Goal: Information Seeking & Learning: Learn about a topic

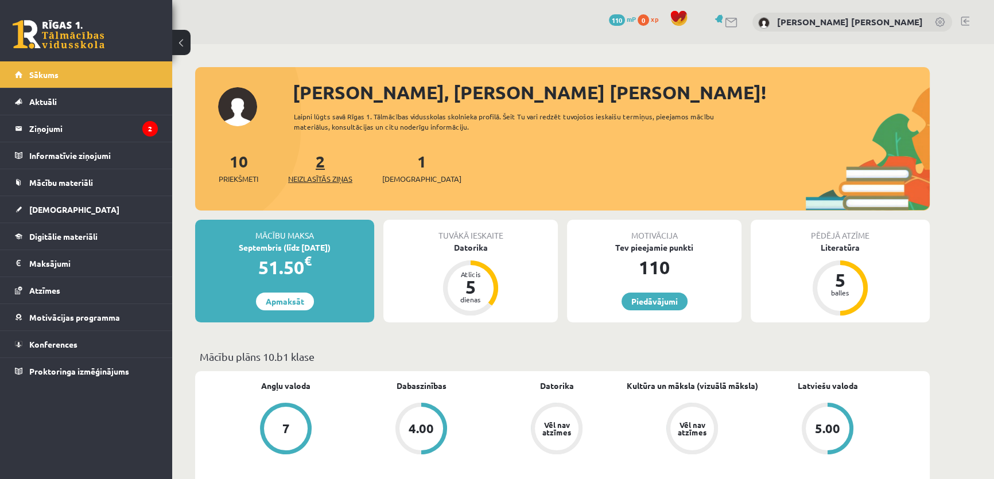
click at [327, 182] on span "Neizlasītās ziņas" at bounding box center [320, 178] width 64 height 11
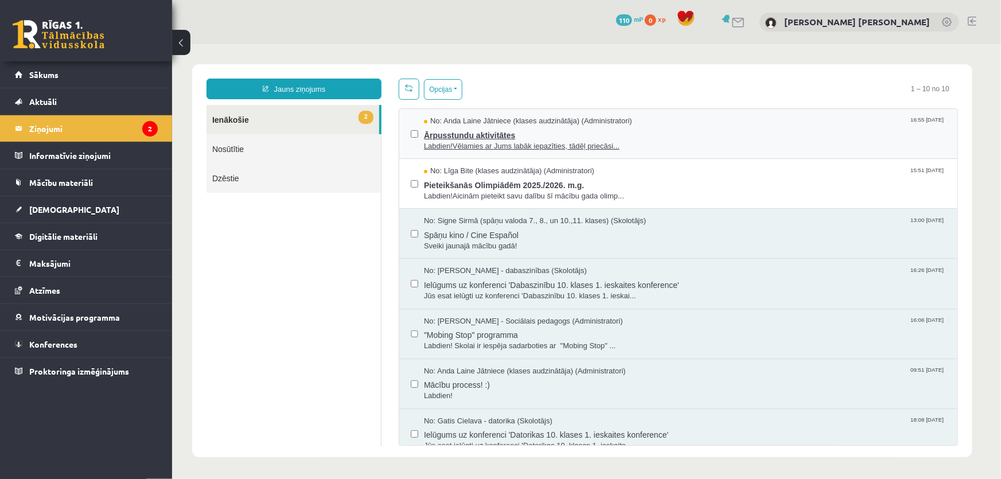
click at [464, 146] on span "Labdien!Vēlamies ar Jums labāk iepazīties, tādēļ priecāsi..." at bounding box center [684, 146] width 522 height 11
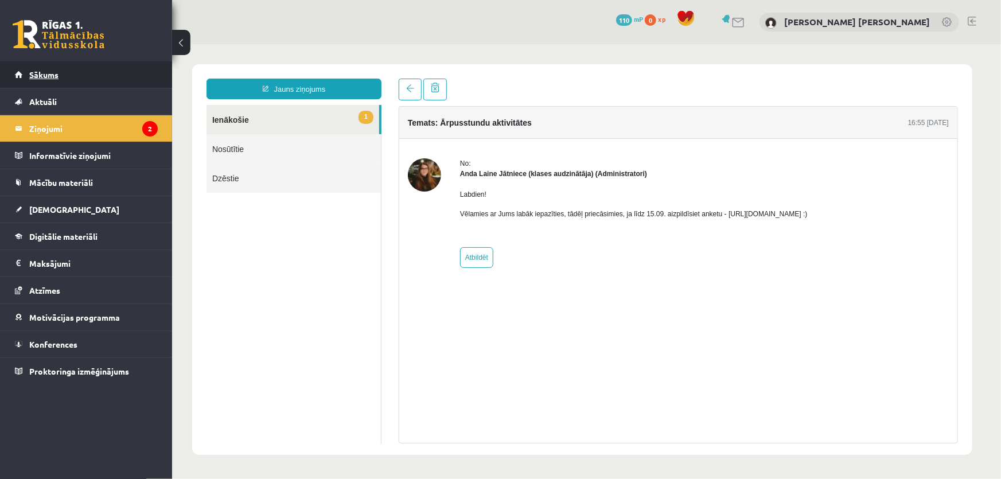
click at [69, 76] on link "Sākums" at bounding box center [86, 74] width 143 height 26
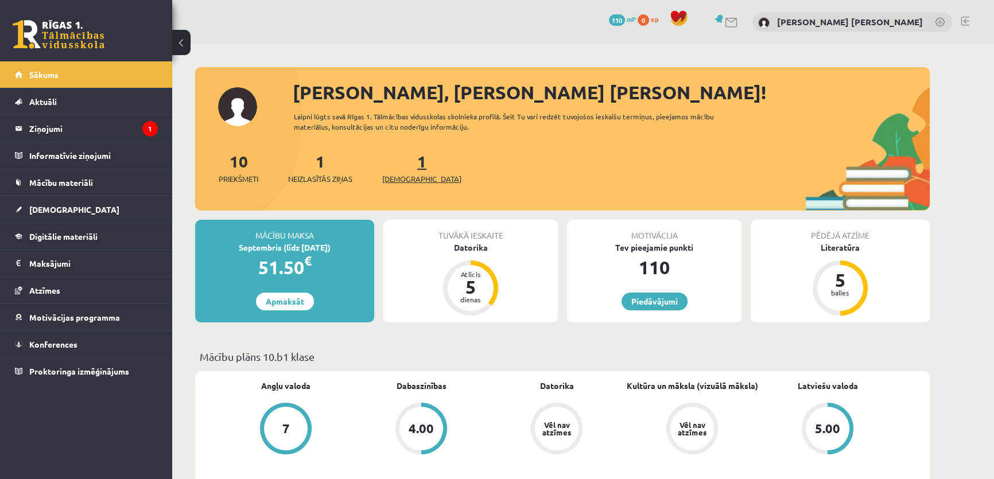
click at [401, 175] on span "[DEMOGRAPHIC_DATA]" at bounding box center [421, 178] width 79 height 11
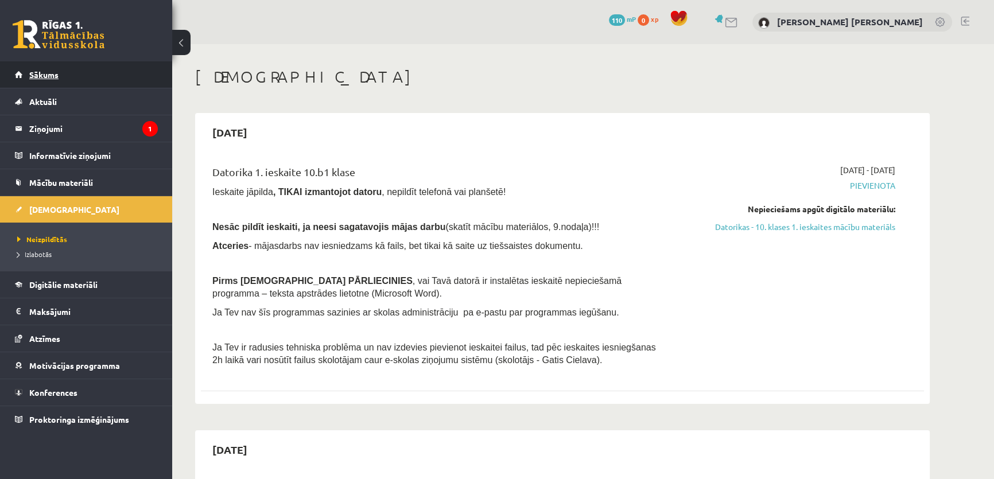
click at [51, 67] on link "Sākums" at bounding box center [86, 74] width 143 height 26
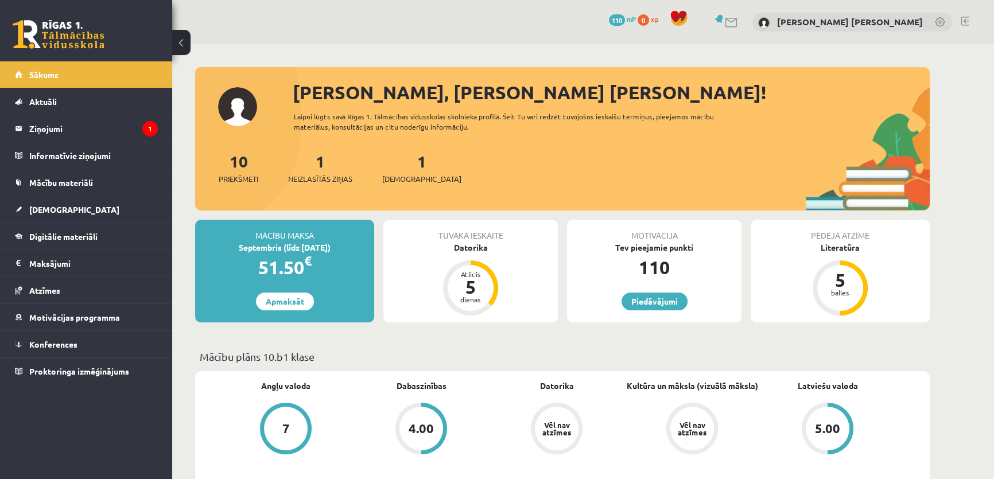
click at [401, 185] on div "10 Priekšmeti 1 Neizlasītās ziņas 1 Ieskaites" at bounding box center [562, 179] width 734 height 61
click at [402, 176] on span "[DEMOGRAPHIC_DATA]" at bounding box center [421, 178] width 79 height 11
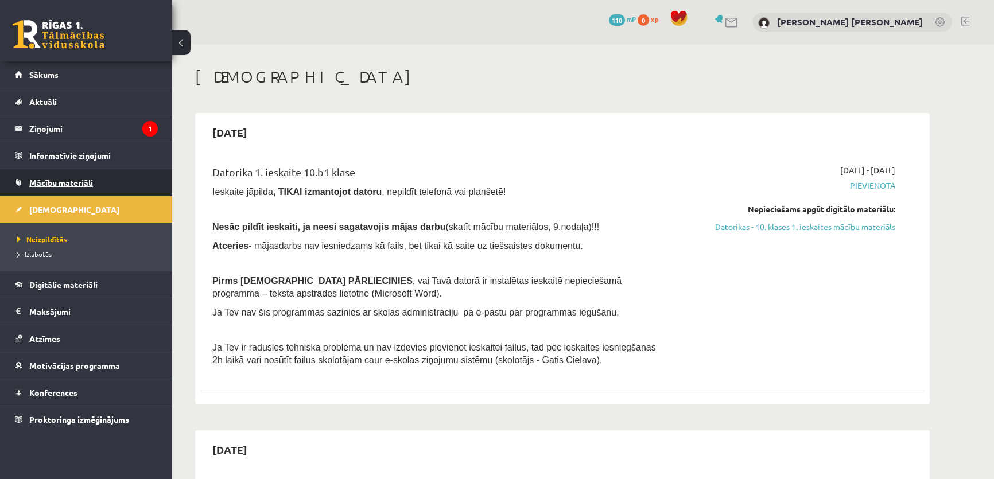
click at [41, 177] on span "Mācību materiāli" at bounding box center [61, 182] width 64 height 10
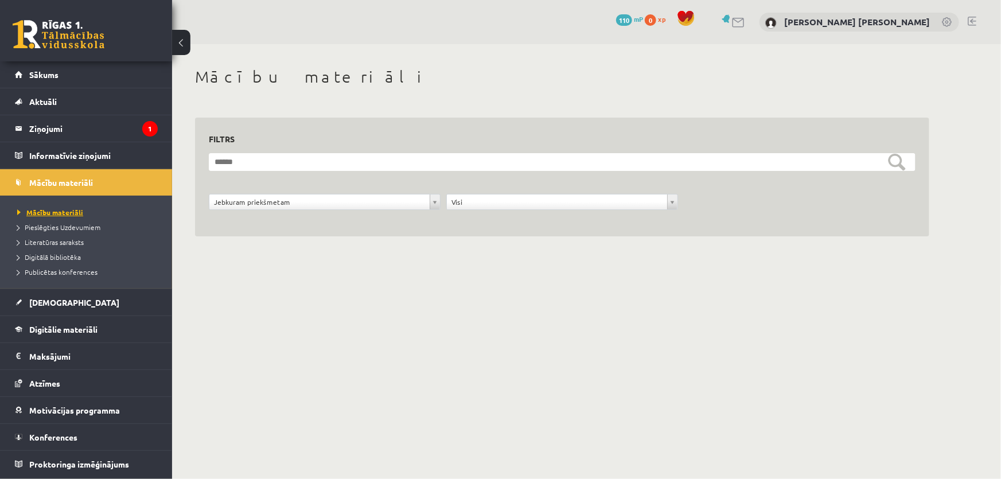
click at [52, 211] on span "Mācību materiāli" at bounding box center [50, 212] width 66 height 9
drag, startPoint x: 294, startPoint y: 205, endPoint x: 295, endPoint y: 211, distance: 5.9
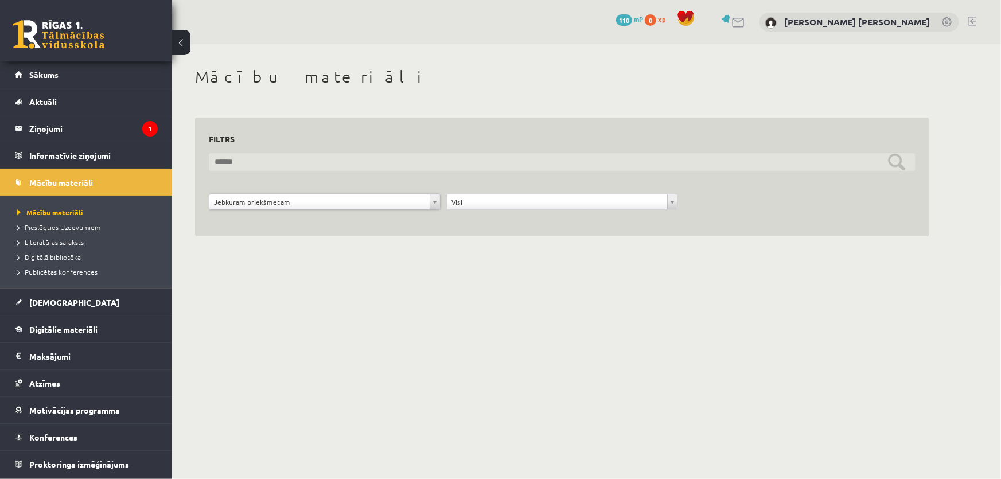
click at [304, 168] on input "text" at bounding box center [562, 162] width 707 height 18
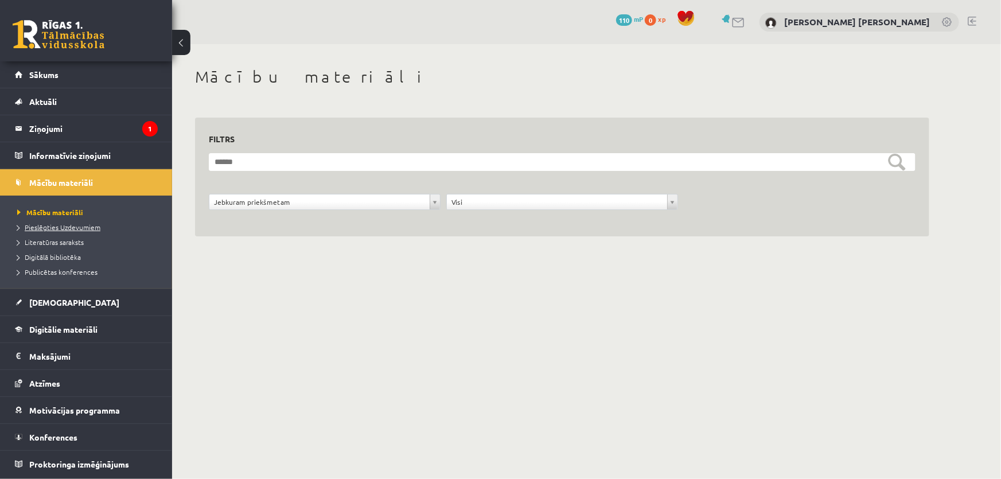
click at [71, 230] on link "Pieslēgties Uzdevumiem" at bounding box center [88, 227] width 143 height 10
click at [79, 133] on legend "Ziņojumi 1" at bounding box center [93, 128] width 129 height 26
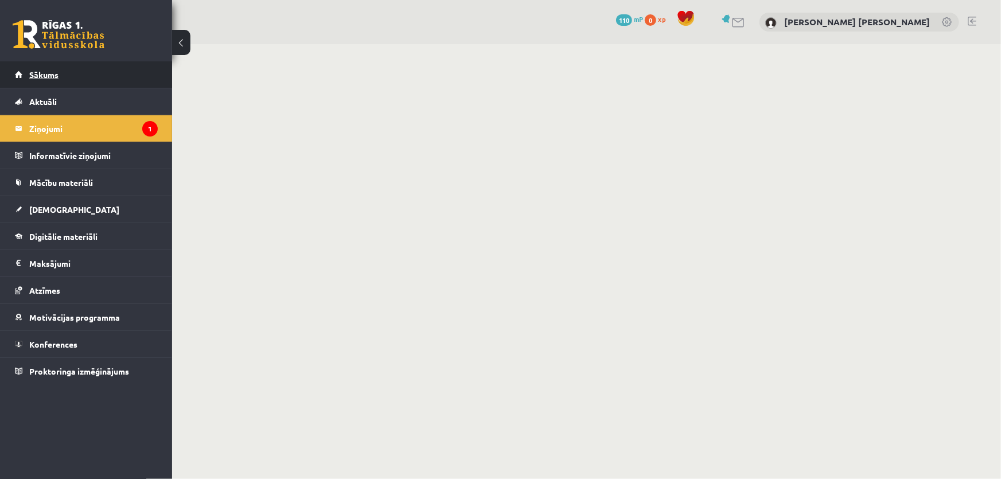
click at [47, 76] on span "Sākums" at bounding box center [43, 74] width 29 height 10
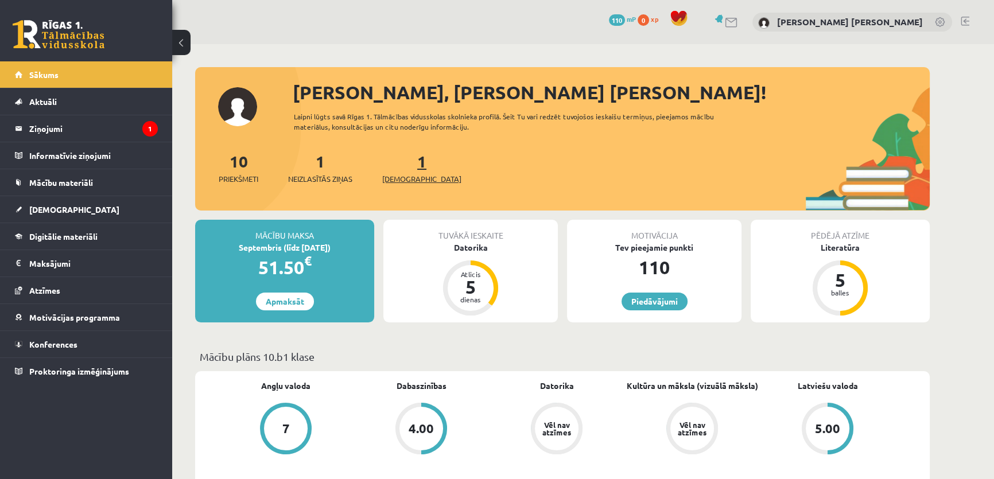
click at [404, 183] on span "[DEMOGRAPHIC_DATA]" at bounding box center [421, 178] width 79 height 11
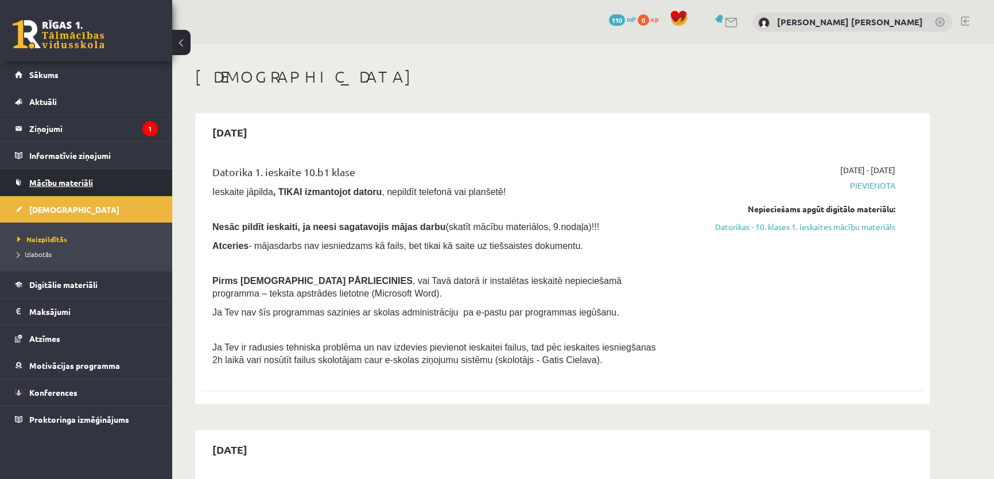
click at [40, 177] on link "Mācību materiāli" at bounding box center [86, 182] width 143 height 26
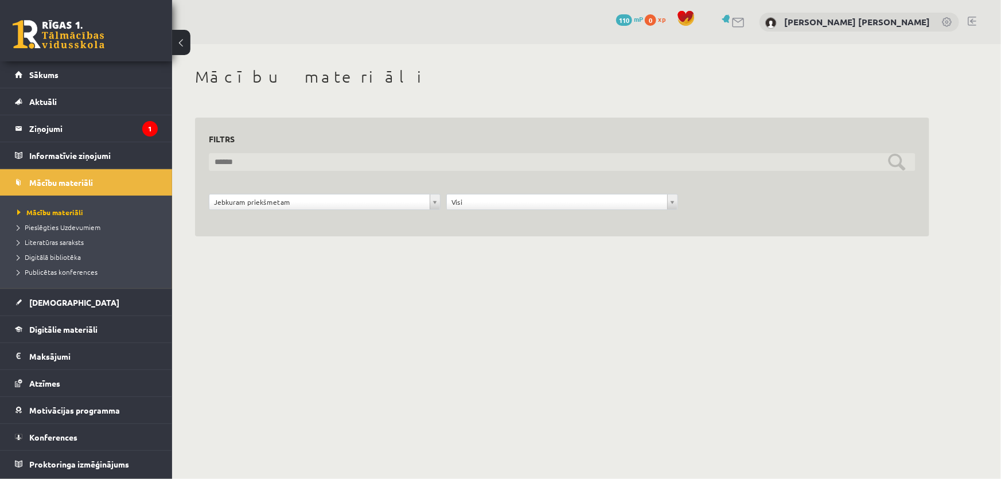
click at [892, 162] on input "text" at bounding box center [562, 162] width 707 height 18
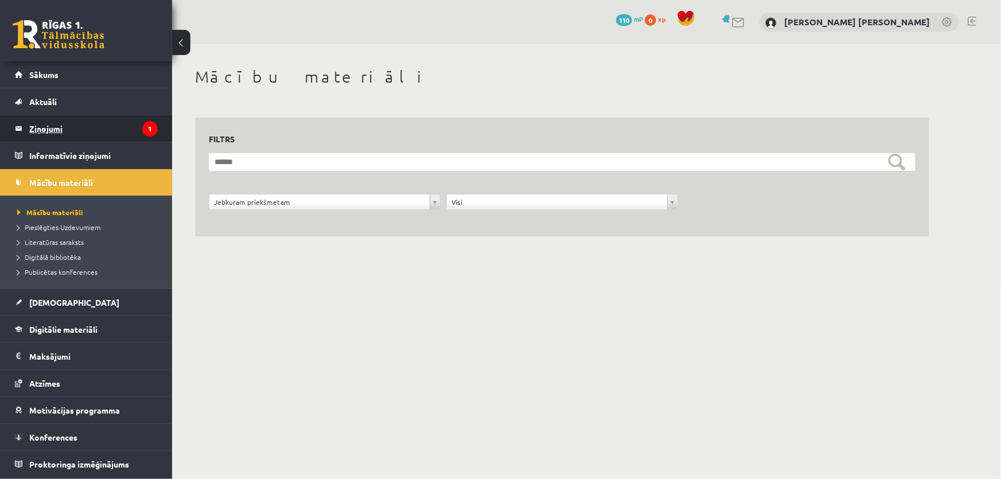
click at [48, 120] on legend "Ziņojumi 1" at bounding box center [93, 128] width 129 height 26
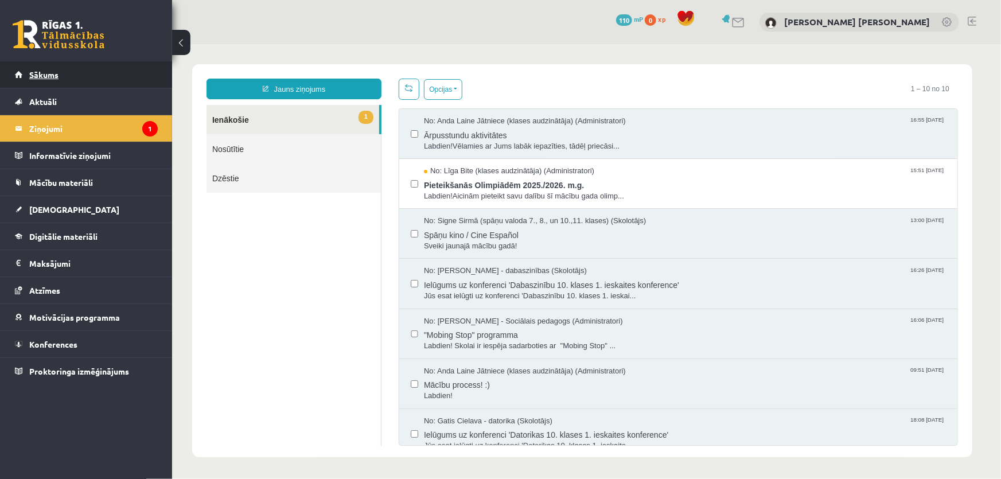
click at [87, 77] on link "Sākums" at bounding box center [86, 74] width 143 height 26
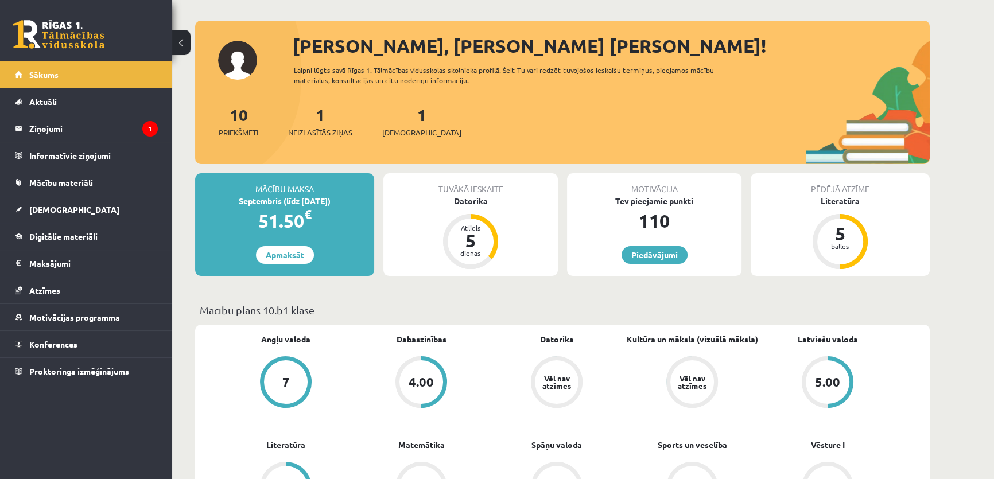
scroll to position [208, 0]
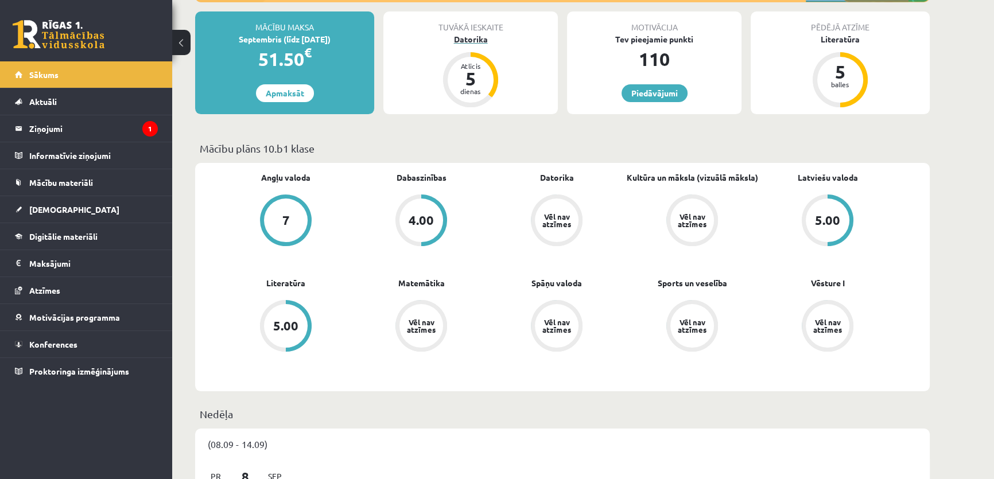
click at [473, 40] on div "Datorika" at bounding box center [470, 39] width 174 height 12
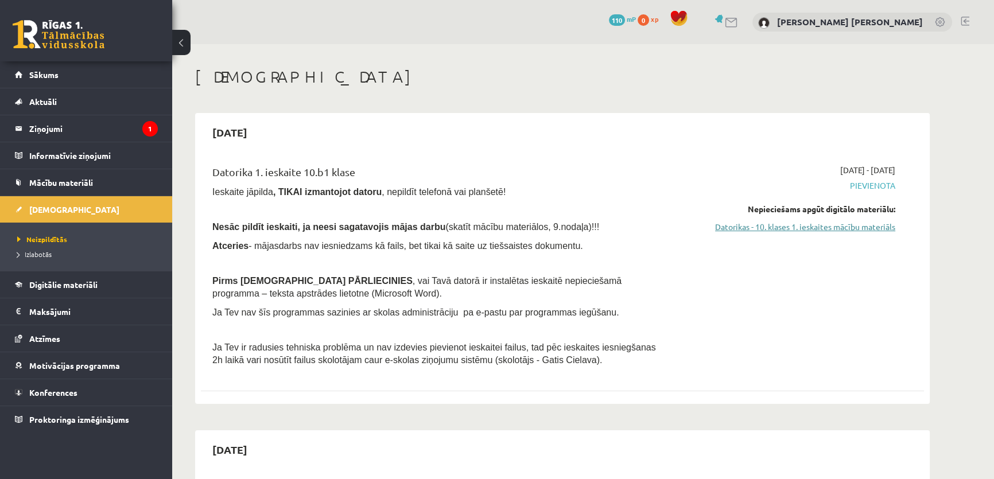
click at [841, 224] on link "Datorikas - 10. klases 1. ieskaites mācību materiāls" at bounding box center [787, 227] width 216 height 12
click at [77, 281] on span "Digitālie materiāli" at bounding box center [63, 284] width 68 height 10
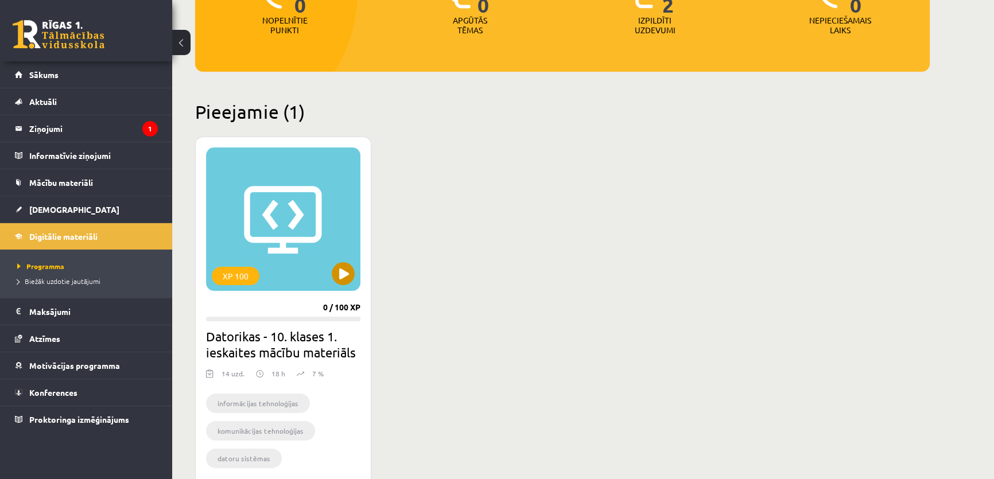
scroll to position [208, 0]
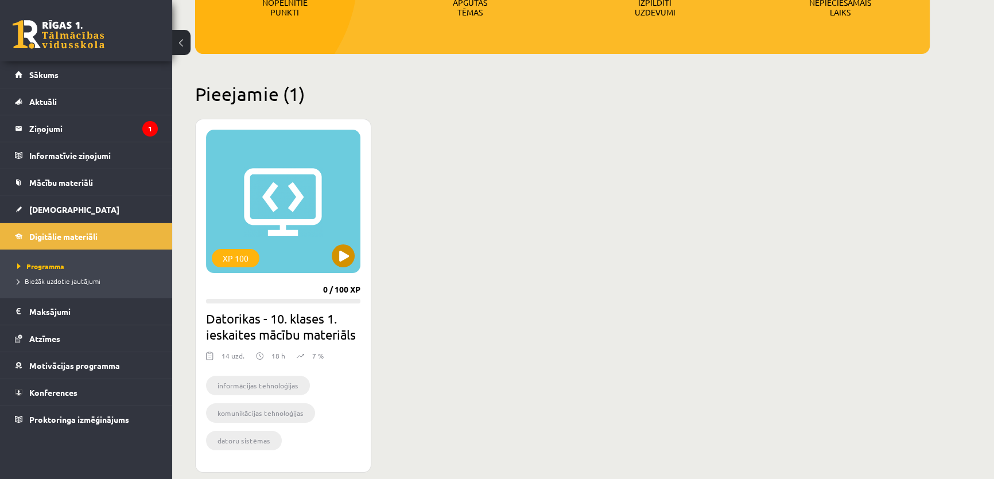
click at [274, 194] on div "XP 100" at bounding box center [283, 201] width 154 height 143
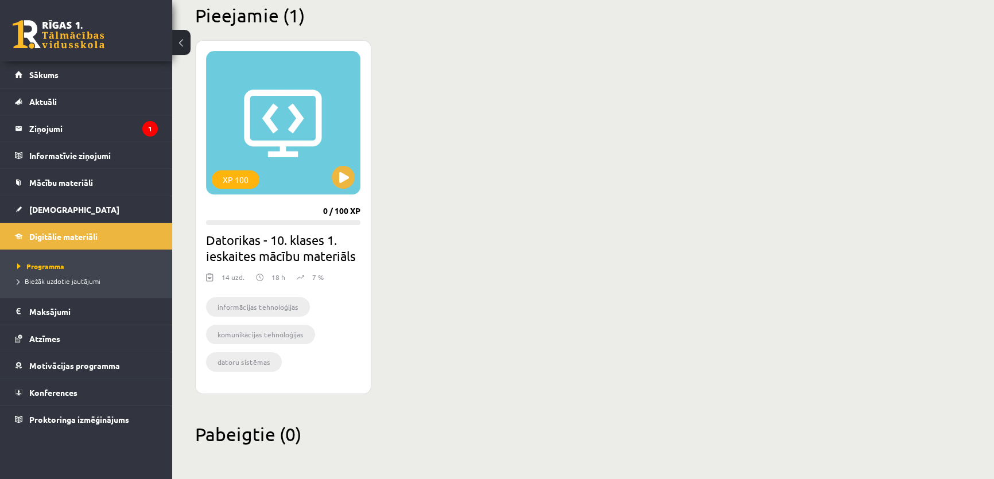
scroll to position [289, 0]
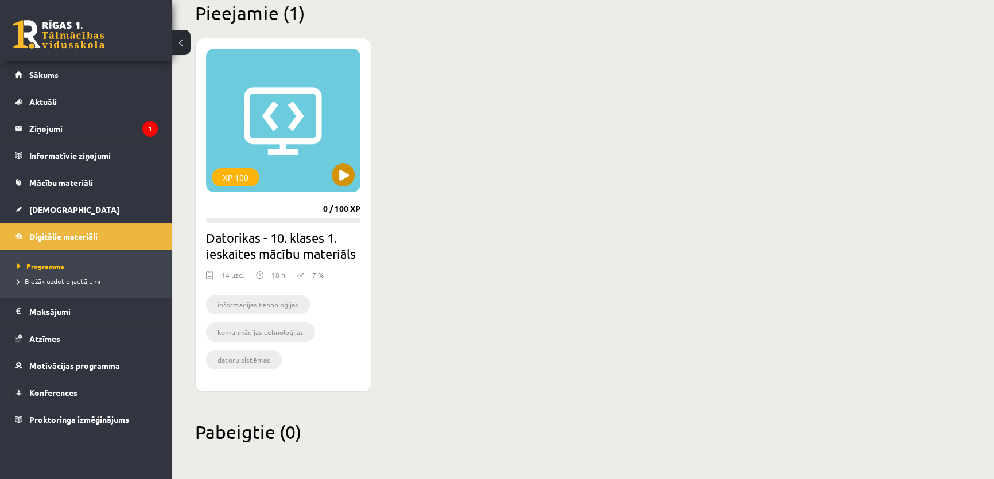
click at [330, 179] on div "XP 100" at bounding box center [283, 120] width 154 height 143
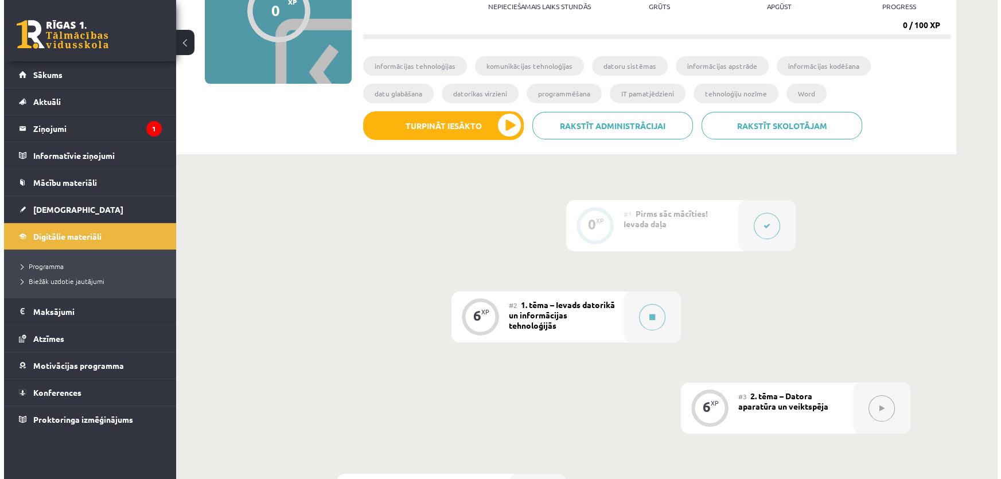
scroll to position [104, 0]
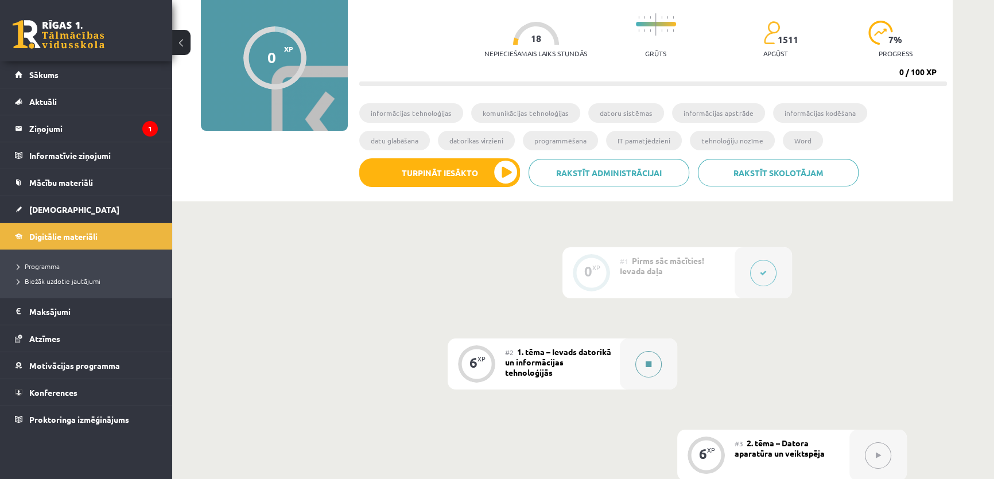
click at [637, 360] on button at bounding box center [648, 364] width 26 height 26
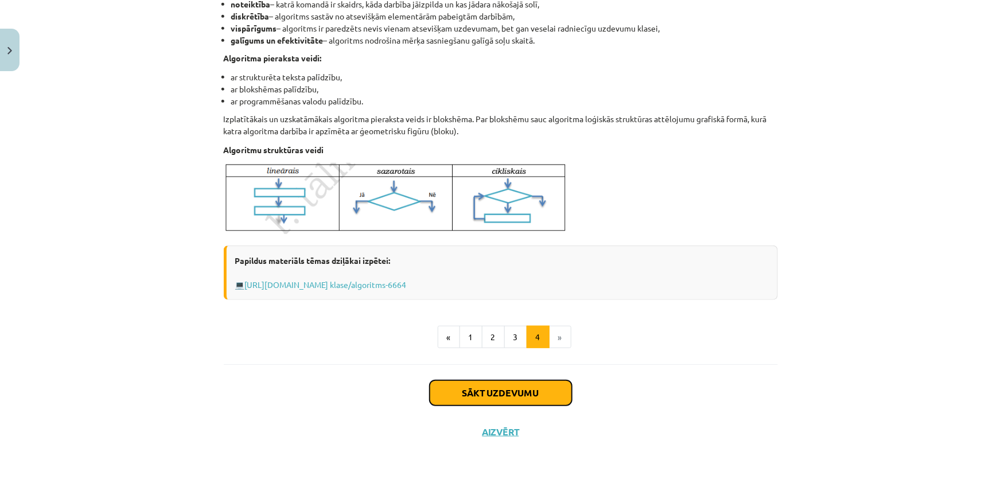
click at [473, 386] on button "Sākt uzdevumu" at bounding box center [501, 392] width 142 height 25
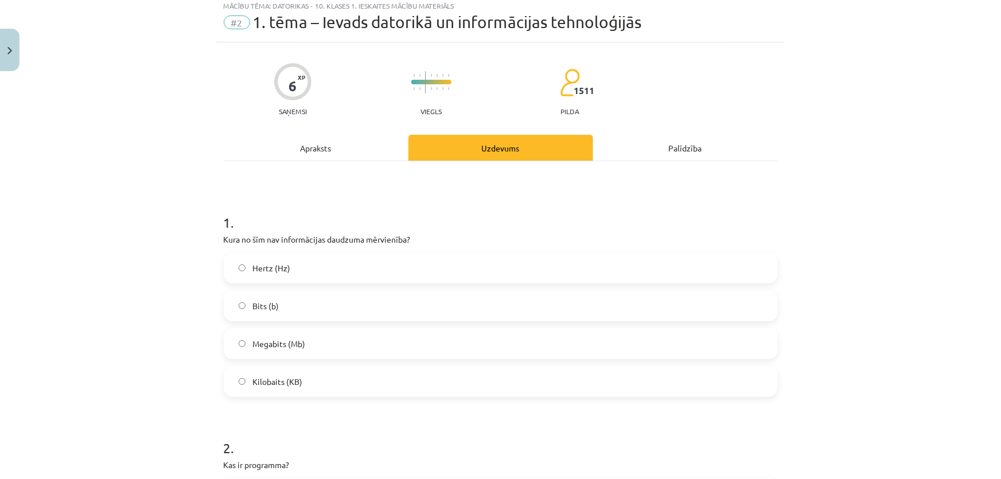
scroll to position [29, 0]
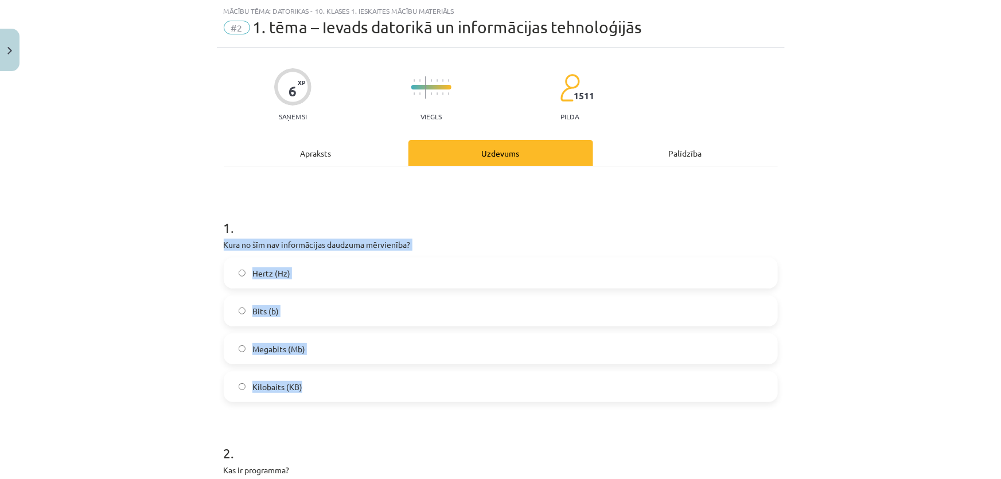
drag, startPoint x: 211, startPoint y: 242, endPoint x: 400, endPoint y: 394, distance: 242.4
click at [400, 394] on div "Mācību tēma: Datorikas - 10. klases 1. ieskaites mācību materiāls #2 1. tēma – …" at bounding box center [500, 239] width 1001 height 479
copy div "Kura no šīm nav informācijas daudzuma mērvienība? Hertz (Hz) Bits (b) Megabits …"
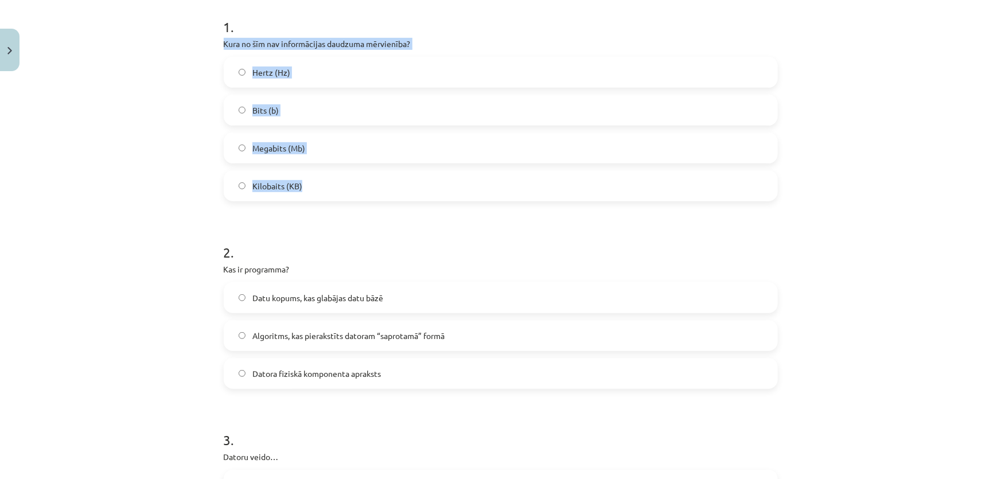
scroll to position [237, 0]
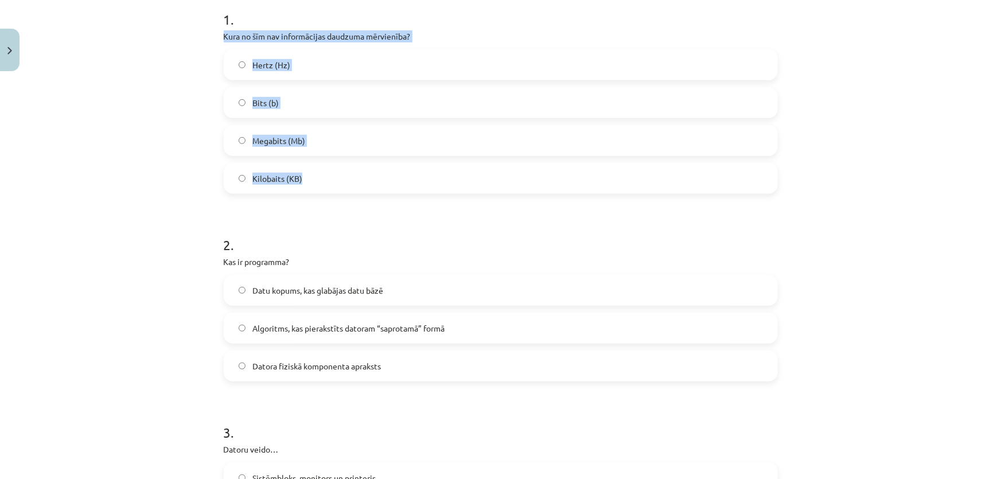
click at [172, 156] on div "Mācību tēma: Datorikas - 10. klases 1. ieskaites mācību materiāls #2 1. tēma – …" at bounding box center [500, 239] width 1001 height 479
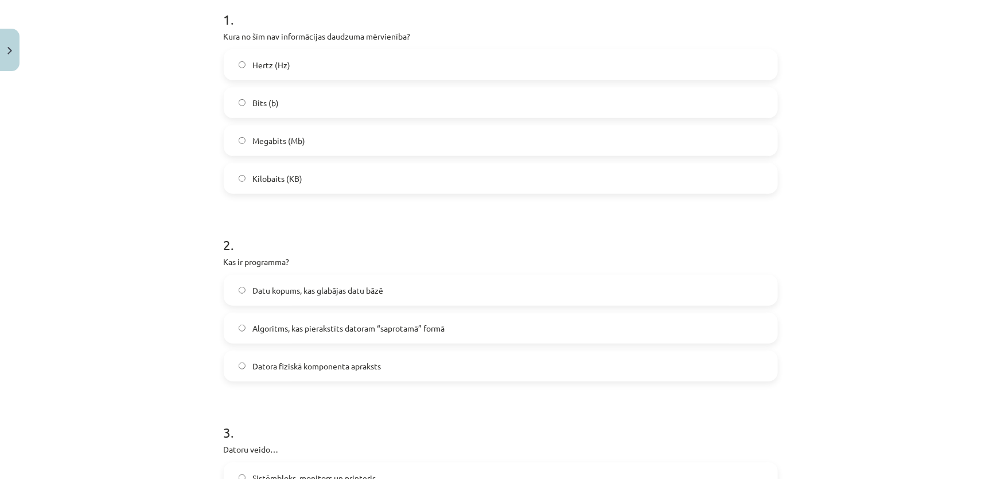
scroll to position [289, 0]
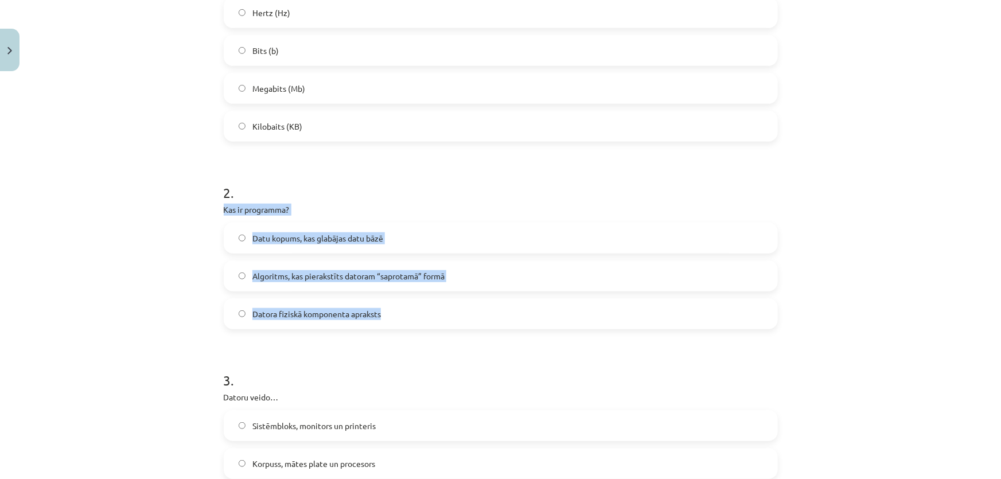
drag, startPoint x: 204, startPoint y: 205, endPoint x: 472, endPoint y: 316, distance: 289.4
click at [472, 316] on div "Mācību tēma: Datorikas - 10. klases 1. ieskaites mācību materiāls #2 1. tēma – …" at bounding box center [500, 239] width 1001 height 479
copy div "Kas ir programma? Datu kopums, kas glabājas datu bāzē Algoritms, kas pierakstīt…"
click at [178, 242] on div "Mācību tēma: Datorikas - 10. klases 1. ieskaites mācību materiāls #2 1. tēma – …" at bounding box center [500, 239] width 1001 height 479
click at [230, 273] on label "Algoritms, kas pierakstīts datoram “saprotamā” formā" at bounding box center [501, 276] width 552 height 29
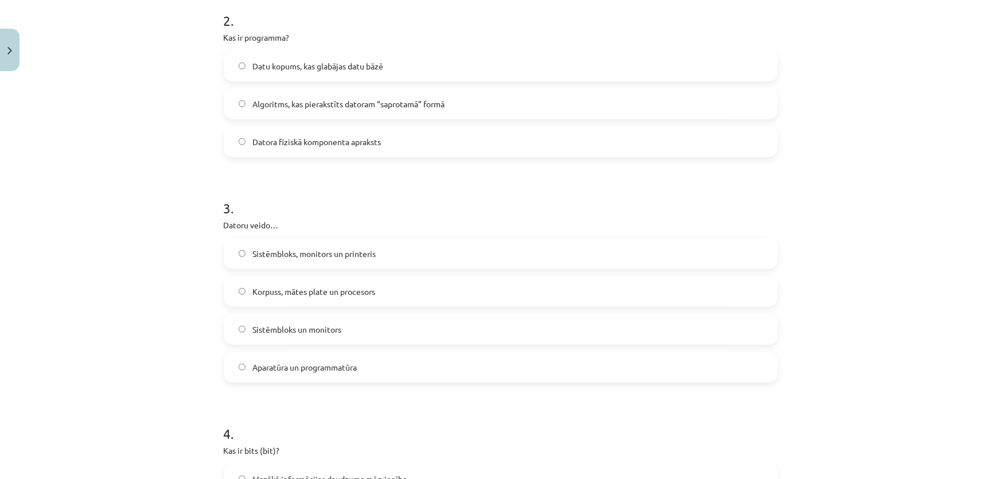
scroll to position [498, 0]
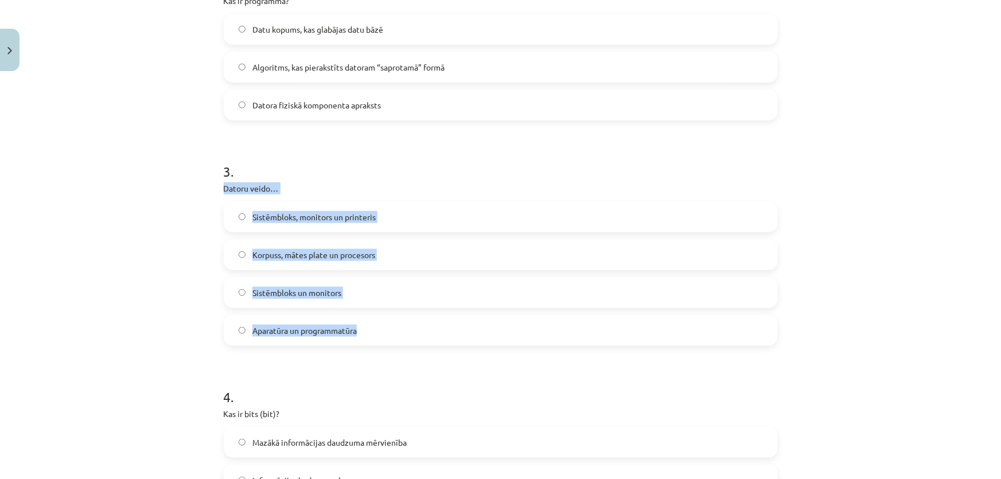
drag, startPoint x: 209, startPoint y: 182, endPoint x: 437, endPoint y: 333, distance: 272.9
click at [437, 333] on div "Mācību tēma: Datorikas - 10. klases 1. ieskaites mācību materiāls #2 1. tēma – …" at bounding box center [500, 239] width 1001 height 479
copy div "Datoru veido… Sistēmbloks, monitors un printeris Korpuss, mātes plate un proces…"
click at [152, 261] on div "Mācību tēma: Datorikas - 10. klases 1. ieskaites mācību materiāls #2 1. tēma – …" at bounding box center [500, 239] width 1001 height 479
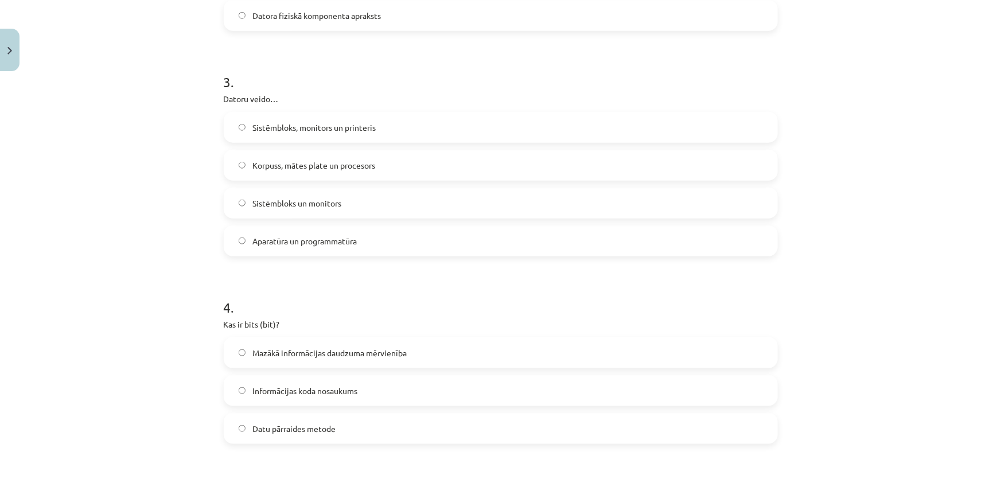
scroll to position [654, 0]
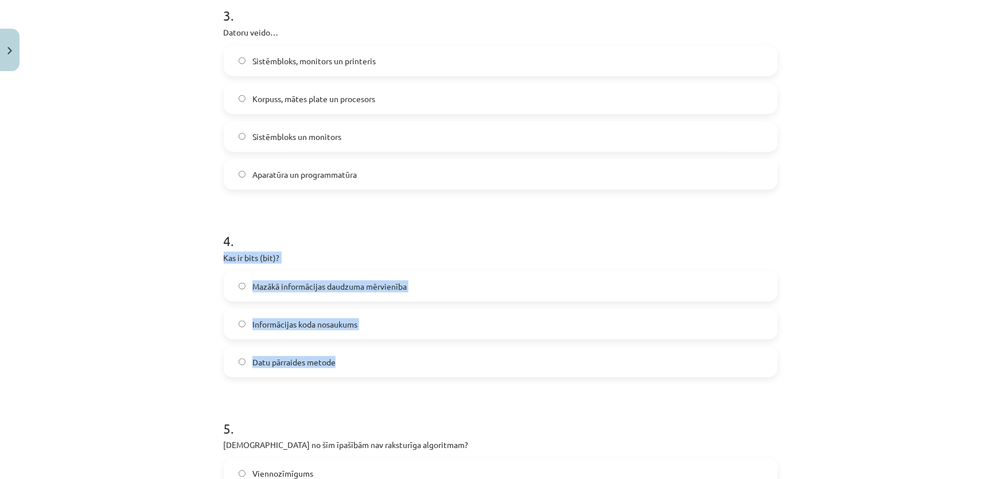
drag, startPoint x: 215, startPoint y: 259, endPoint x: 367, endPoint y: 351, distance: 177.8
click at [367, 351] on div "6 XP Saņemsi Viegls 1511 pilda Apraksts Uzdevums Palīdzība 1 . Kura no šīm nav …" at bounding box center [501, 139] width 568 height 1435
copy div "Kas ir bits (bit)? Mazākā informācijas daudzuma mērvienība Informācijas koda no…"
click at [173, 267] on div "Mācību tēma: Datorikas - 10. klases 1. ieskaites mācību materiāls #2 1. tēma – …" at bounding box center [500, 239] width 1001 height 479
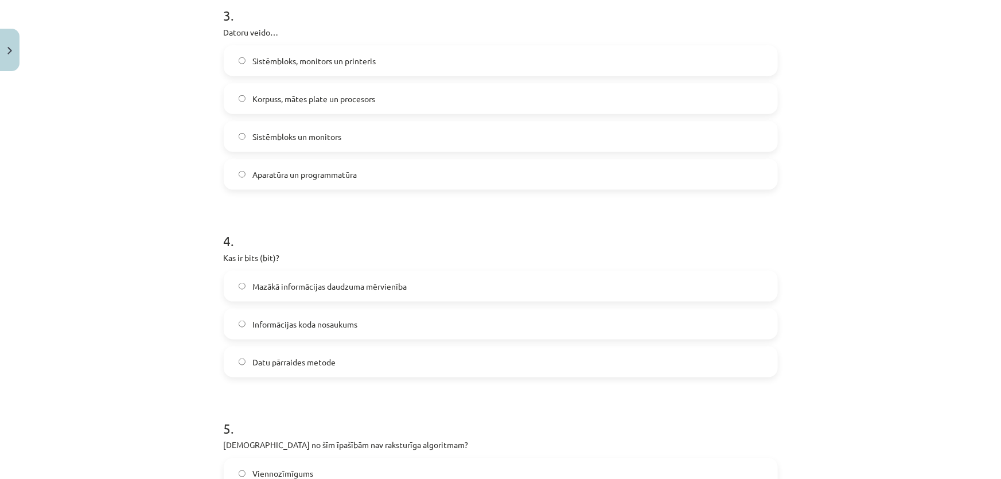
click at [225, 293] on label "Mazākā informācijas daudzuma mērvienība" at bounding box center [501, 286] width 552 height 29
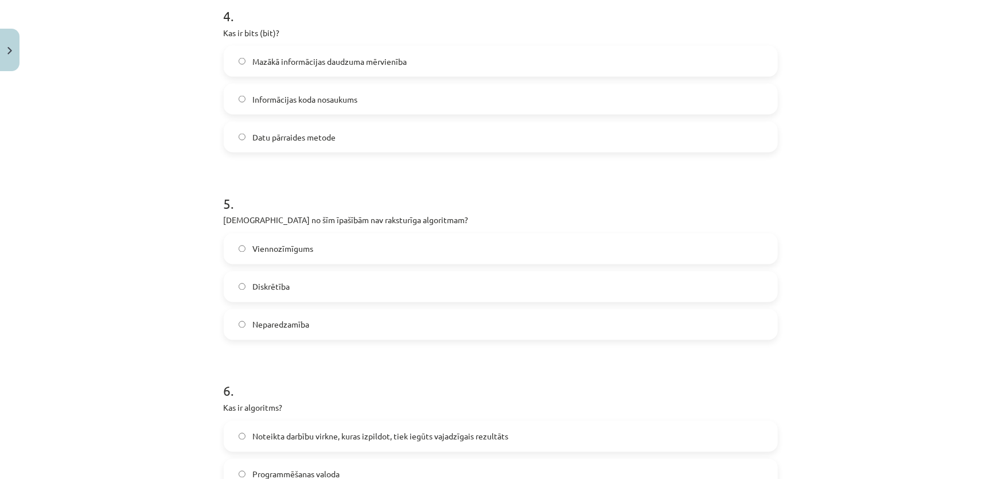
scroll to position [915, 0]
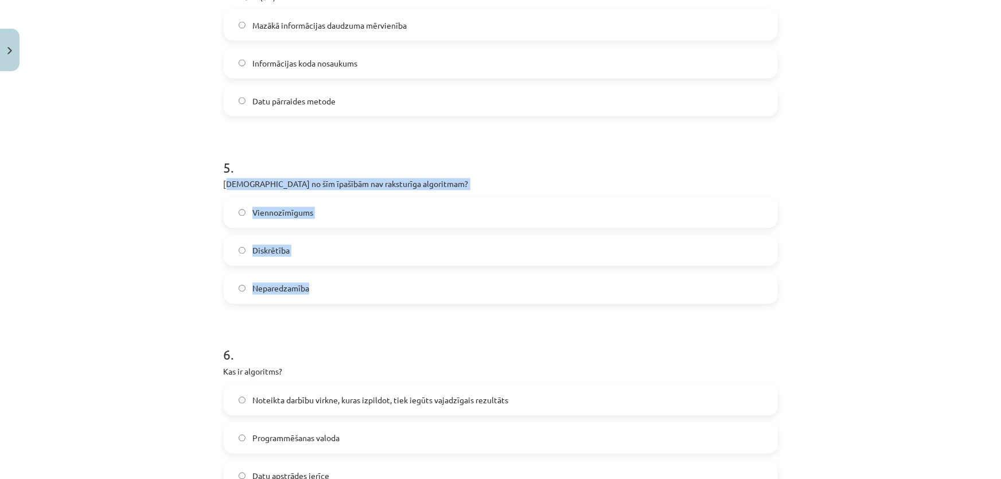
drag, startPoint x: 233, startPoint y: 183, endPoint x: 329, endPoint y: 266, distance: 126.5
click at [329, 266] on div "5 . Kura no šīm īpašībām nav raksturīga algoritmam? Viennozīmīgums Diskrētība N…" at bounding box center [501, 221] width 554 height 165
click at [166, 213] on div "Mācību tēma: Datorikas - 10. klases 1. ieskaites mācību materiāls #2 1. tēma – …" at bounding box center [500, 239] width 1001 height 479
drag, startPoint x: 230, startPoint y: 185, endPoint x: 365, endPoint y: 289, distance: 170.7
click at [365, 289] on div "Mācību tēma: Datorikas - 10. klases 1. ieskaites mācību materiāls #2 1. tēma – …" at bounding box center [500, 239] width 1001 height 479
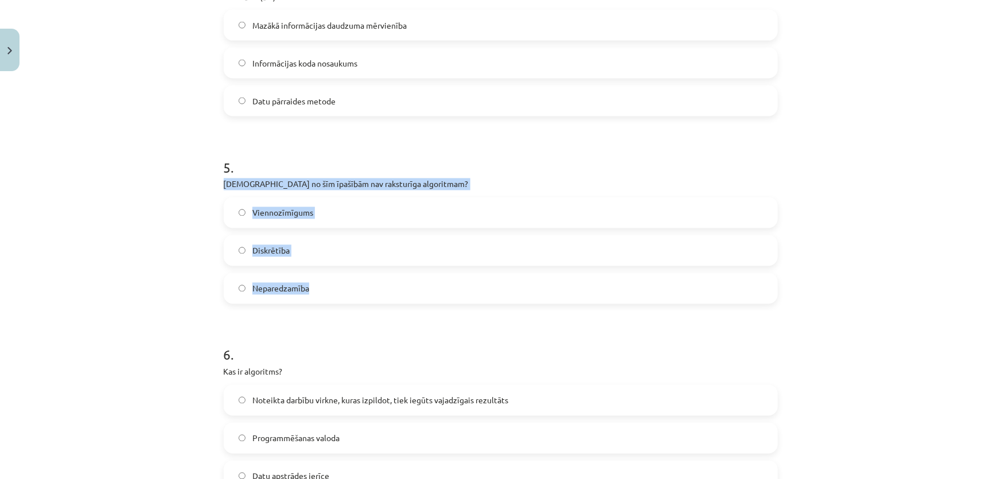
copy div "Kura no šīm īpašībām nav raksturīga algoritmam? Viennozīmīgums Diskrētība Nepar…"
click at [230, 289] on label "Neparedzamība" at bounding box center [501, 288] width 552 height 29
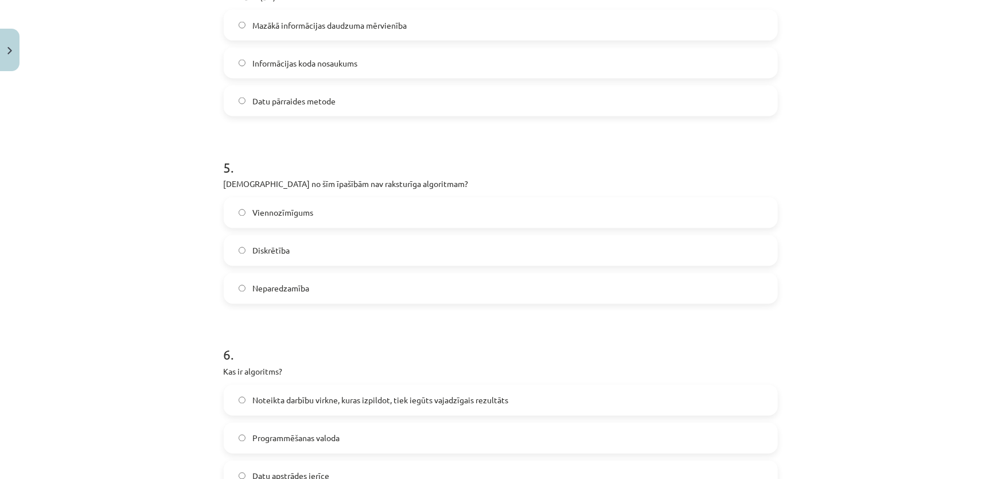
click at [152, 279] on div "Mācību tēma: Datorikas - 10. klases 1. ieskaites mācību materiāls #2 1. tēma – …" at bounding box center [500, 239] width 1001 height 479
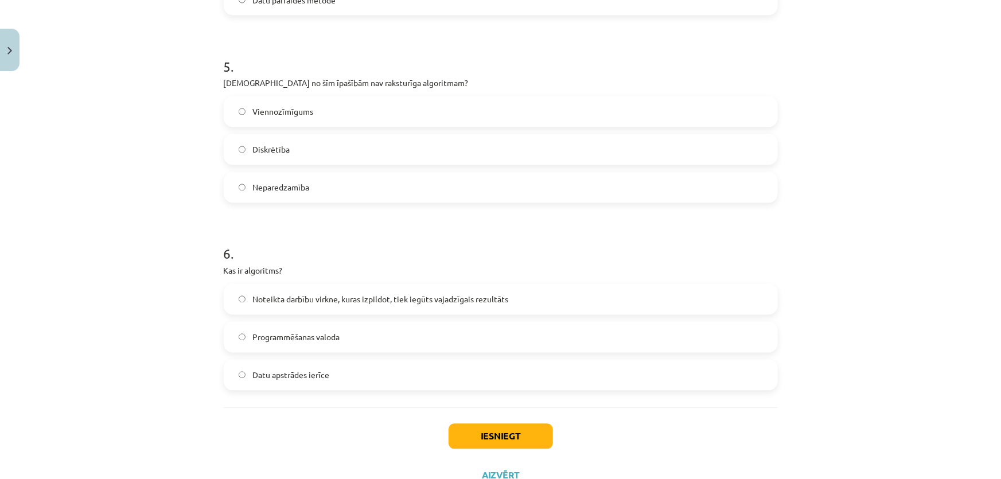
scroll to position [1020, 0]
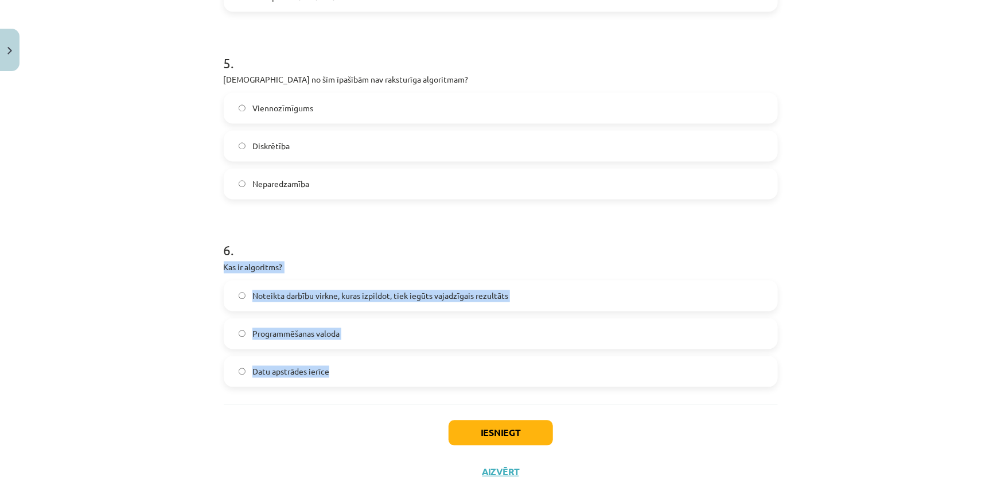
drag, startPoint x: 264, startPoint y: 284, endPoint x: 379, endPoint y: 370, distance: 143.1
click at [379, 370] on div "Mācību tēma: Datorikas - 10. klases 1. ieskaites mācību materiāls #2 1. tēma – …" at bounding box center [500, 239] width 1001 height 479
copy div "Kas ir algoritms? Noteikta darbību virkne, kuras izpildot, tiek iegūts vajadzīg…"
click at [88, 295] on div "Mācību tēma: Datorikas - 10. klases 1. ieskaites mācību materiāls #2 1. tēma – …" at bounding box center [500, 239] width 1001 height 479
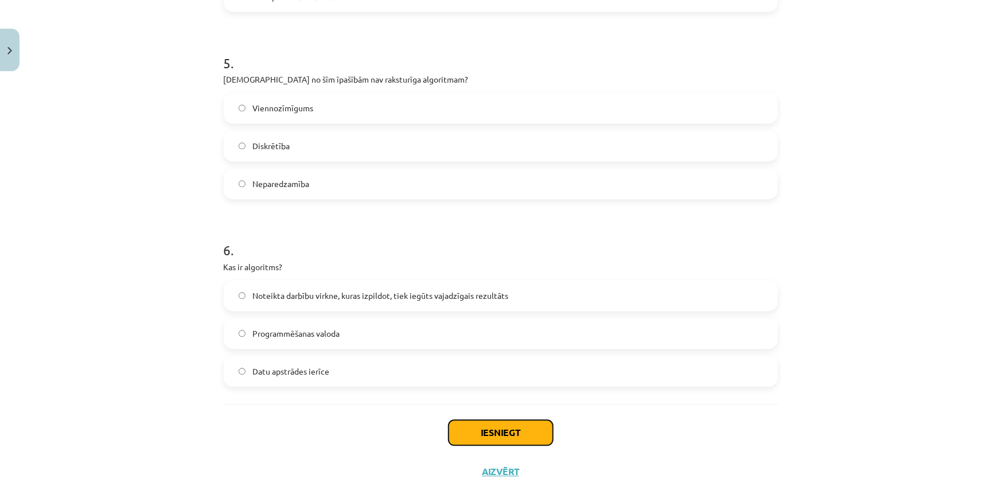
click at [480, 430] on button "Iesniegt" at bounding box center [501, 433] width 104 height 25
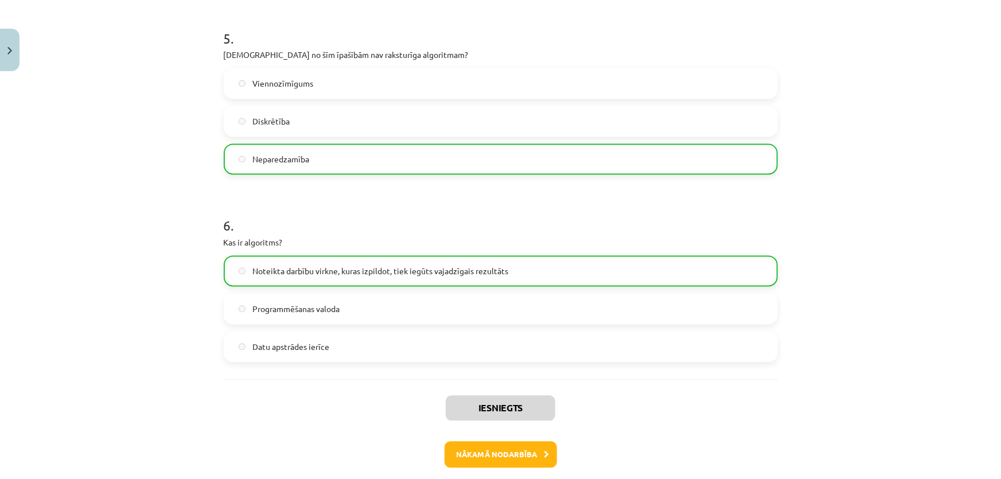
scroll to position [1096, 0]
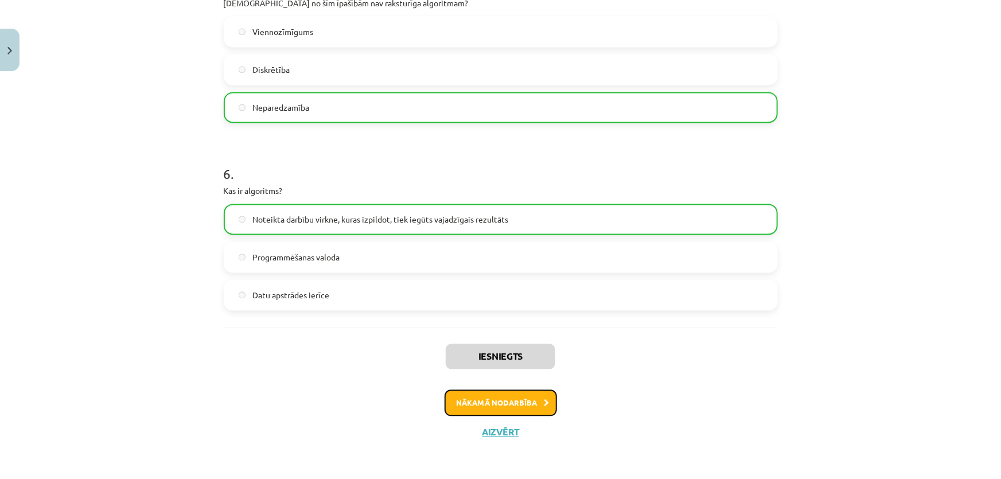
click at [496, 402] on button "Nākamā nodarbība" at bounding box center [501, 403] width 112 height 26
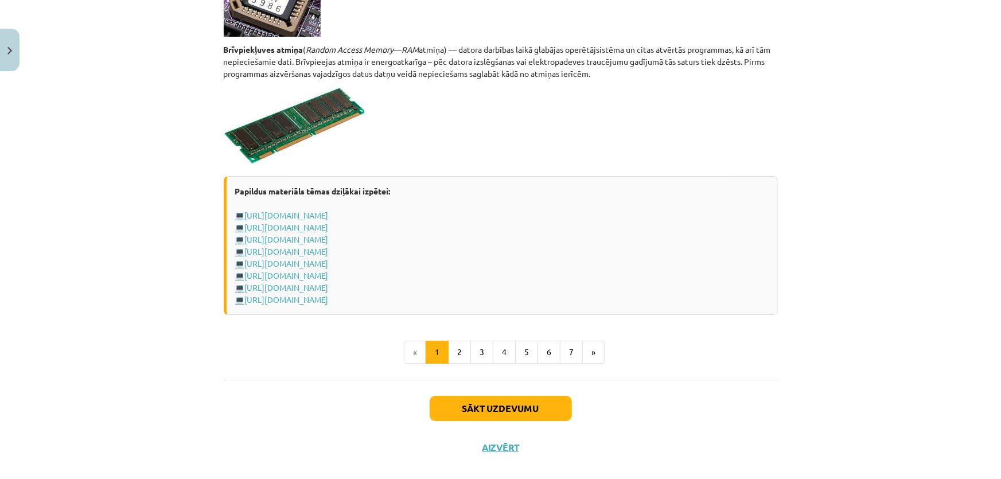
scroll to position [1977, 0]
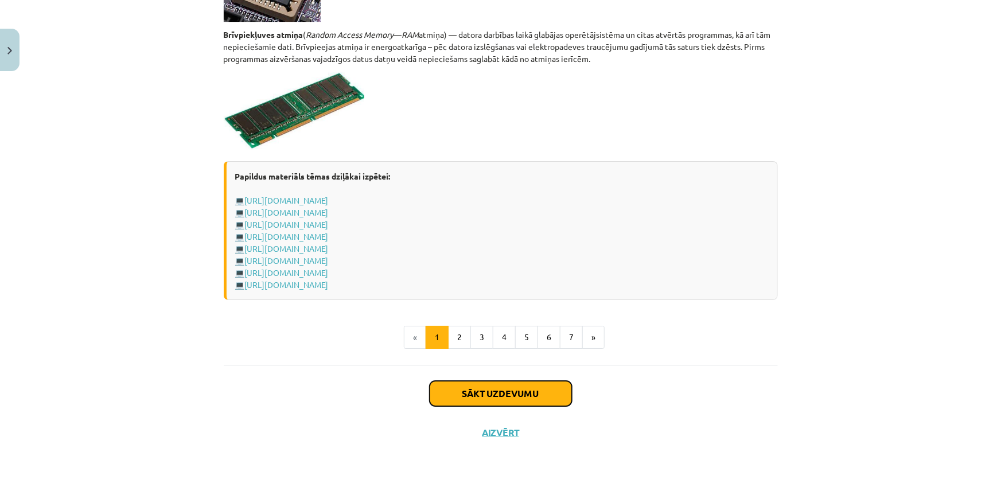
click at [475, 392] on button "Sākt uzdevumu" at bounding box center [501, 393] width 142 height 25
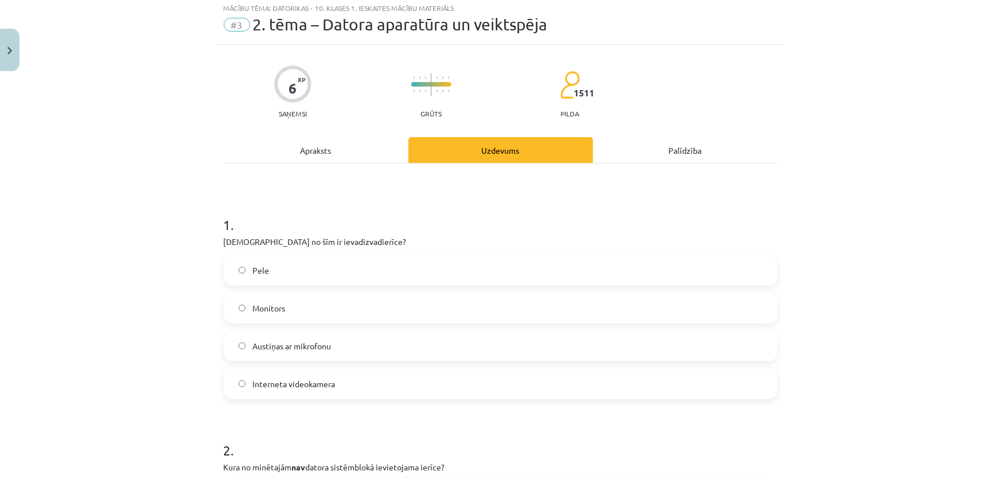
scroll to position [29, 0]
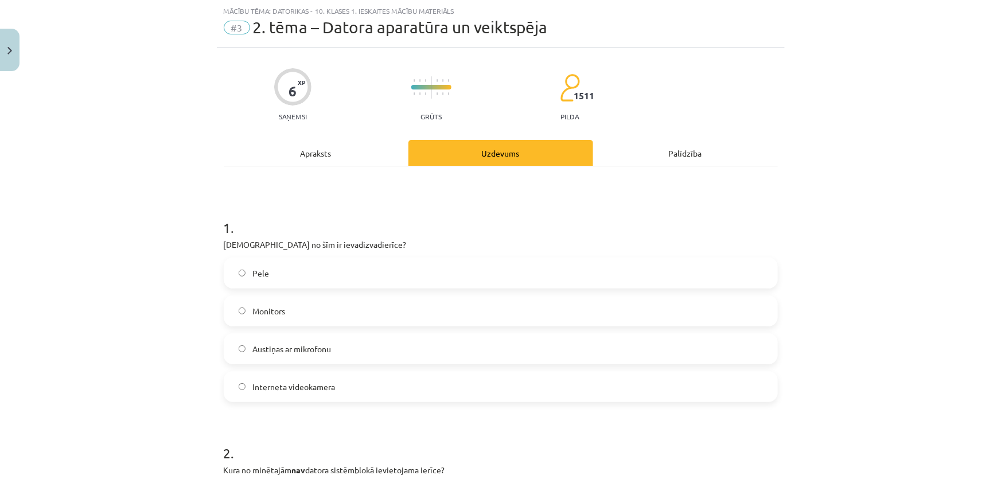
drag, startPoint x: 212, startPoint y: 239, endPoint x: 378, endPoint y: 384, distance: 220.8
click at [378, 384] on div "Mācību tēma: Datorikas - 10. klases 1. ieskaites mācību materiāls #3 2. tēma – …" at bounding box center [500, 239] width 1001 height 479
copy div "Kura no šīm ir ievadizvadierīce? Pele Monitors Austiņas ar mikrofonu Interneta …"
click at [120, 299] on div "Mācību tēma: Datorikas - 10. klases 1. ieskaites mācību materiāls #3 2. tēma – …" at bounding box center [500, 239] width 1001 height 479
click at [238, 277] on label "Pele" at bounding box center [501, 273] width 552 height 29
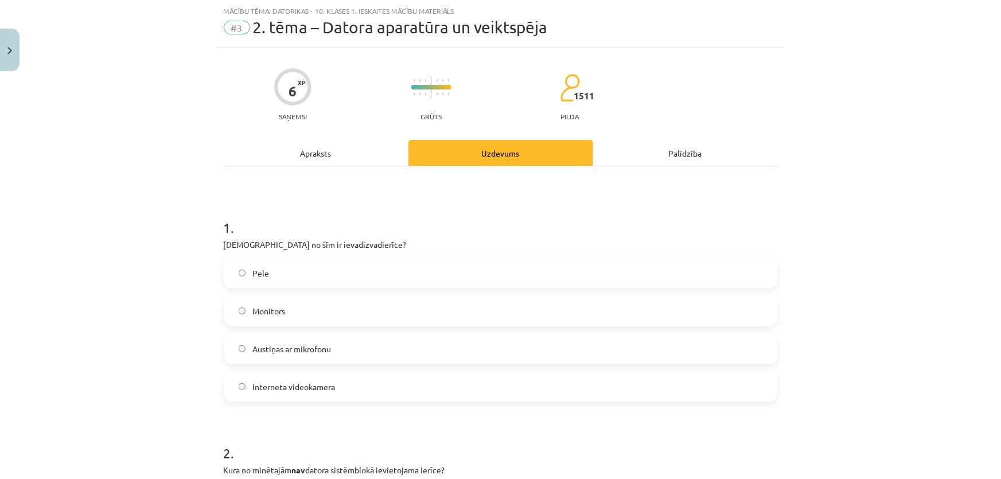
click at [240, 298] on label "Monitors" at bounding box center [501, 311] width 552 height 29
click at [237, 315] on label "Monitors" at bounding box center [501, 311] width 552 height 29
click at [238, 268] on label "Pele" at bounding box center [501, 273] width 552 height 29
click at [242, 345] on label "Austiņas ar mikrofonu" at bounding box center [501, 349] width 552 height 29
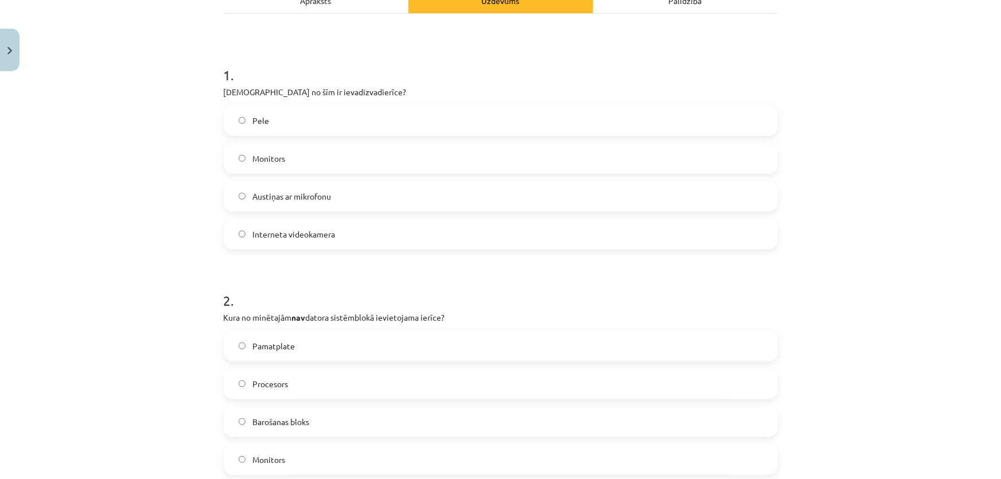
scroll to position [185, 0]
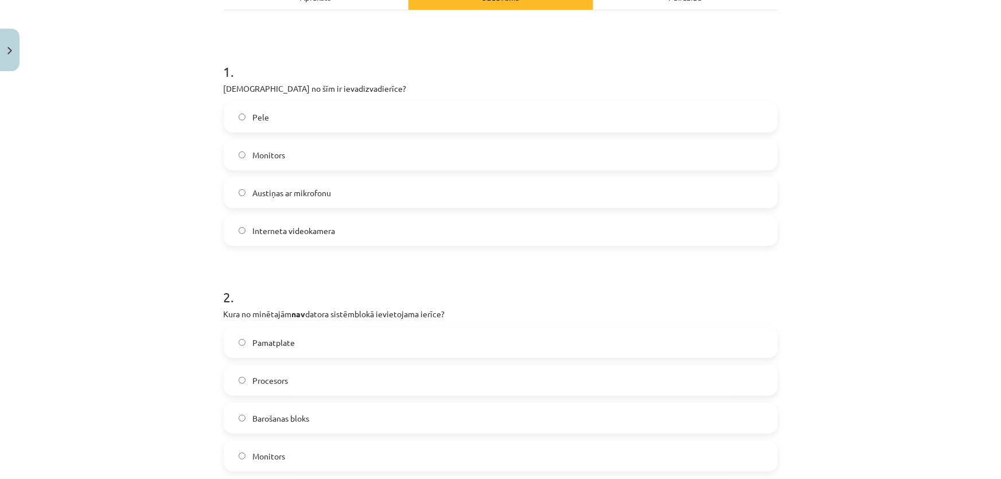
drag, startPoint x: 224, startPoint y: 305, endPoint x: 312, endPoint y: 328, distance: 90.2
click at [356, 358] on div "2 . Kura no minētajām nav datora sistēmblokā ievietojama ierīce? Pamatplate Pro…" at bounding box center [501, 370] width 554 height 203
drag, startPoint x: 304, startPoint y: 302, endPoint x: 227, endPoint y: 318, distance: 78.7
click at [302, 302] on h1 "2 ." at bounding box center [501, 287] width 554 height 36
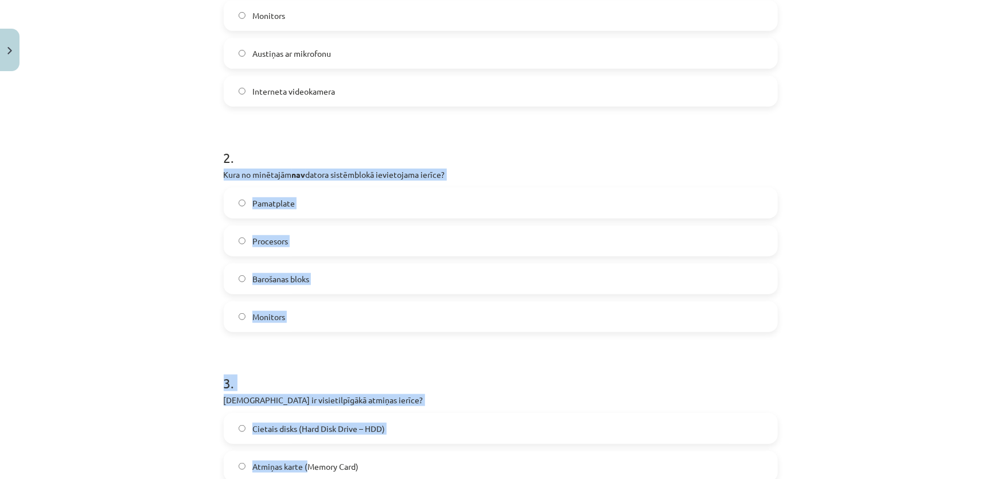
scroll to position [446, 0]
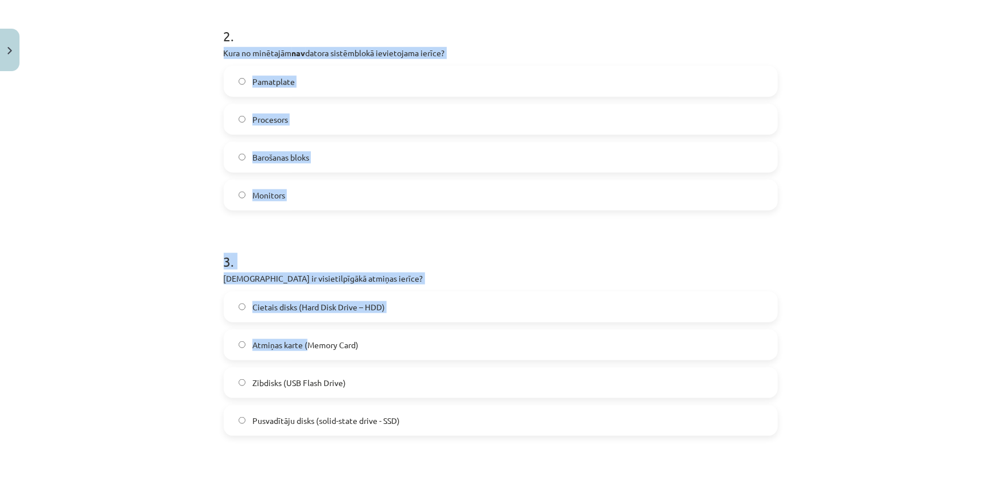
drag, startPoint x: 200, startPoint y: 309, endPoint x: 338, endPoint y: 197, distance: 177.8
click at [338, 197] on div "Mācību tēma: Datorikas - 10. klases 1. ieskaites mācību materiāls #3 2. tēma – …" at bounding box center [500, 239] width 1001 height 479
copy div "Kura no minētajām nav datora sistēmblokā ievietojama ierīce? Pamatplate Proceso…"
click at [227, 188] on label "Monitors" at bounding box center [501, 195] width 552 height 29
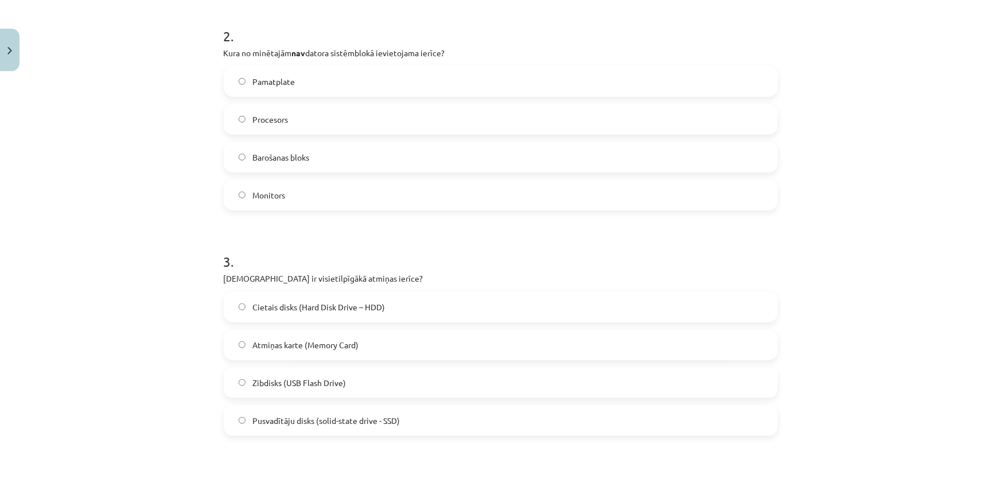
drag, startPoint x: 209, startPoint y: 278, endPoint x: 458, endPoint y: 428, distance: 290.4
click at [458, 428] on div "Mācību tēma: Datorikas - 10. klases 1. ieskaites mācību materiāls #3 2. tēma – …" at bounding box center [500, 239] width 1001 height 479
copy div "Kura ir visietilpīgākā atmiņas ierīce? Cietais disks (Hard Disk Drive – HDD) At…"
click at [244, 310] on label "Cietais disks (Hard Disk Drive – HDD)" at bounding box center [501, 307] width 552 height 29
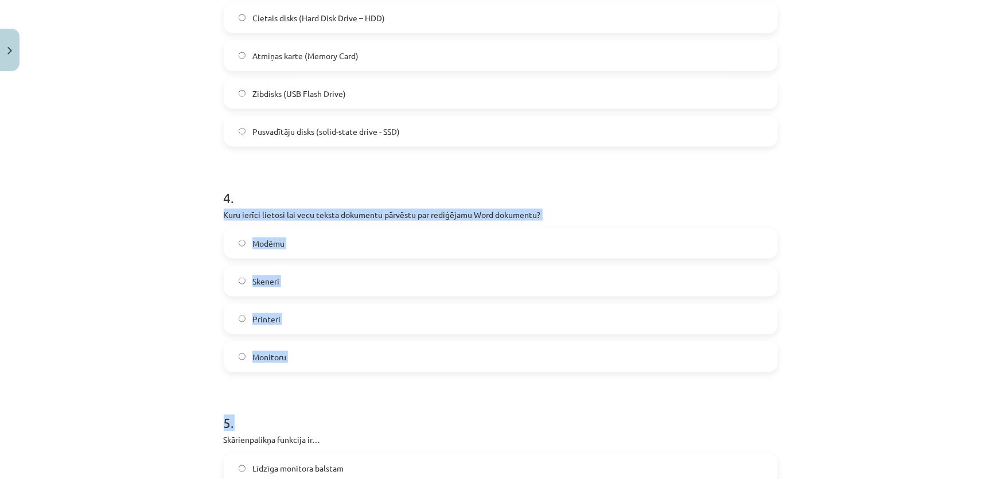
scroll to position [759, 0]
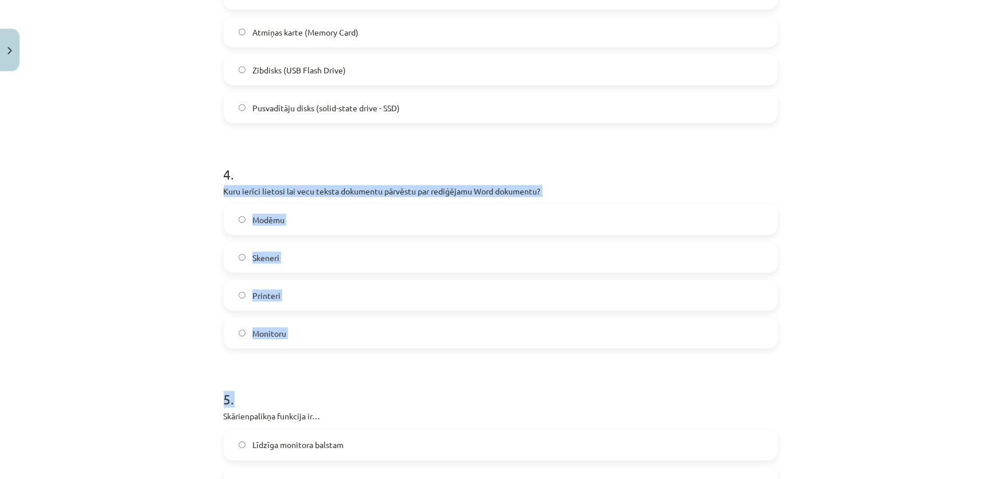
drag, startPoint x: 300, startPoint y: 320, endPoint x: 396, endPoint y: 333, distance: 97.2
click at [396, 333] on div "Mācību tēma: Datorikas - 10. klases 1. ieskaites mācību materiāls #3 2. tēma – …" at bounding box center [500, 239] width 1001 height 479
copy div "Kuru ierīci lietosi lai vecu teksta dokumentu pārvēstu par rediģējamu Word doku…"
click at [234, 262] on label "Skeneri" at bounding box center [501, 257] width 552 height 29
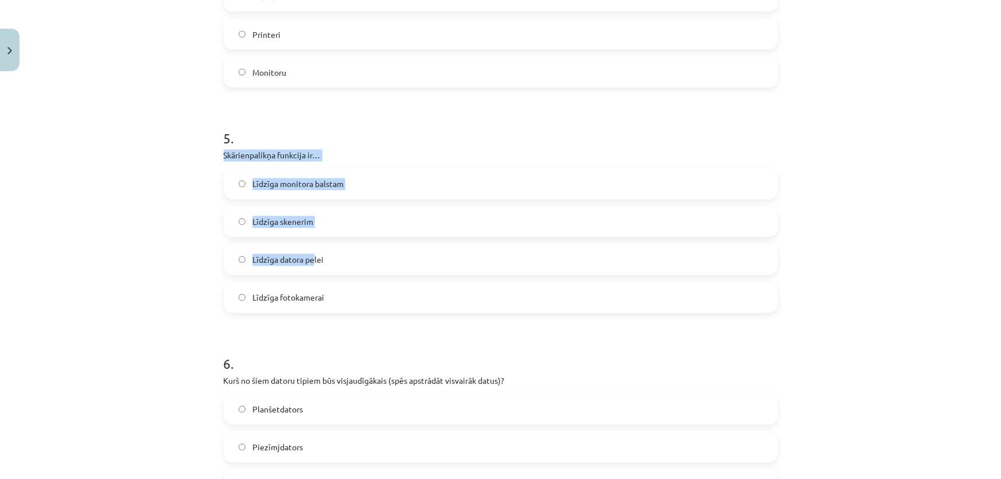
scroll to position [1211, 0]
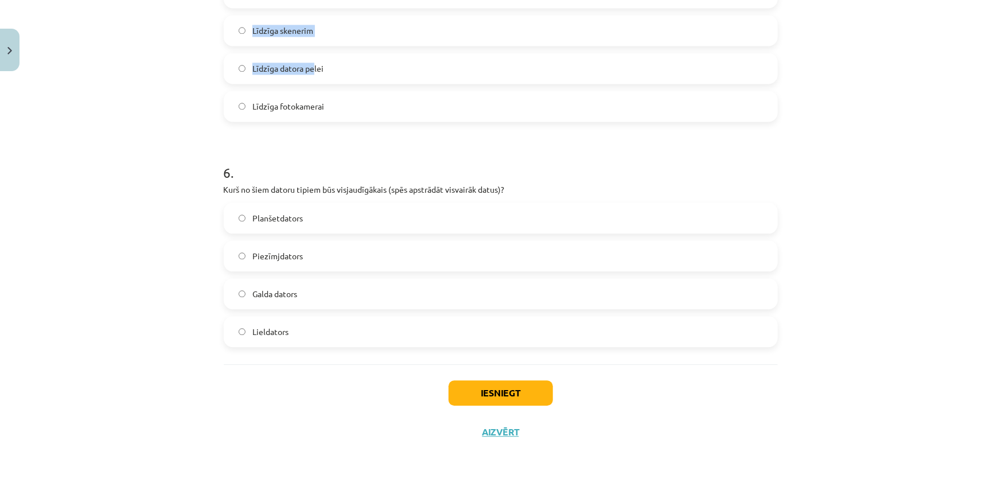
drag, startPoint x: 202, startPoint y: 152, endPoint x: 325, endPoint y: 323, distance: 210.9
click at [325, 323] on div "Mācību tēma: Datorikas - 10. klases 1. ieskaites mācību materiāls #3 2. tēma – …" at bounding box center [500, 239] width 1001 height 479
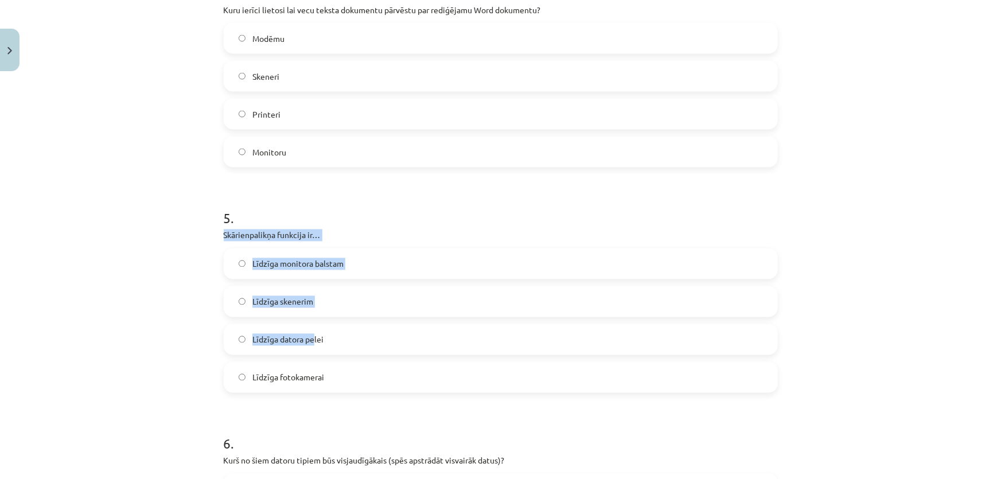
scroll to position [899, 0]
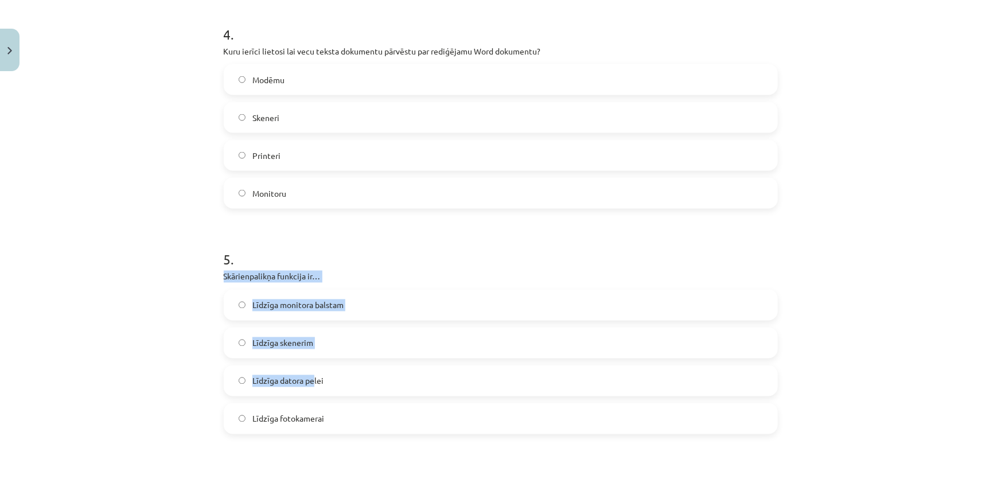
click at [231, 303] on label "Līdzīga monitora balstam" at bounding box center [501, 305] width 552 height 29
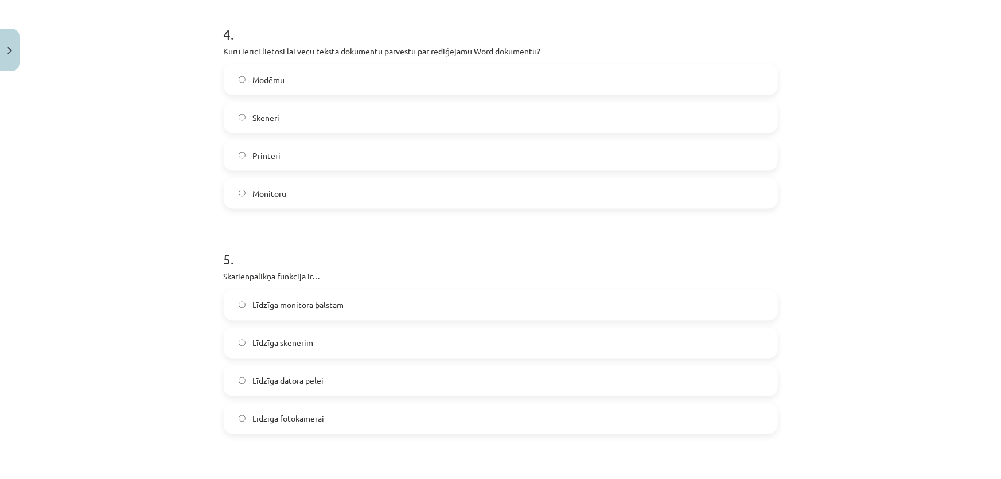
click at [246, 386] on label "Līdzīga datora pelei" at bounding box center [501, 381] width 552 height 29
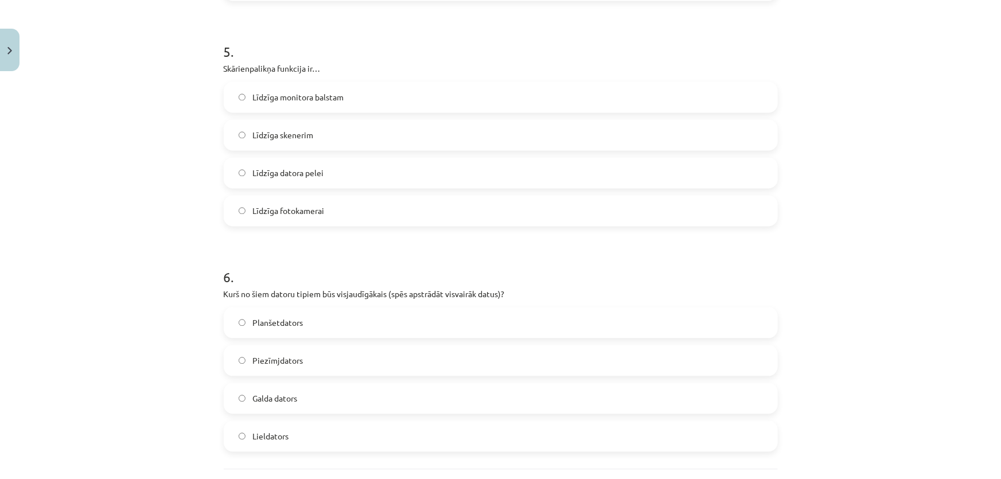
scroll to position [1107, 0]
click at [240, 442] on label "Lieldators" at bounding box center [501, 435] width 552 height 29
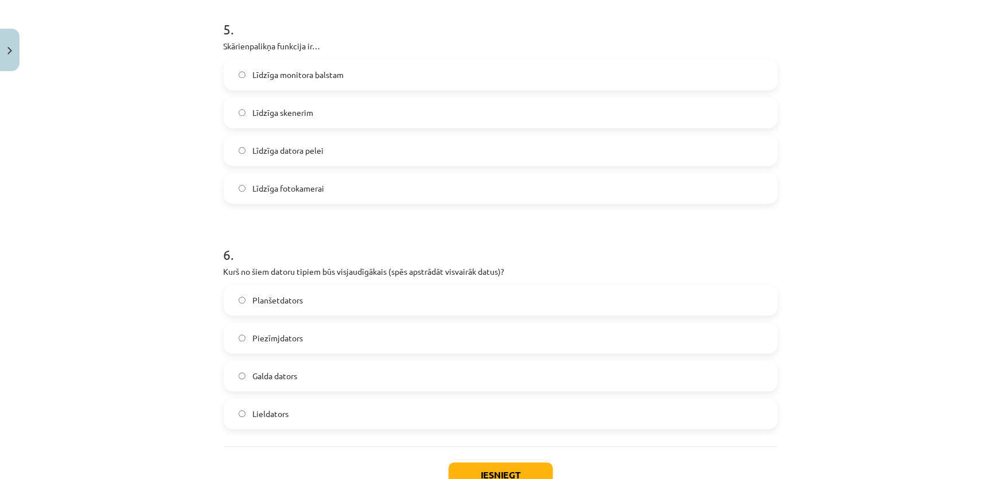
scroll to position [1211, 0]
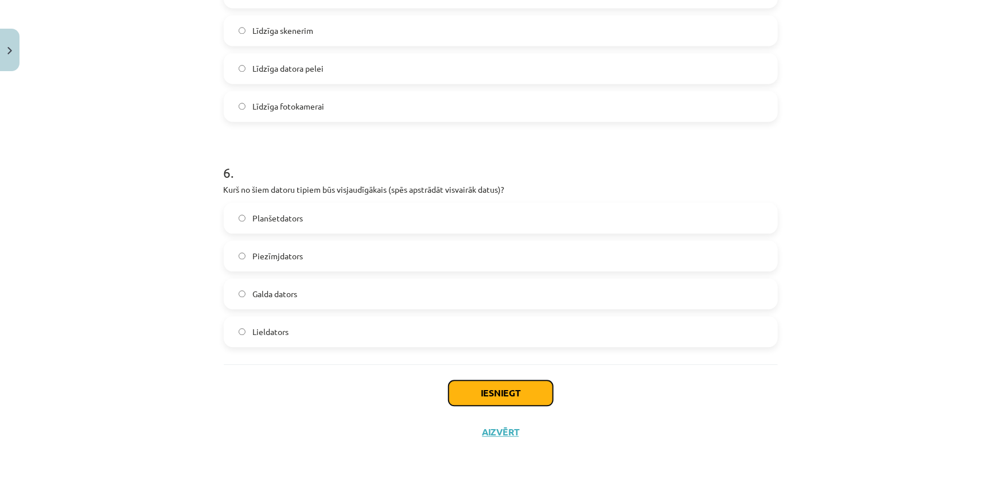
click at [469, 391] on button "Iesniegt" at bounding box center [501, 392] width 104 height 25
click at [470, 393] on button "Iesniegt" at bounding box center [501, 392] width 104 height 25
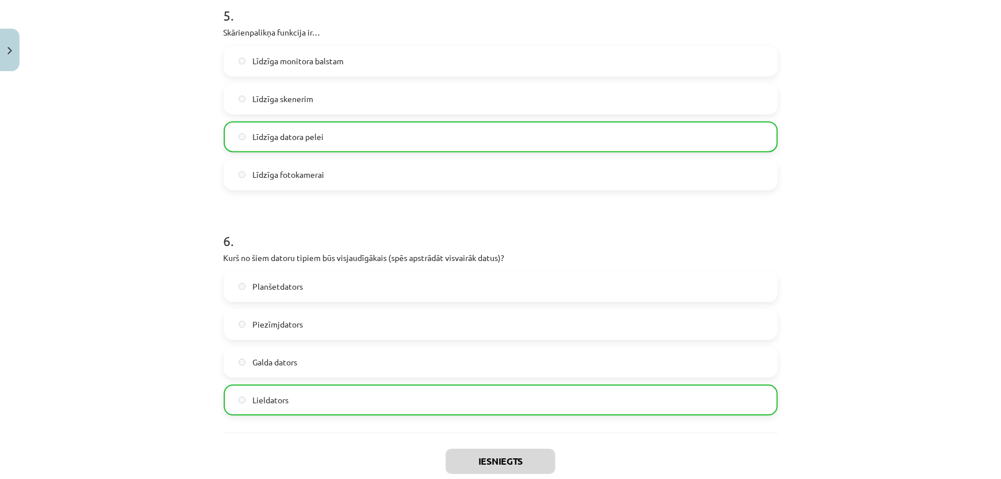
scroll to position [1247, 0]
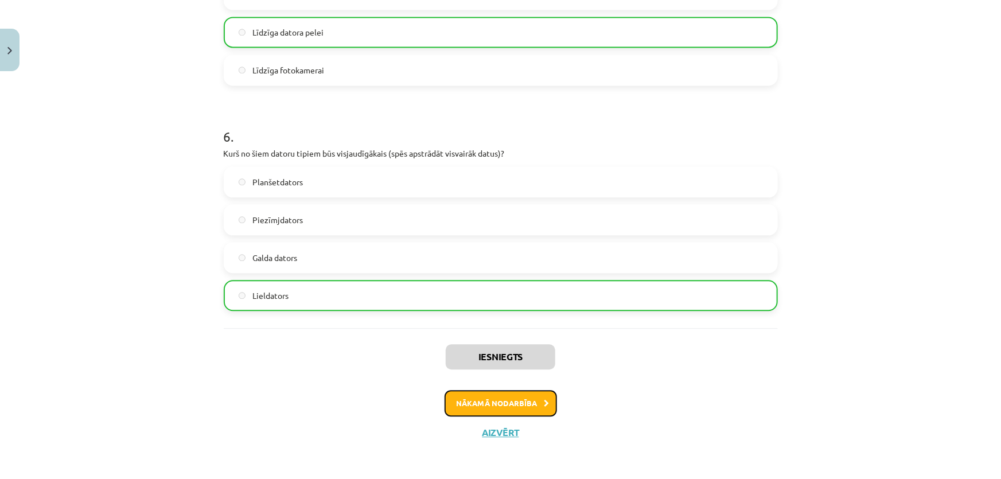
click at [480, 399] on button "Nākamā nodarbība" at bounding box center [501, 403] width 112 height 26
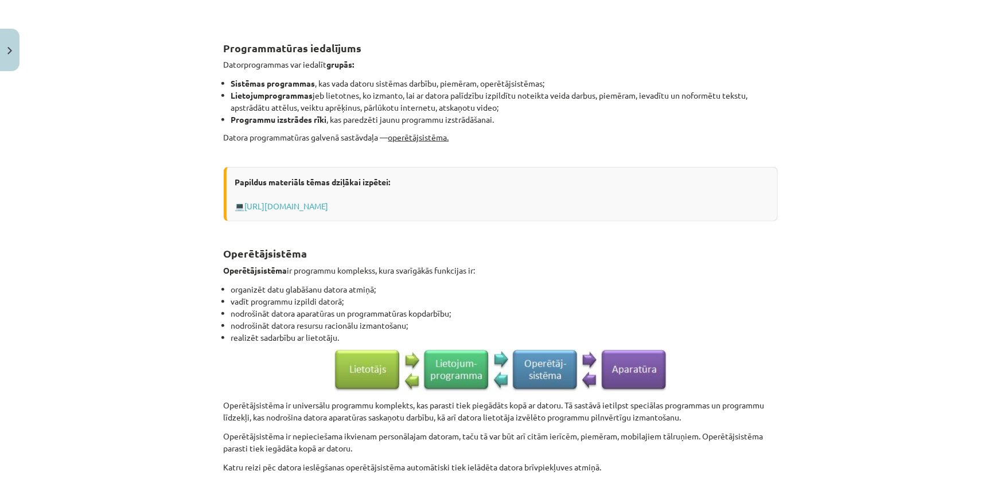
scroll to position [811, 0]
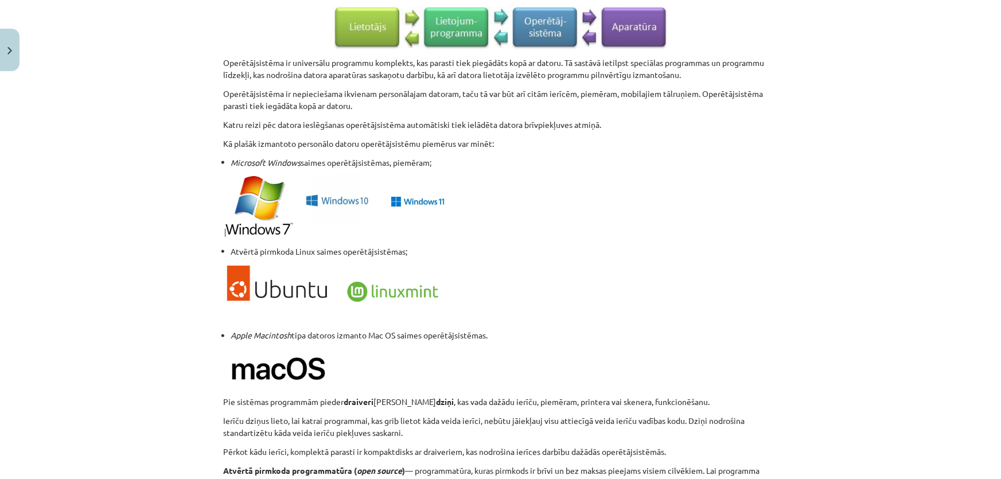
click at [471, 388] on p at bounding box center [501, 369] width 554 height 42
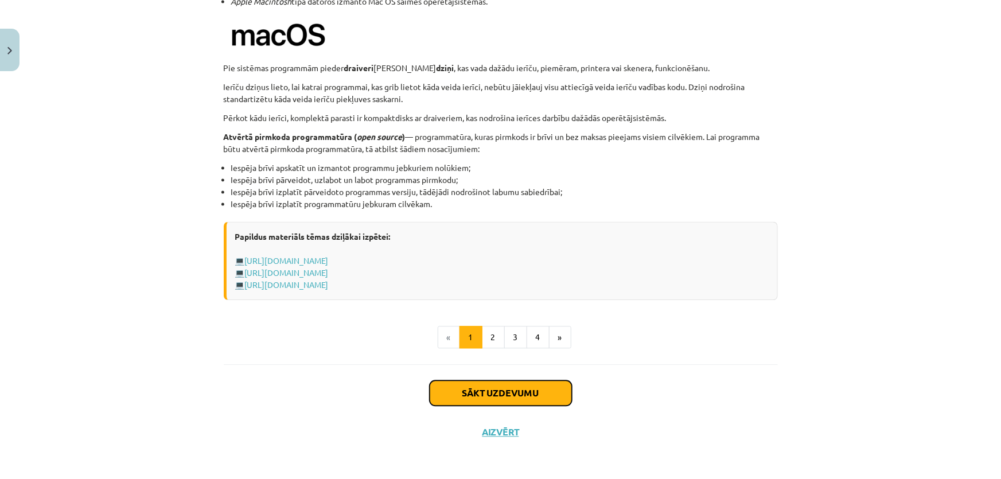
click at [464, 394] on button "Sākt uzdevumu" at bounding box center [501, 392] width 142 height 25
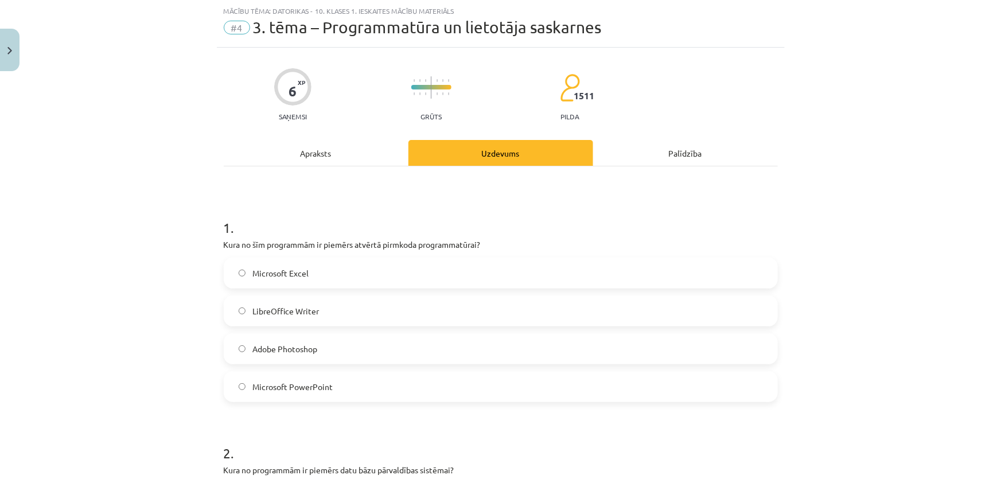
scroll to position [29, 0]
drag, startPoint x: 221, startPoint y: 259, endPoint x: 419, endPoint y: 378, distance: 230.9
click at [419, 378] on div "Mācību tēma: Datorikas - 10. klases 1. ieskaites mācību materiāls #4 3. tēma – …" at bounding box center [500, 239] width 1001 height 479
click at [235, 318] on label "LibreOffice Writer" at bounding box center [501, 311] width 552 height 29
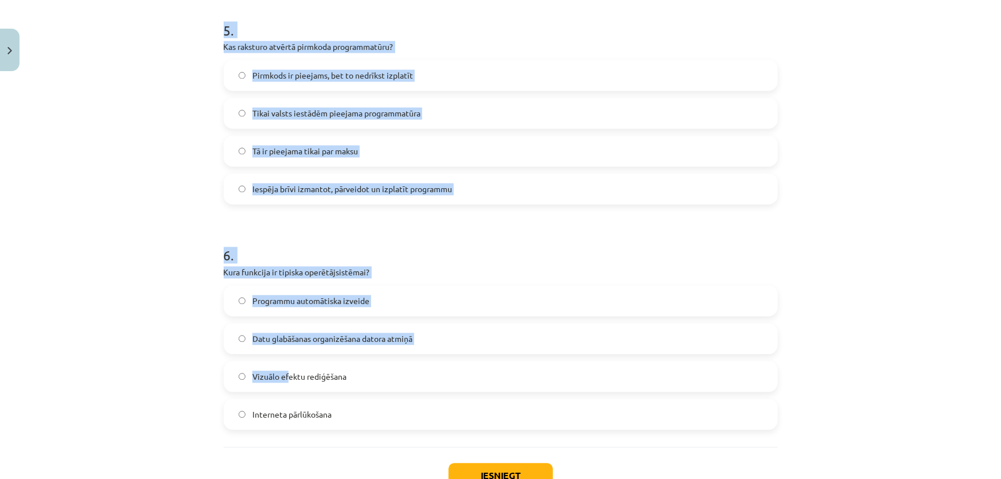
scroll to position [1136, 0]
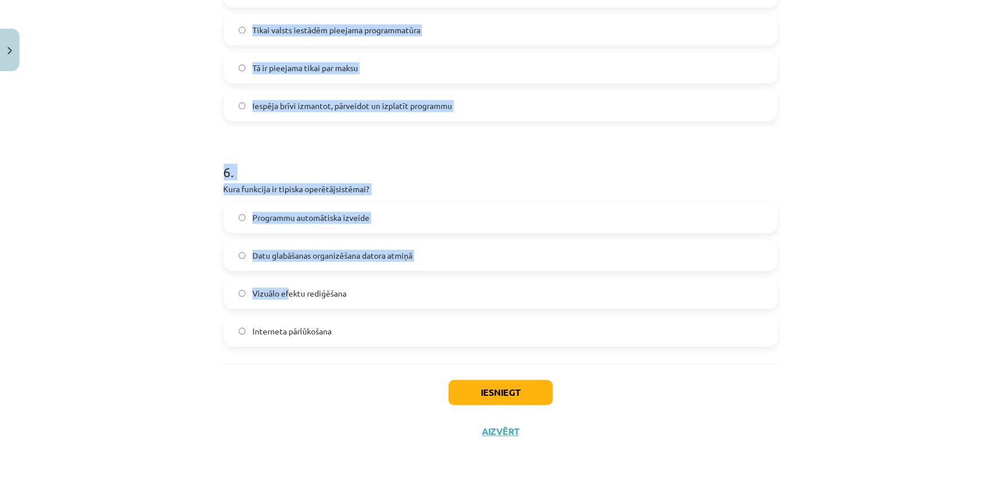
drag, startPoint x: 199, startPoint y: 236, endPoint x: 344, endPoint y: 333, distance: 175.1
click at [344, 333] on div "Mācību tēma: Datorikas - 10. klases 1. ieskaites mācību materiāls #4 3. tēma – …" at bounding box center [500, 239] width 1001 height 479
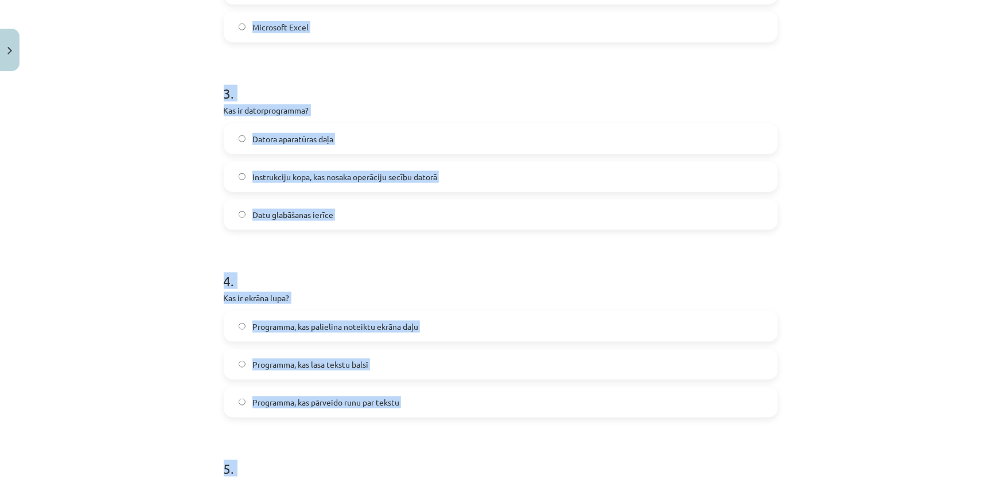
click at [114, 240] on div "Mācību tēma: Datorikas - 10. klases 1. ieskaites mācību materiāls #4 3. tēma – …" at bounding box center [500, 239] width 1001 height 479
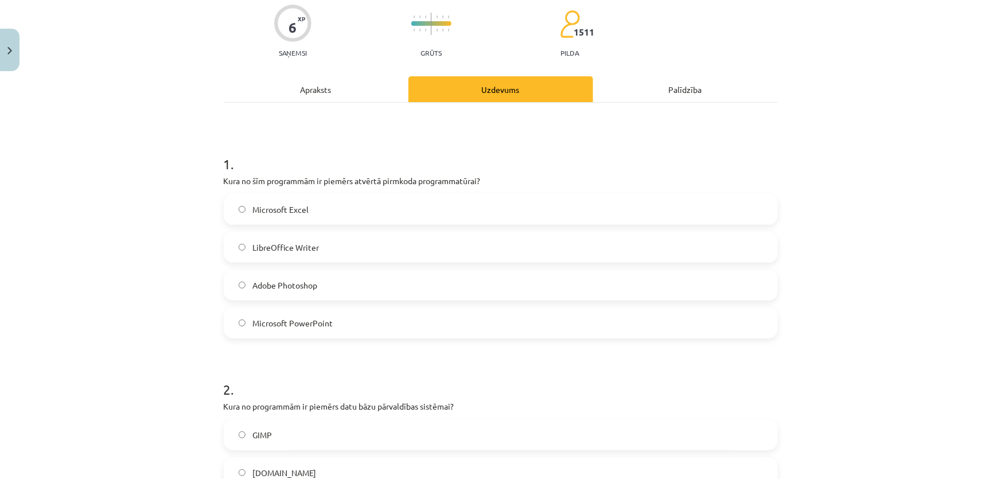
scroll to position [249, 0]
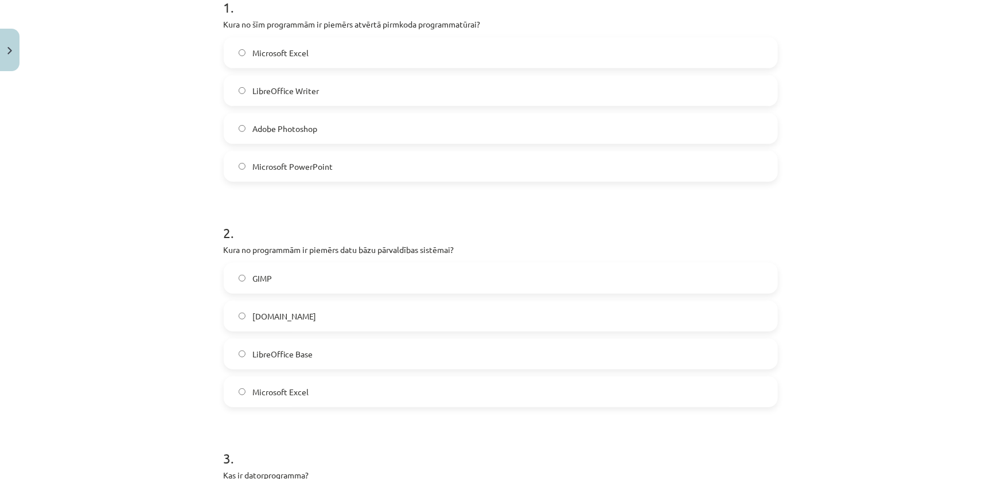
click at [242, 355] on label "LibreOffice Base" at bounding box center [501, 354] width 552 height 29
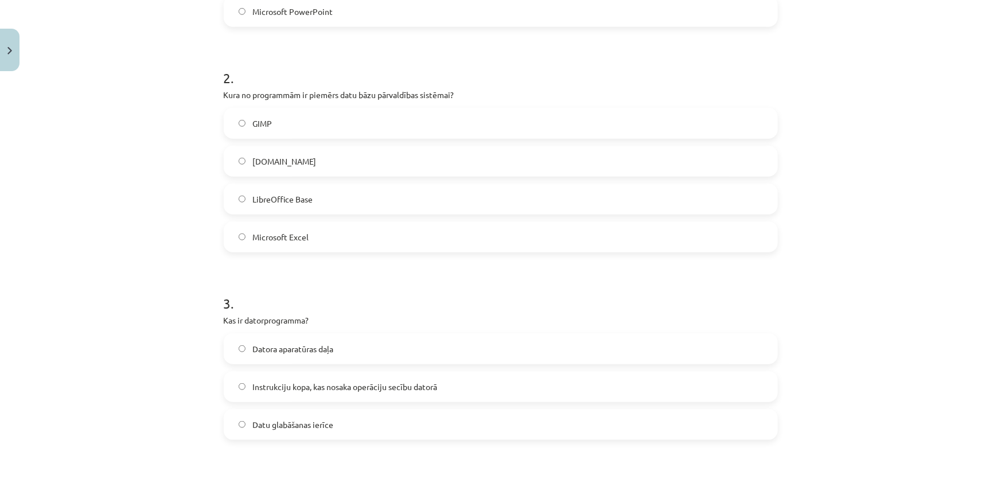
scroll to position [510, 0]
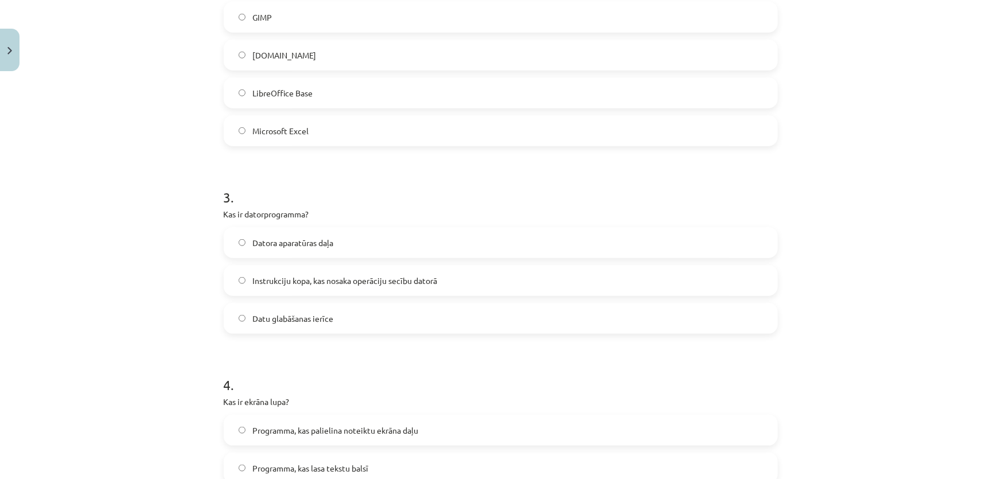
click at [252, 281] on span "Instrukciju kopa, kas nosaka operāciju secību datorā" at bounding box center [344, 281] width 185 height 12
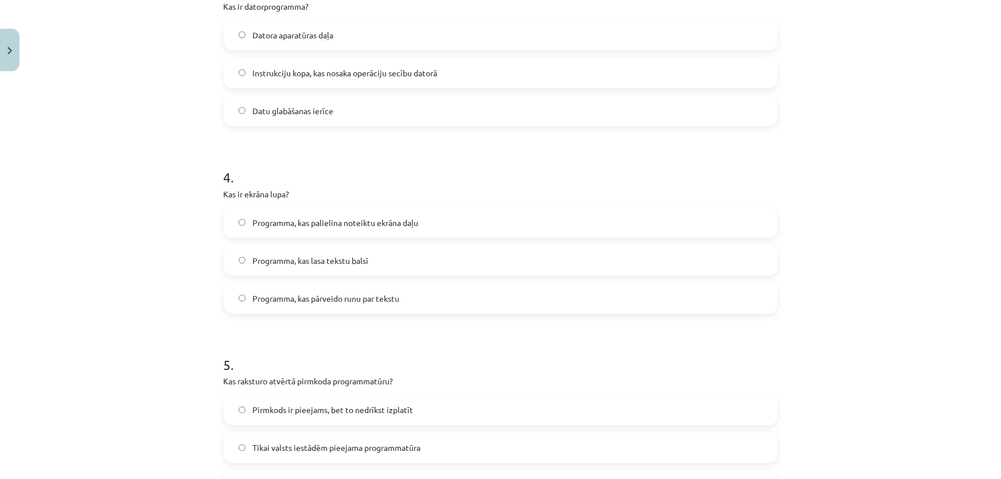
scroll to position [718, 0]
click at [248, 224] on label "Programma, kas palielina noteiktu ekrāna daļu" at bounding box center [501, 222] width 552 height 29
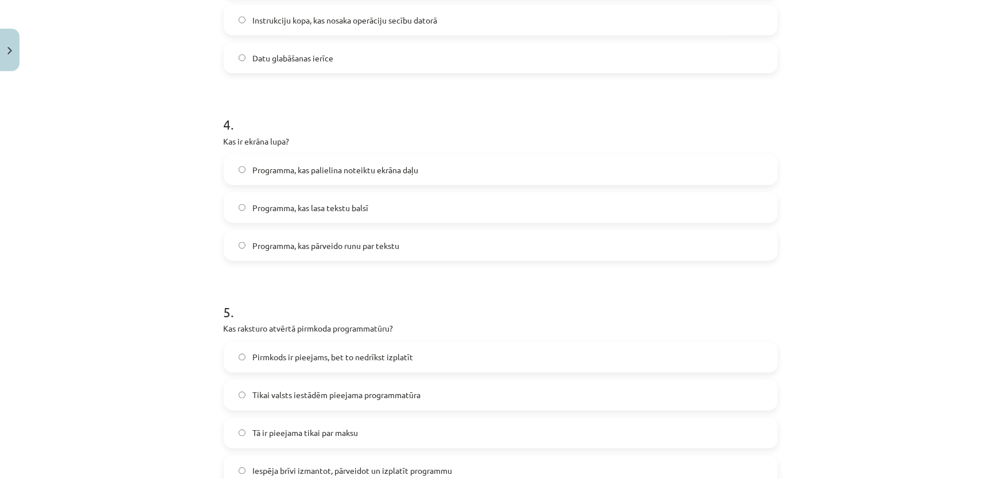
scroll to position [823, 0]
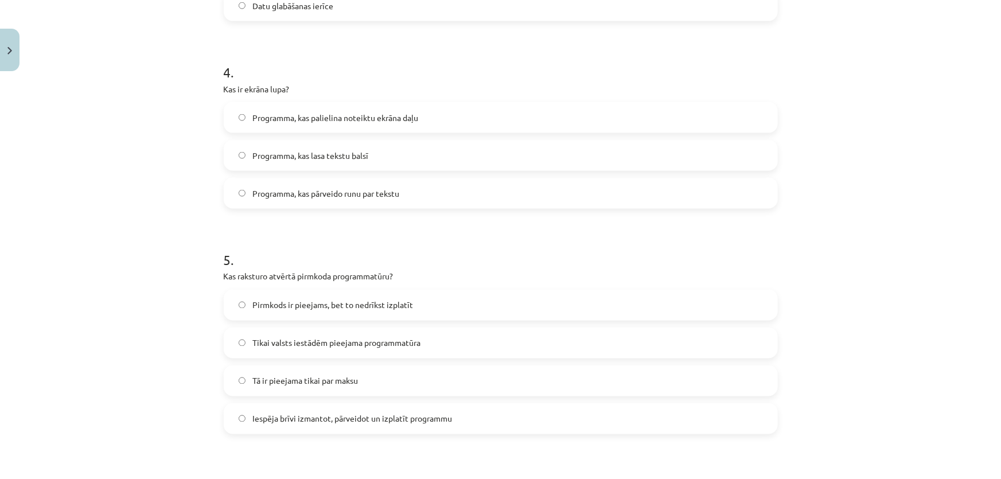
click at [286, 420] on span "Iespēja brīvi izmantot, pārveidot un izplatīt programmu" at bounding box center [352, 419] width 200 height 12
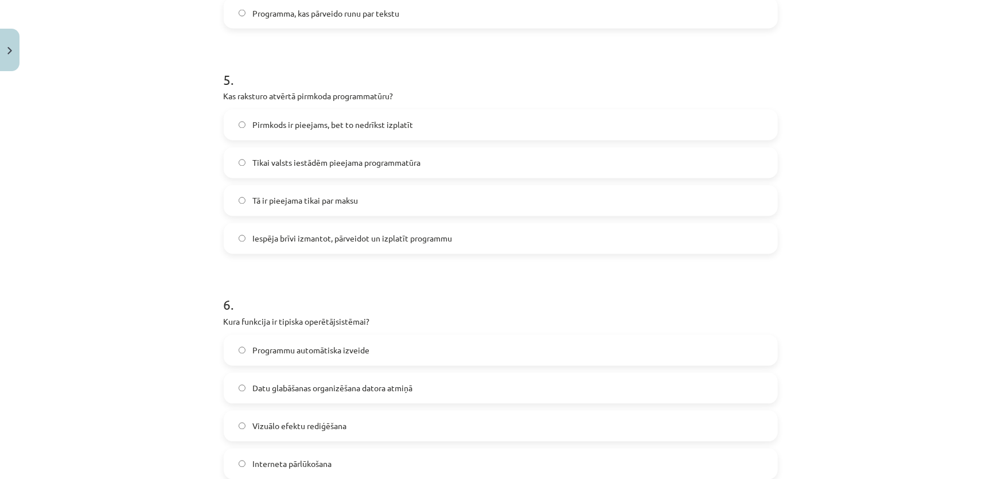
scroll to position [1084, 0]
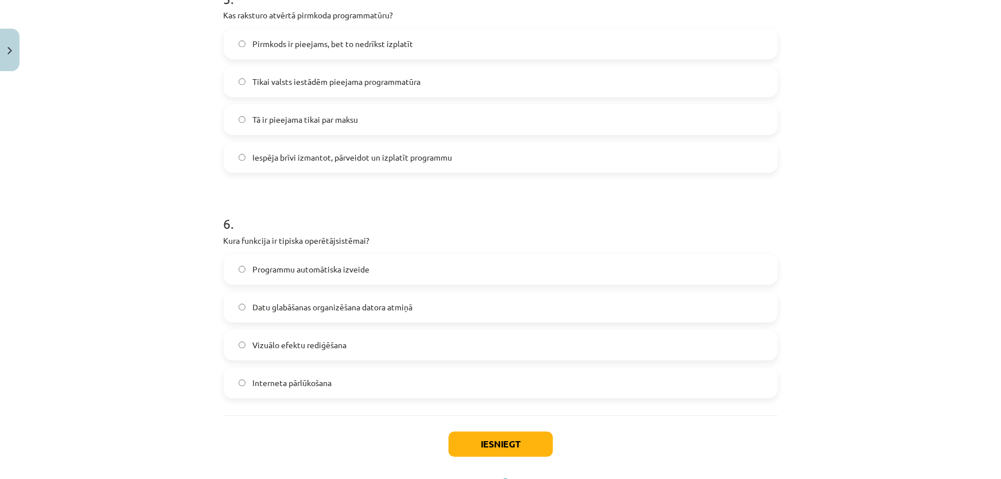
click at [262, 320] on label "Datu glabāšanas organizēšana datora atmiņā" at bounding box center [501, 307] width 552 height 29
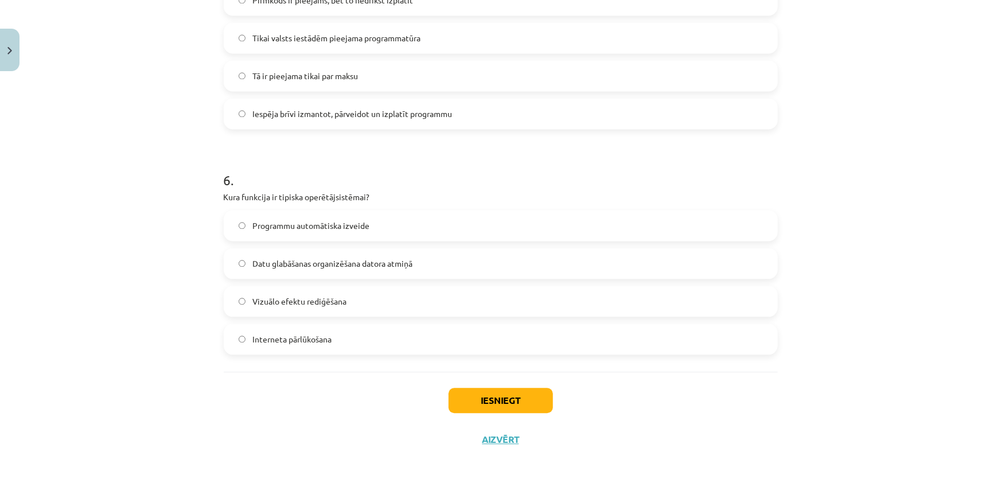
scroll to position [1136, 0]
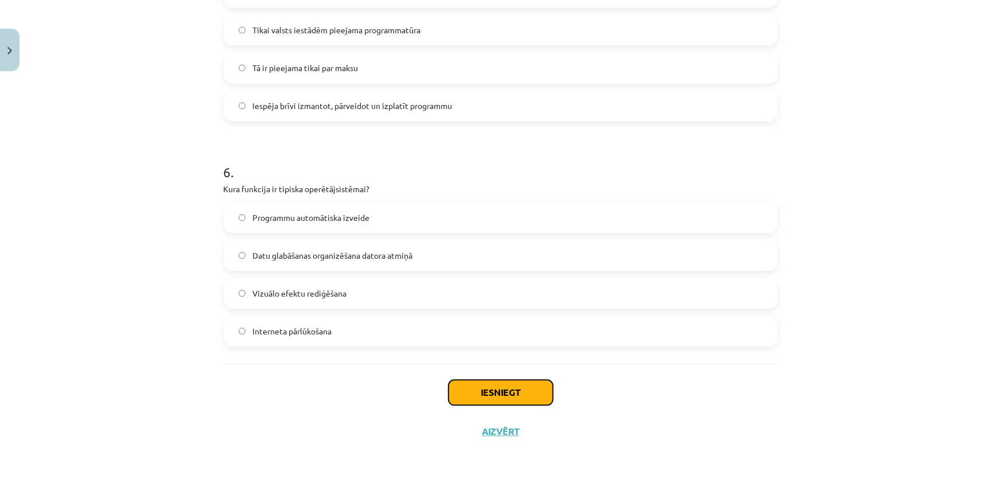
click at [538, 400] on button "Iesniegt" at bounding box center [501, 392] width 104 height 25
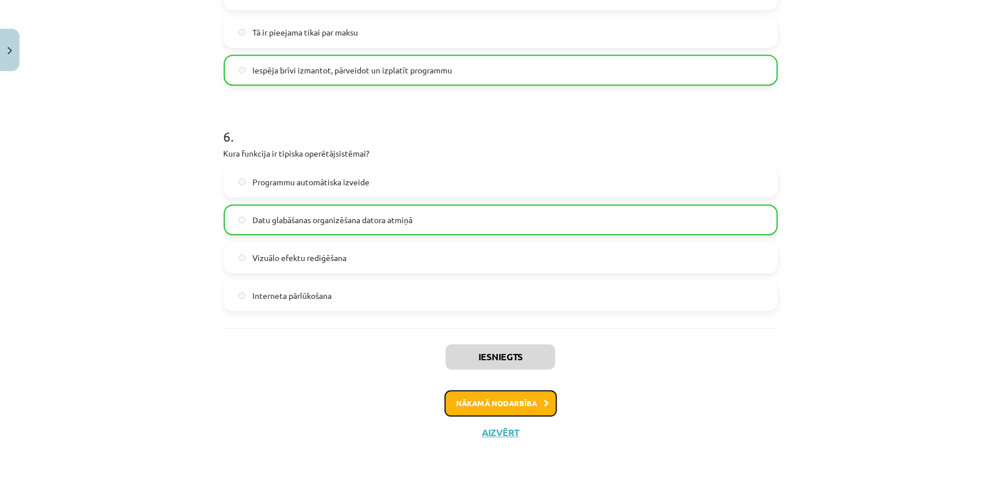
click at [468, 407] on button "Nākamā nodarbība" at bounding box center [501, 403] width 112 height 26
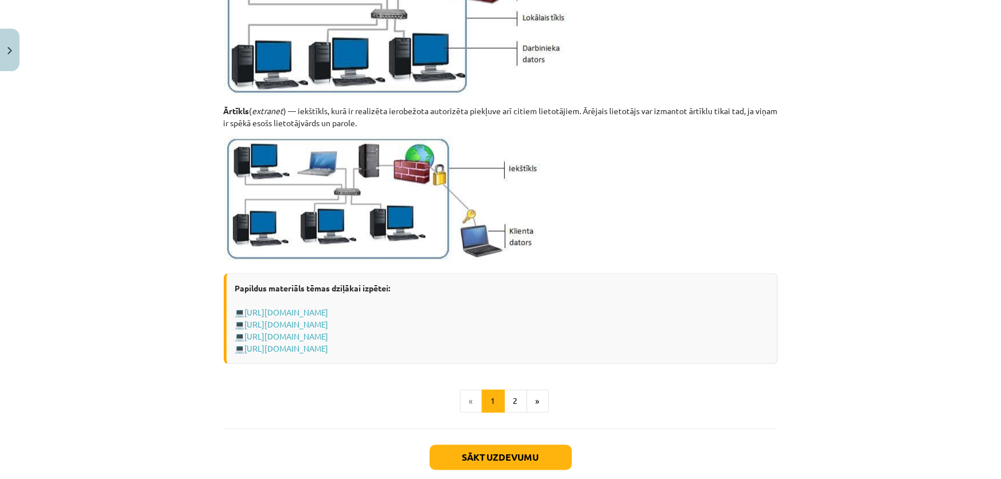
scroll to position [1280, 0]
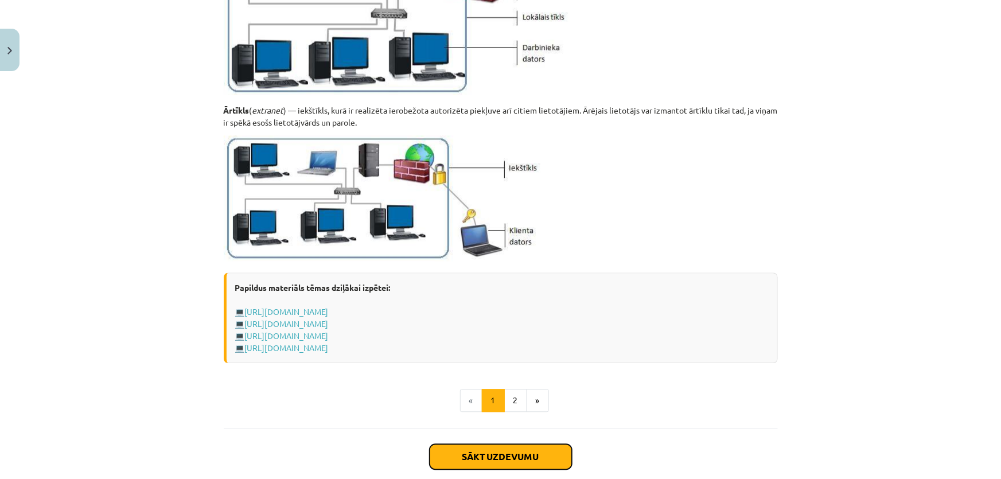
click at [460, 461] on button "Sākt uzdevumu" at bounding box center [501, 456] width 142 height 25
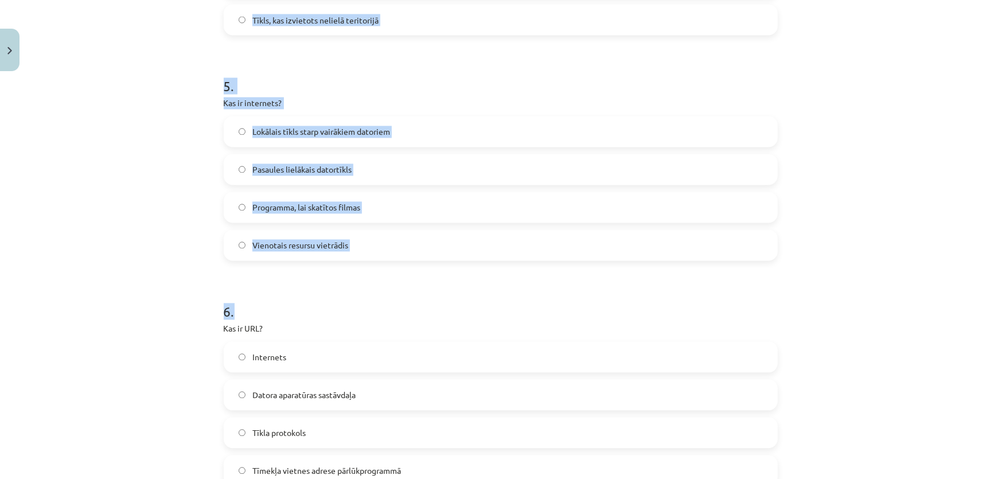
scroll to position [1211, 0]
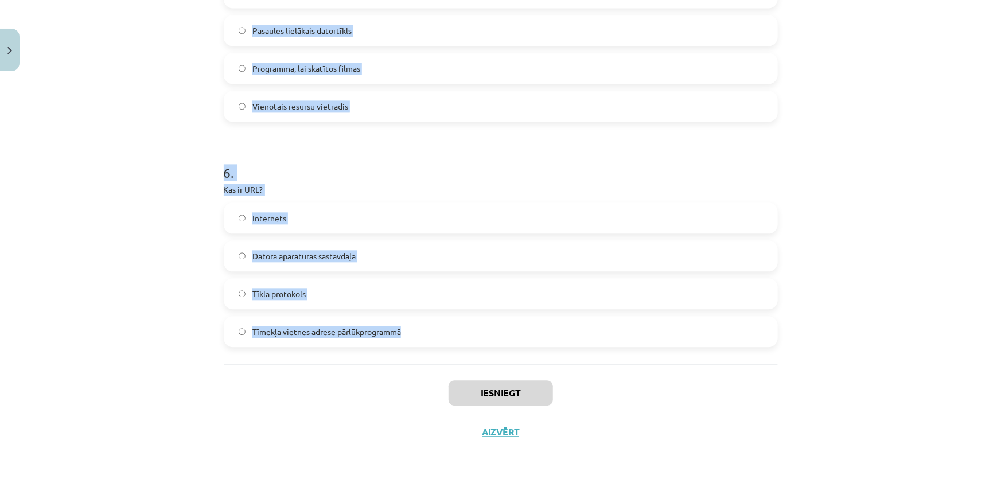
drag, startPoint x: 227, startPoint y: 244, endPoint x: 431, endPoint y: 334, distance: 223.0
click at [431, 334] on div "Mācību tēma: Datorikas - 10. klases 1. ieskaites mācību materiāls #5 4. tēma – …" at bounding box center [500, 239] width 1001 height 479
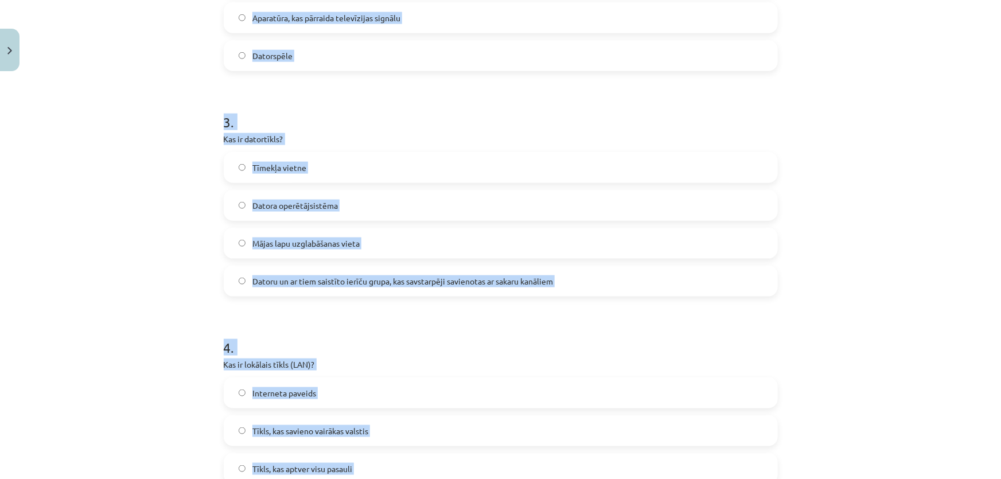
scroll to position [116, 0]
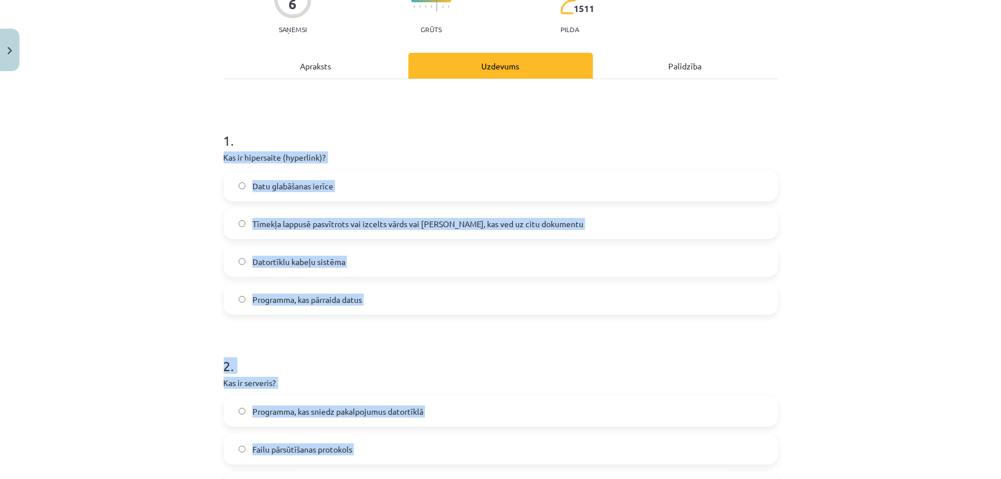
click at [87, 182] on div "Mācību tēma: Datorikas - 10. klases 1. ieskaites mācību materiāls #5 4. tēma – …" at bounding box center [500, 239] width 1001 height 479
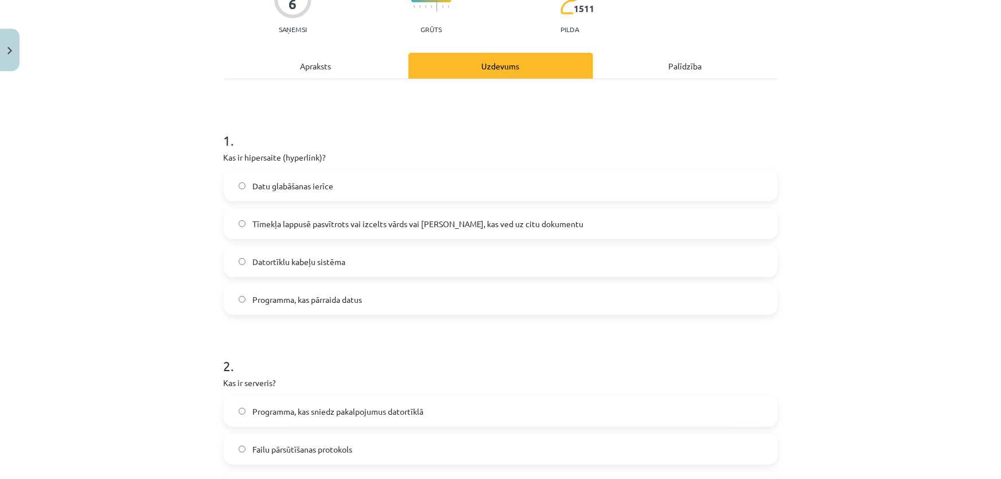
click at [303, 227] on span "Tīmekļa lappusē pasvītrots vai izcelts vārds vai frāze, kas ved uz citu dokumen…" at bounding box center [417, 224] width 331 height 12
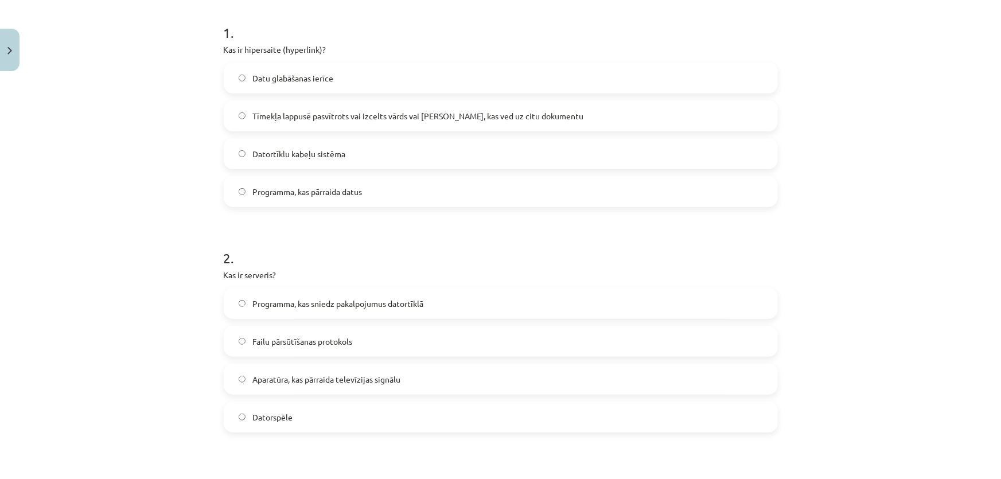
scroll to position [273, 0]
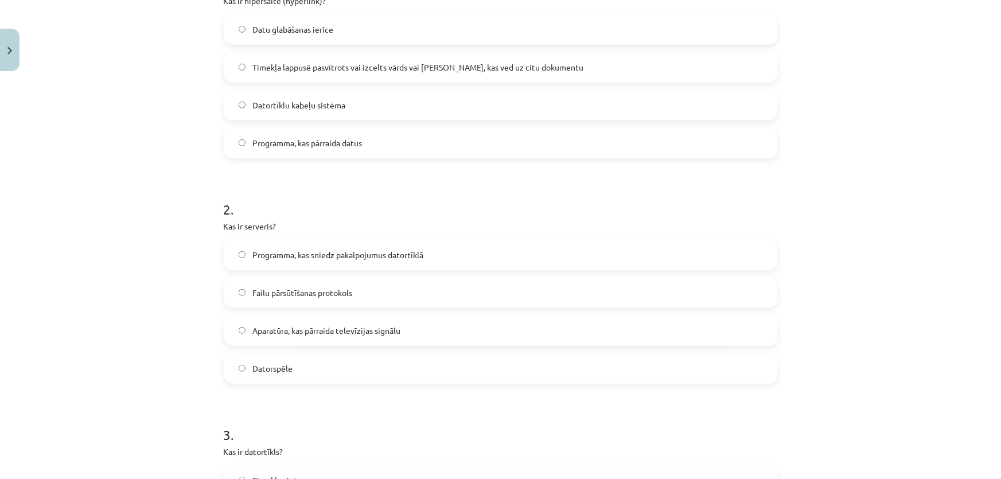
click at [265, 258] on span "Programma, kas sniedz pakalpojumus datortīklā" at bounding box center [337, 255] width 171 height 12
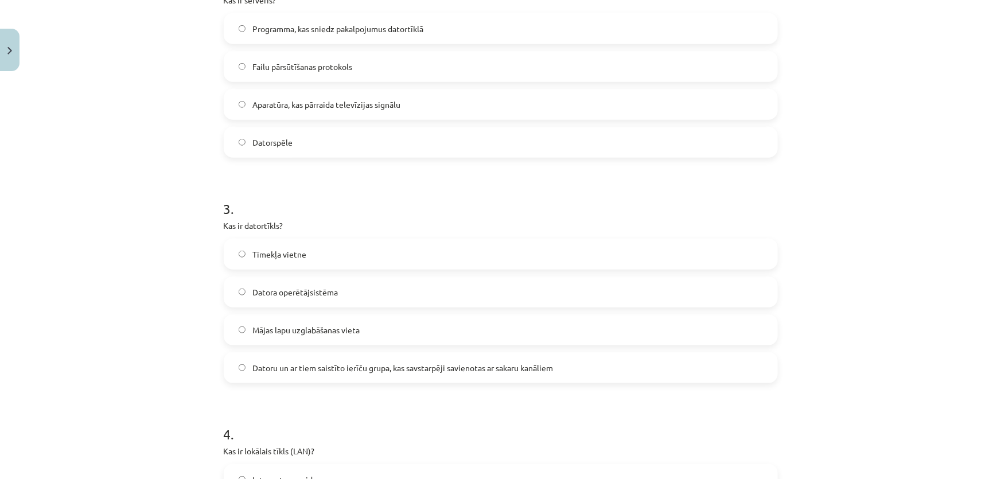
scroll to position [534, 0]
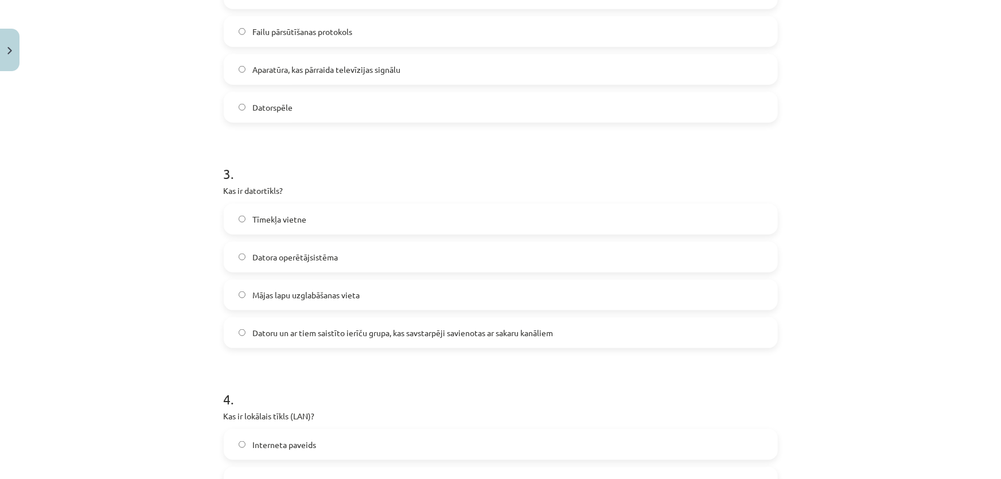
click at [246, 333] on label "Datoru un ar tiem saistīto ierīču grupa, kas savstarpēji savienotas ar sakaru k…" at bounding box center [501, 332] width 552 height 29
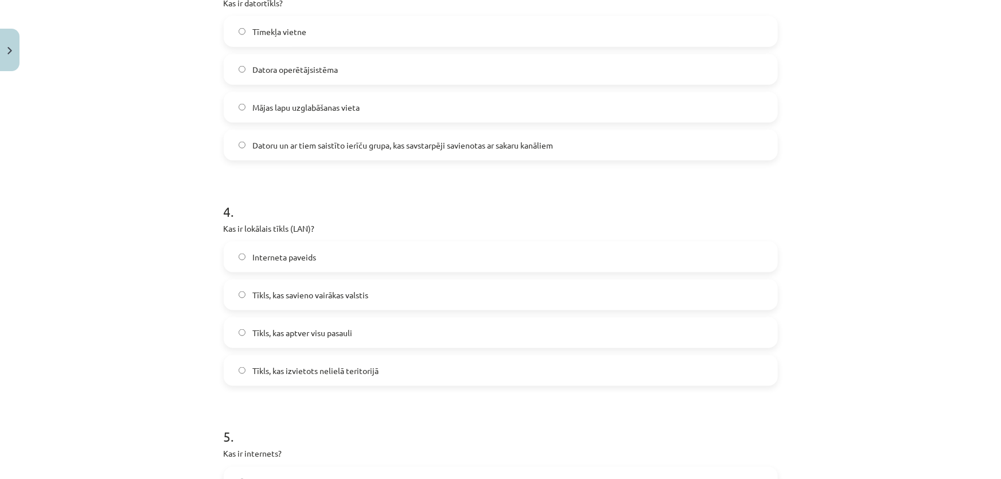
scroll to position [846, 0]
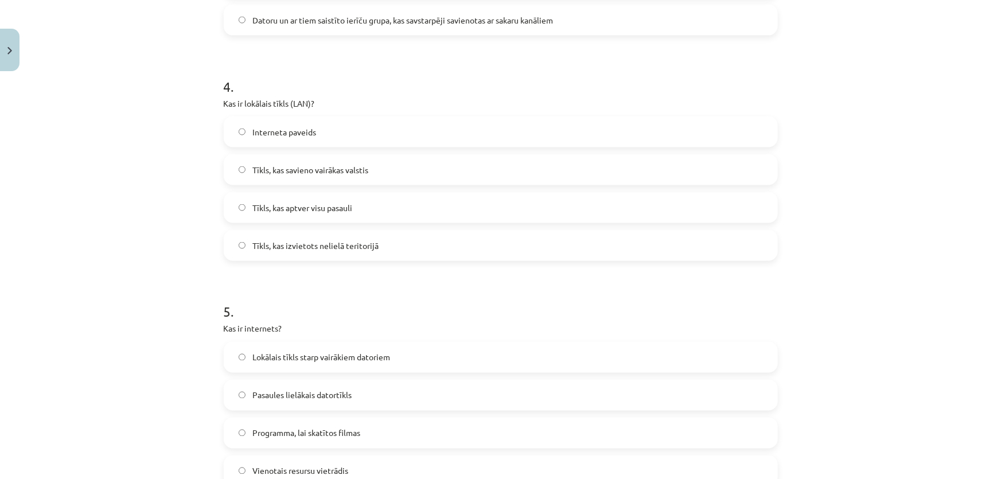
click at [241, 252] on label "Tīkls, kas izvietots nelielā teritorijā" at bounding box center [501, 245] width 552 height 29
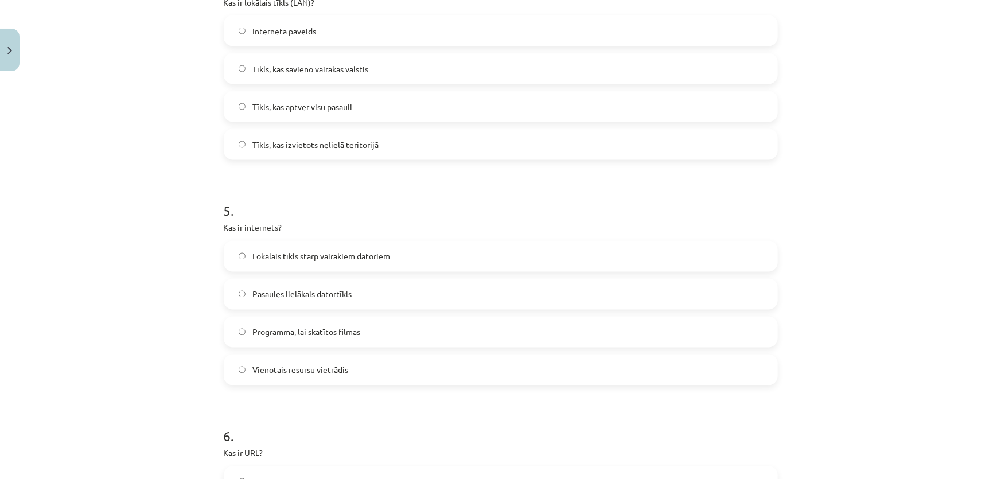
scroll to position [951, 0]
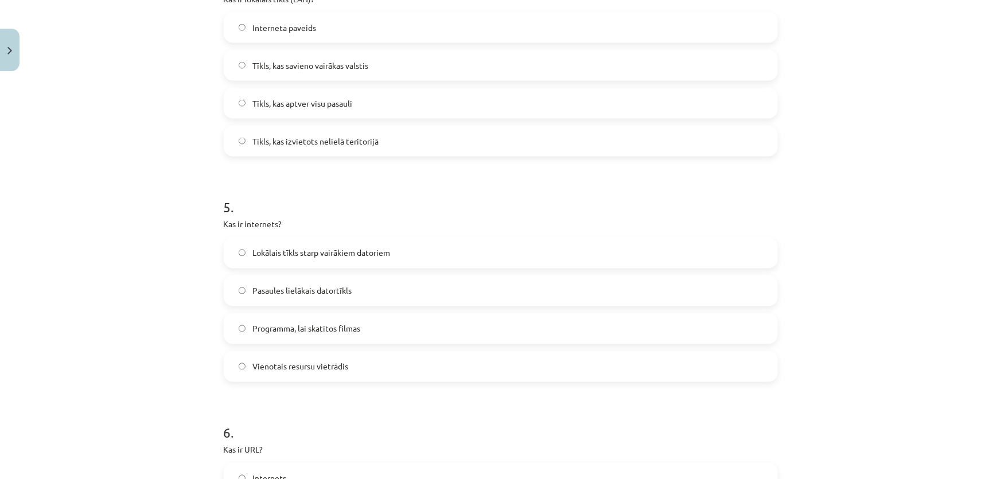
click at [254, 290] on span "Pasaules lielākais datortīkls" at bounding box center [301, 291] width 99 height 12
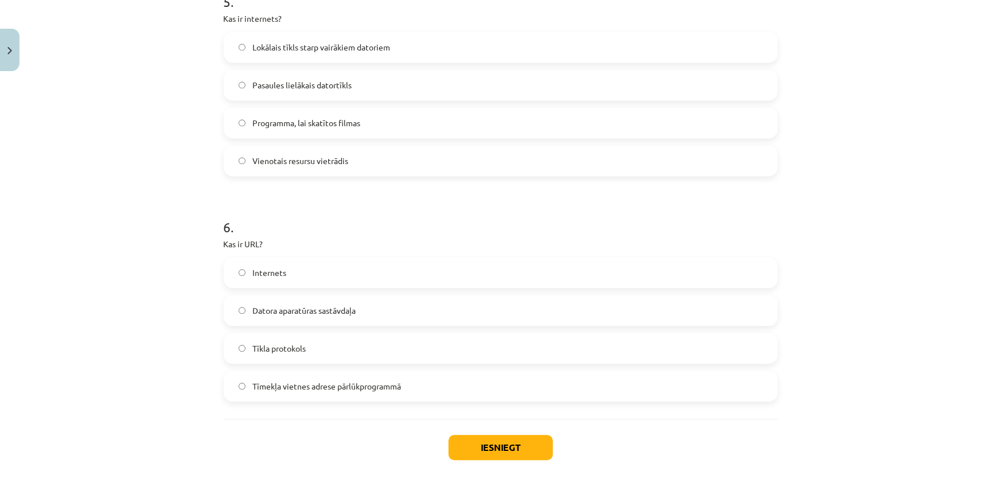
scroll to position [1159, 0]
click at [230, 384] on label "Tīmekļa vietnes adrese pārlūkprogrammā" at bounding box center [501, 384] width 552 height 29
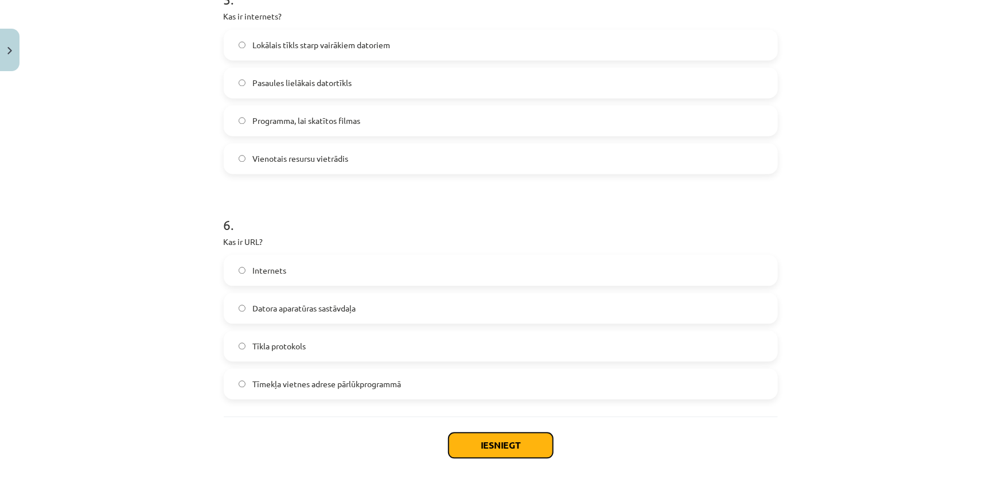
click at [481, 436] on button "Iesniegt" at bounding box center [501, 445] width 104 height 25
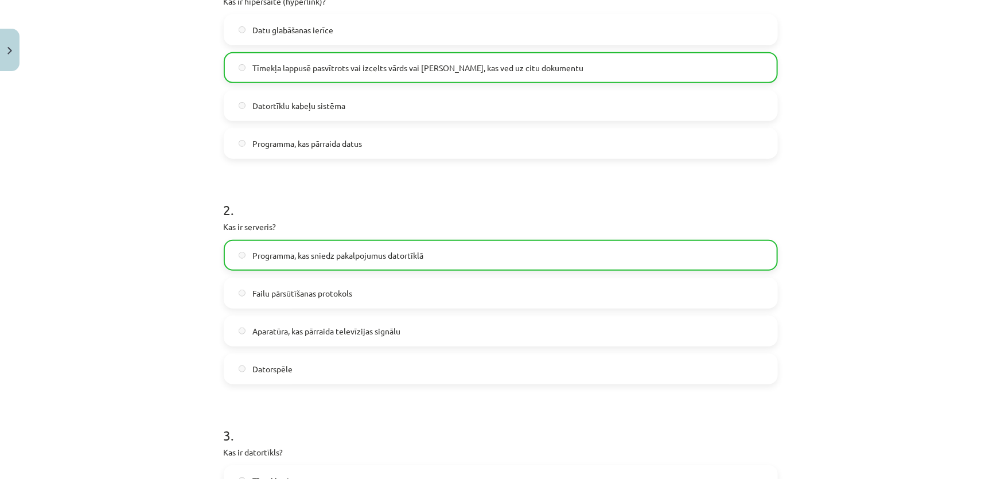
scroll to position [0, 0]
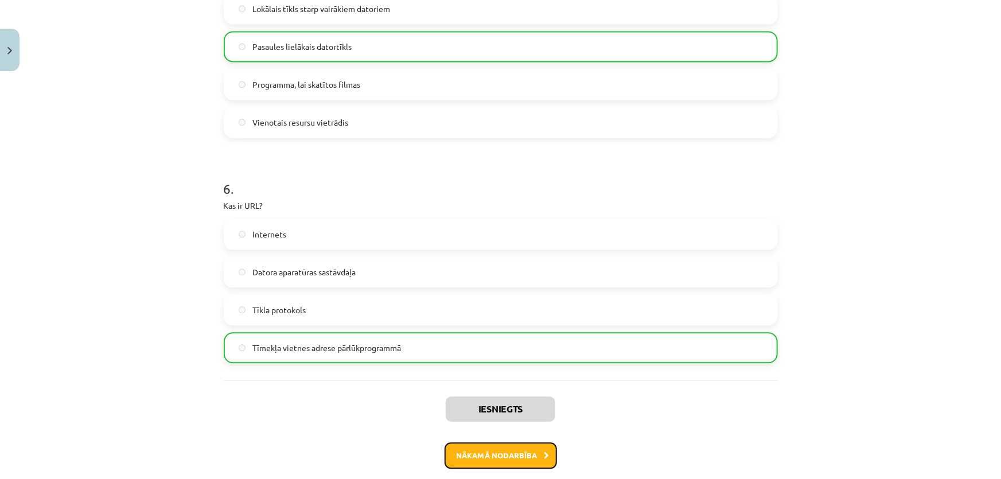
click at [497, 453] on button "Nākamā nodarbība" at bounding box center [501, 455] width 112 height 26
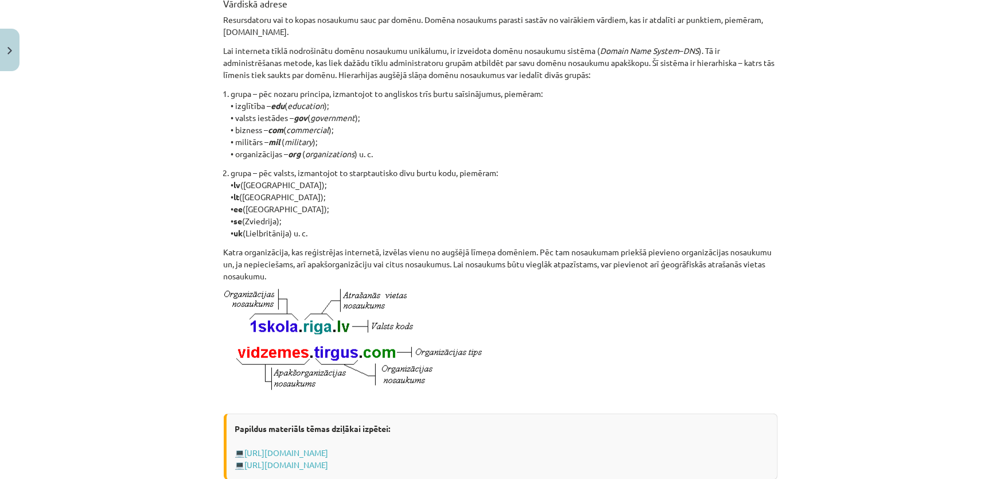
scroll to position [586, 0]
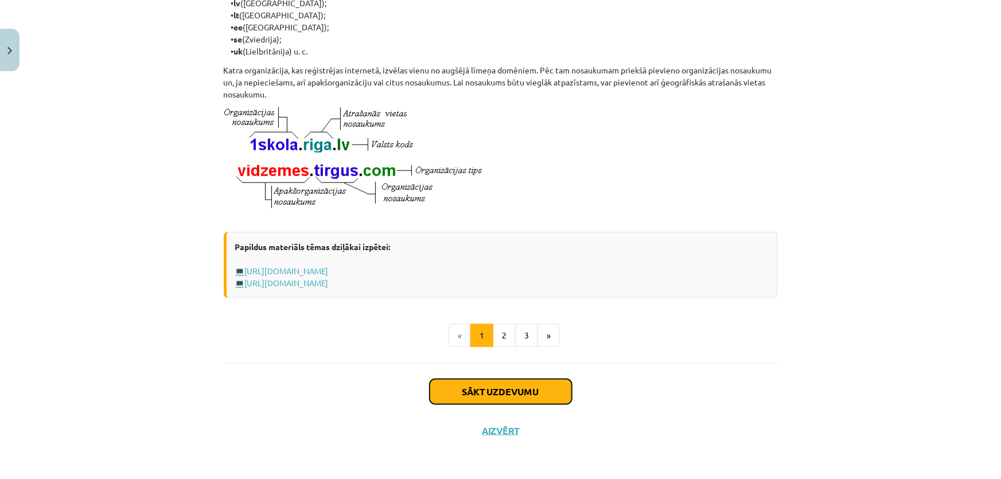
click at [453, 395] on button "Sākt uzdevumu" at bounding box center [501, 391] width 142 height 25
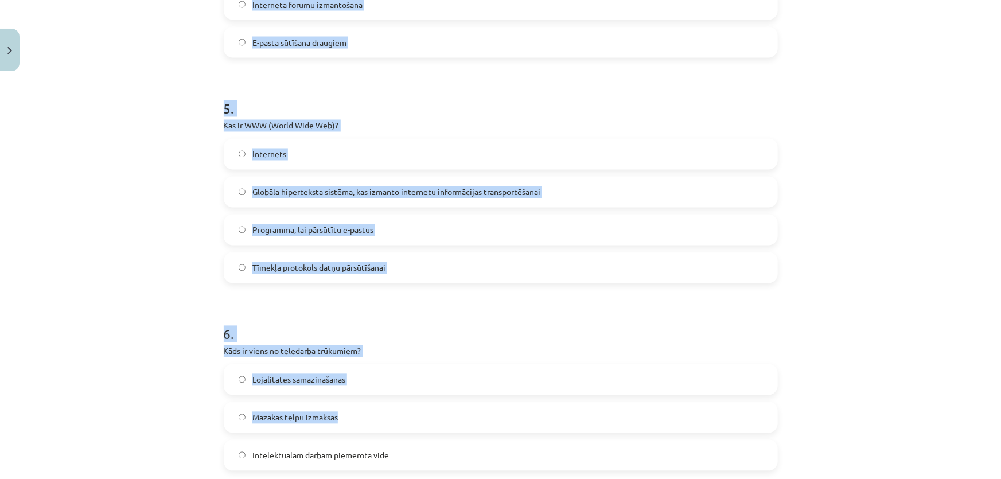
scroll to position [1124, 0]
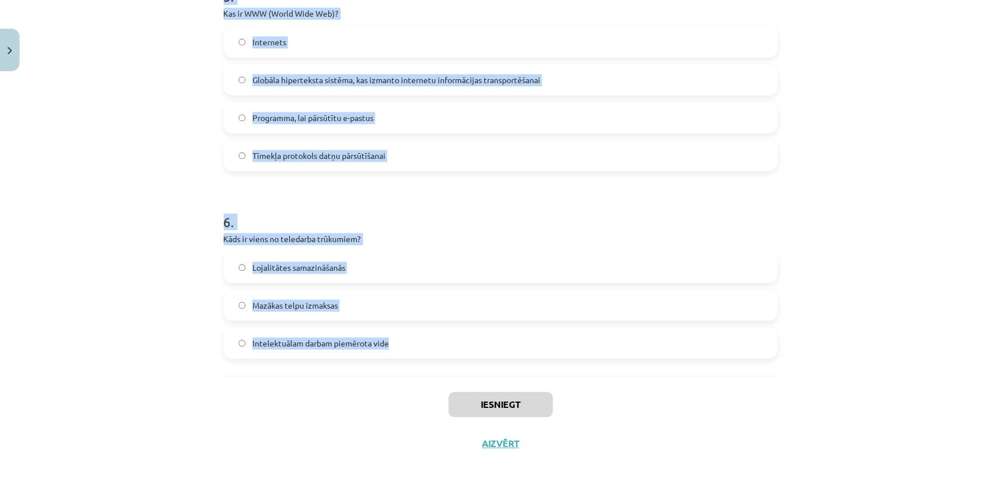
drag, startPoint x: 151, startPoint y: 248, endPoint x: 435, endPoint y: 367, distance: 307.9
click at [435, 367] on div "Mācību tēma: Datorikas - 10. klases 1. ieskaites mācību materiāls #6 5. tēma – …" at bounding box center [500, 239] width 1001 height 479
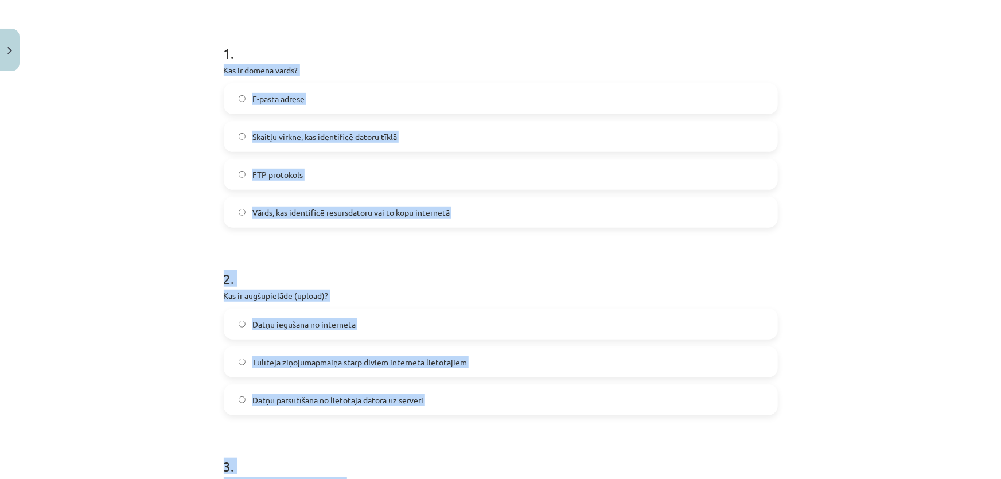
scroll to position [185, 0]
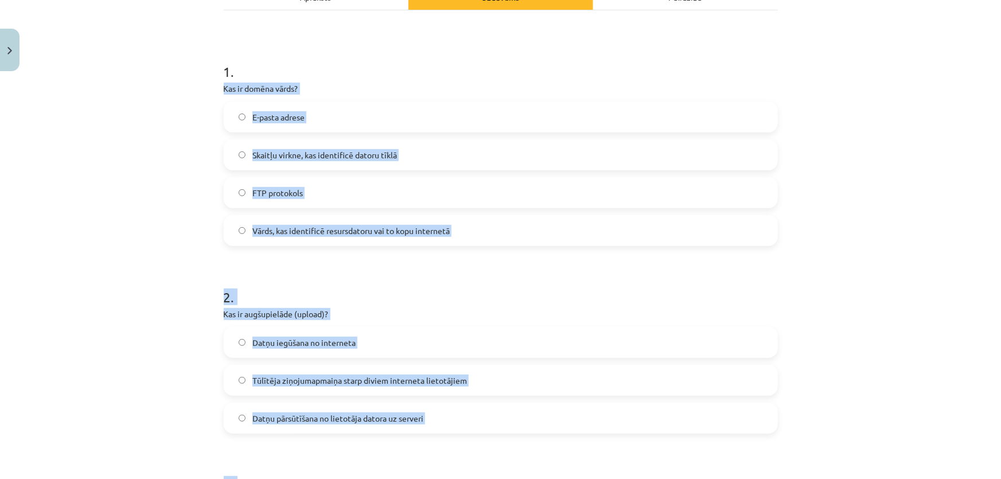
click at [137, 191] on div "Mācību tēma: Datorikas - 10. klases 1. ieskaites mācību materiāls #6 5. tēma – …" at bounding box center [500, 239] width 1001 height 479
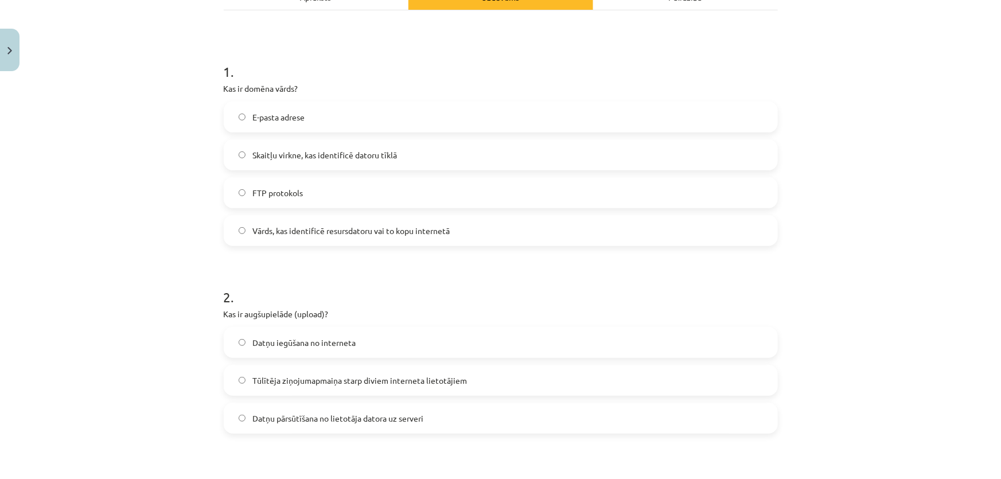
click at [255, 236] on label "Vārds, kas identificē resursdatoru vai to kopu internetā" at bounding box center [501, 230] width 552 height 29
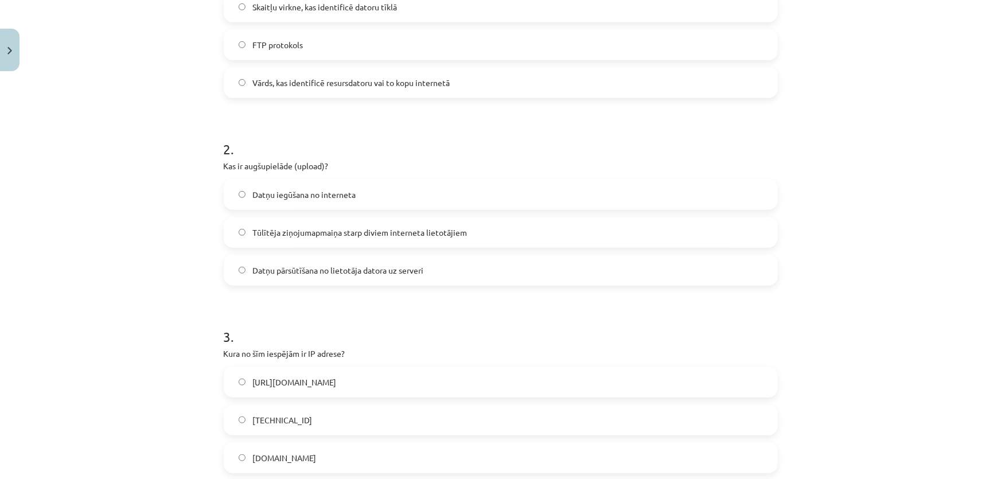
scroll to position [341, 0]
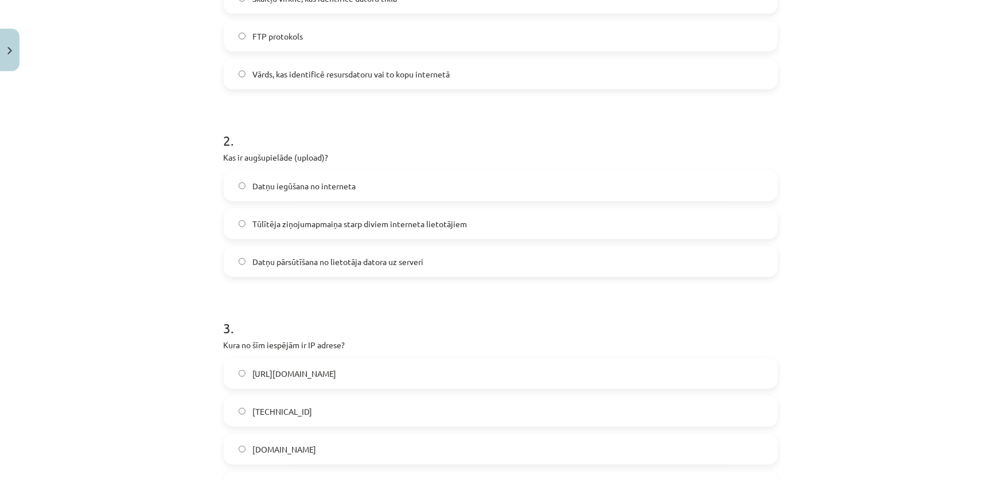
click at [243, 262] on label "Datņu pārsūtīšana no lietotāja datora uz serveri" at bounding box center [501, 261] width 552 height 29
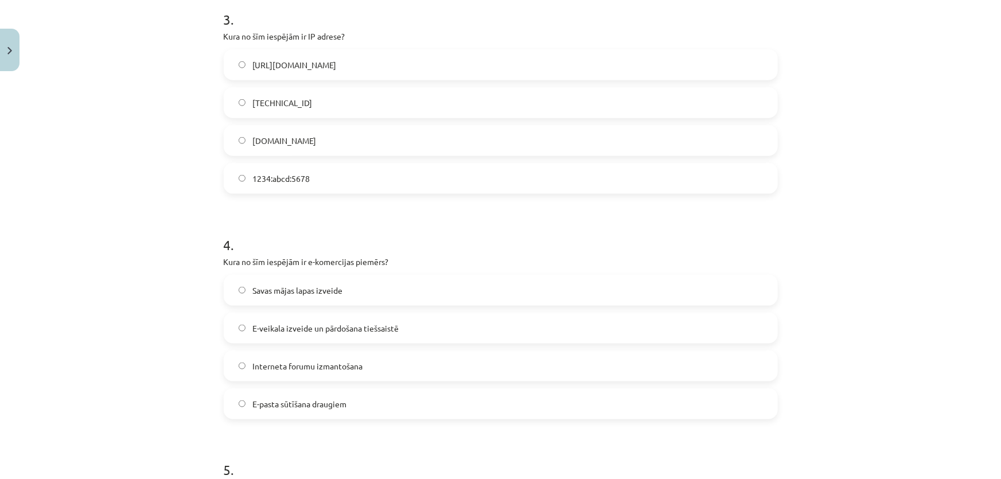
scroll to position [654, 0]
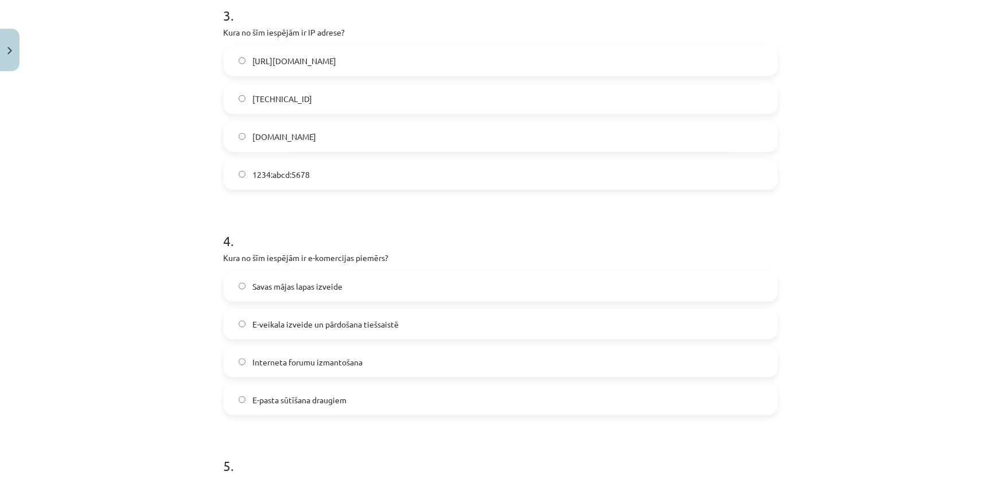
click at [246, 325] on label "E-veikala izveide un pārdošana tiešsaistē" at bounding box center [501, 324] width 552 height 29
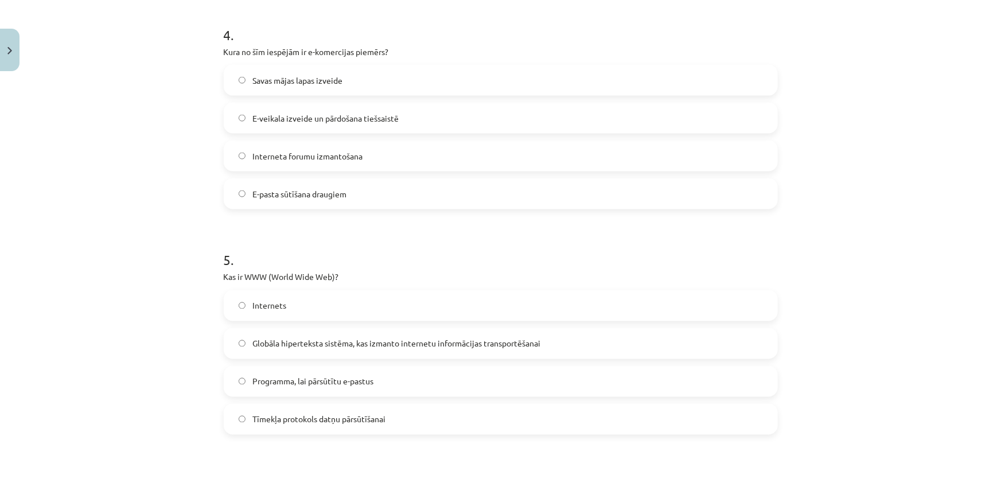
scroll to position [863, 0]
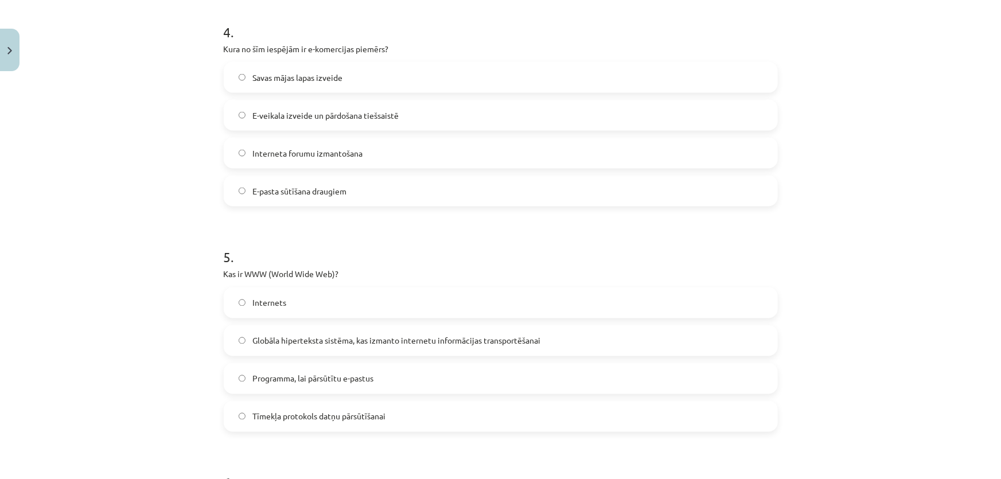
click at [301, 349] on label "Globāla hiperteksta sistēma, kas izmanto internetu informācijas transportēšanai" at bounding box center [501, 340] width 552 height 29
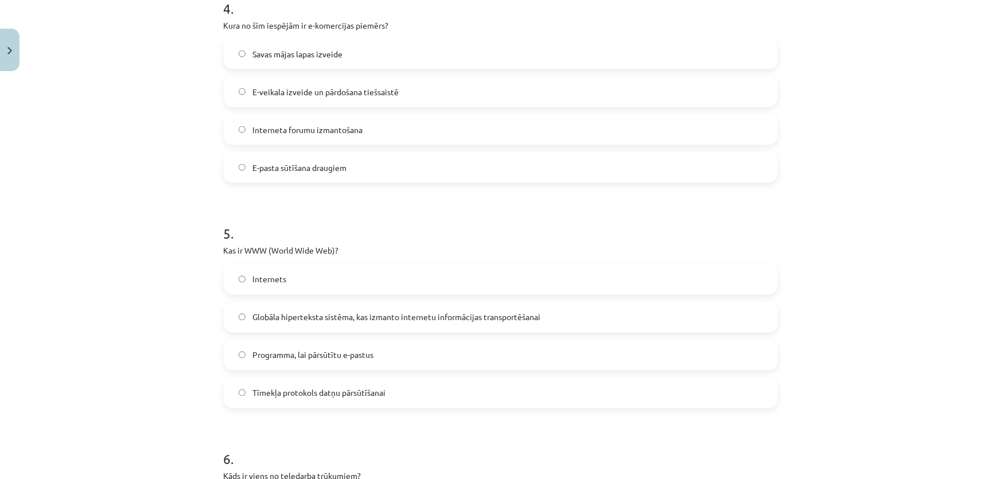
scroll to position [1072, 0]
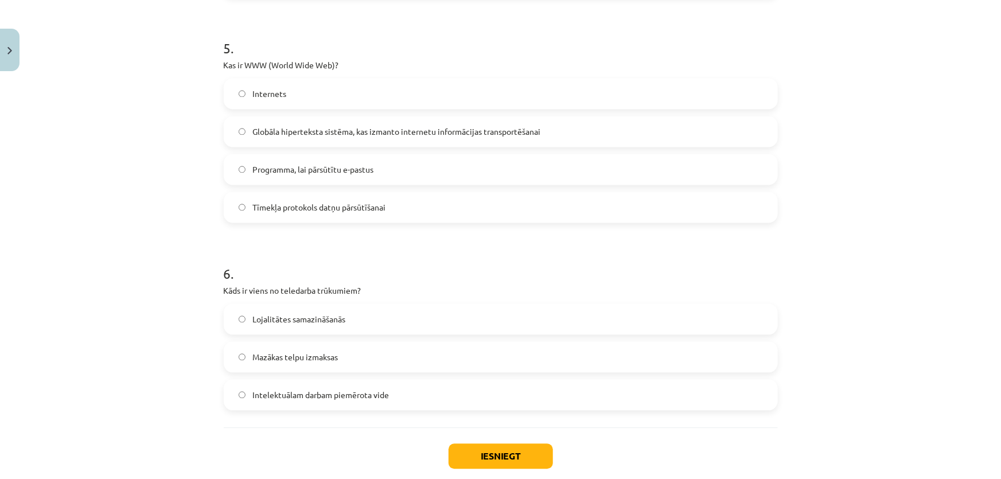
click at [256, 320] on span "Lojalitātes samazināšanās" at bounding box center [298, 320] width 93 height 12
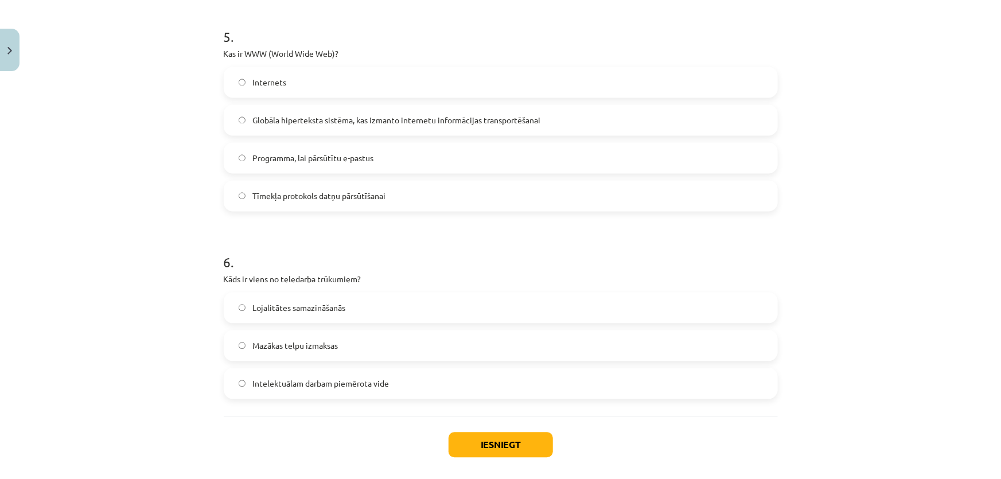
scroll to position [1136, 0]
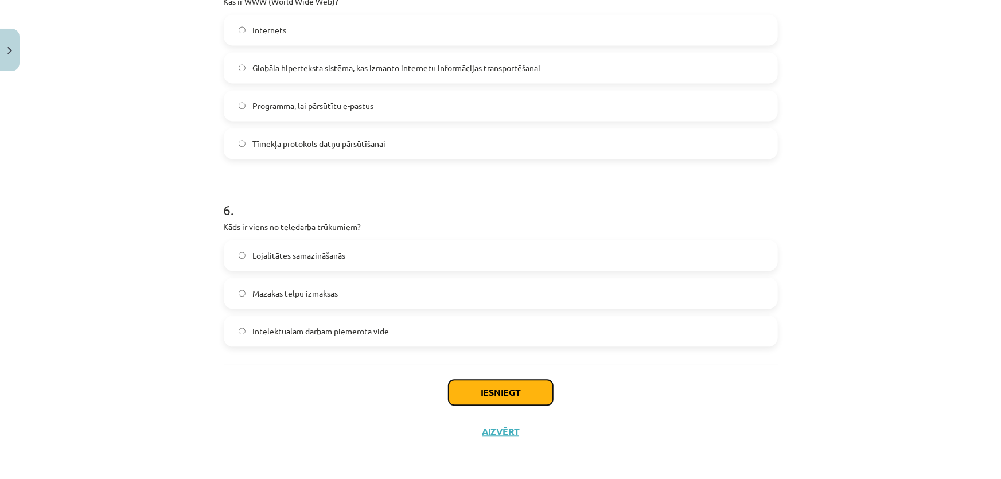
click at [486, 392] on button "Iesniegt" at bounding box center [501, 392] width 104 height 25
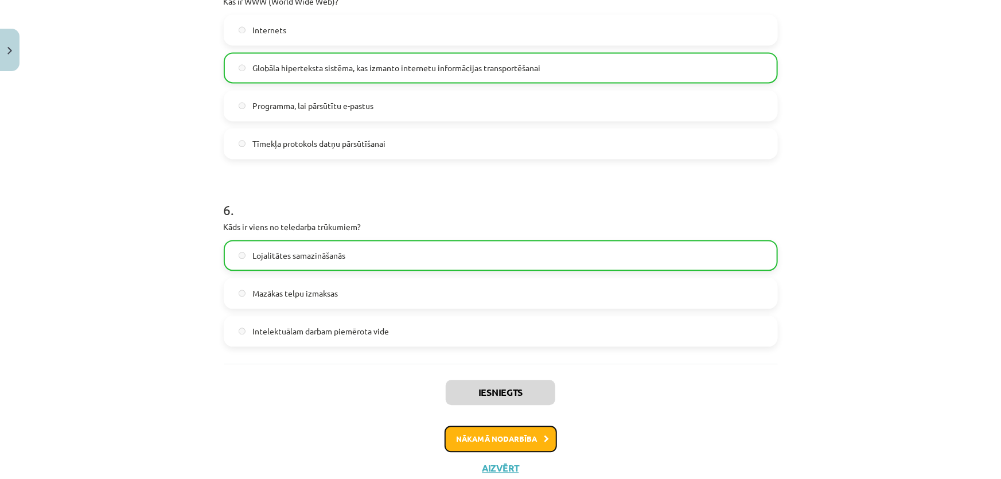
click at [497, 437] on button "Nākamā nodarbība" at bounding box center [501, 439] width 112 height 26
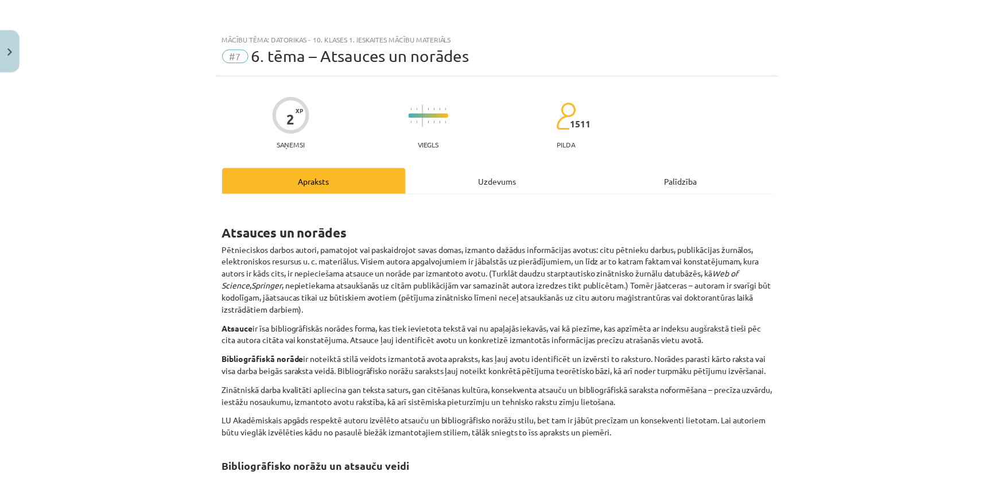
scroll to position [0, 0]
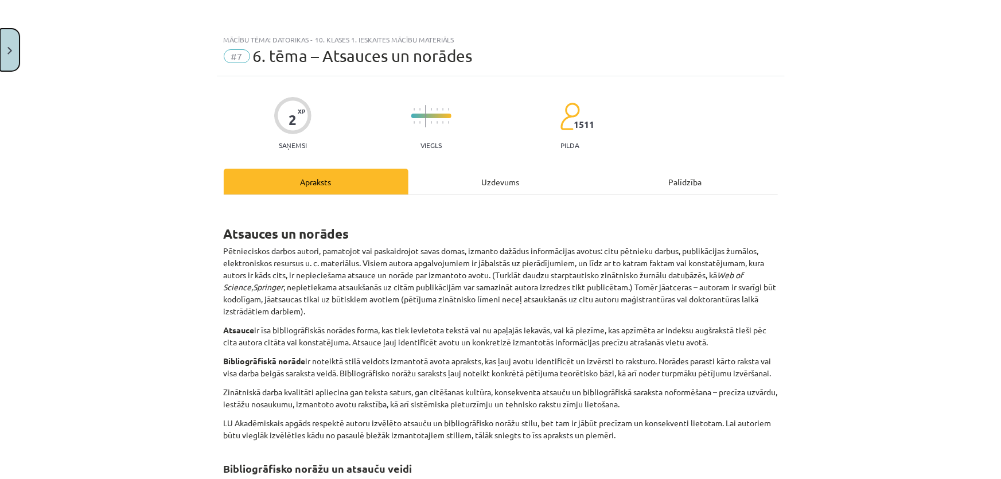
click at [0, 63] on button "Close" at bounding box center [10, 50] width 20 height 42
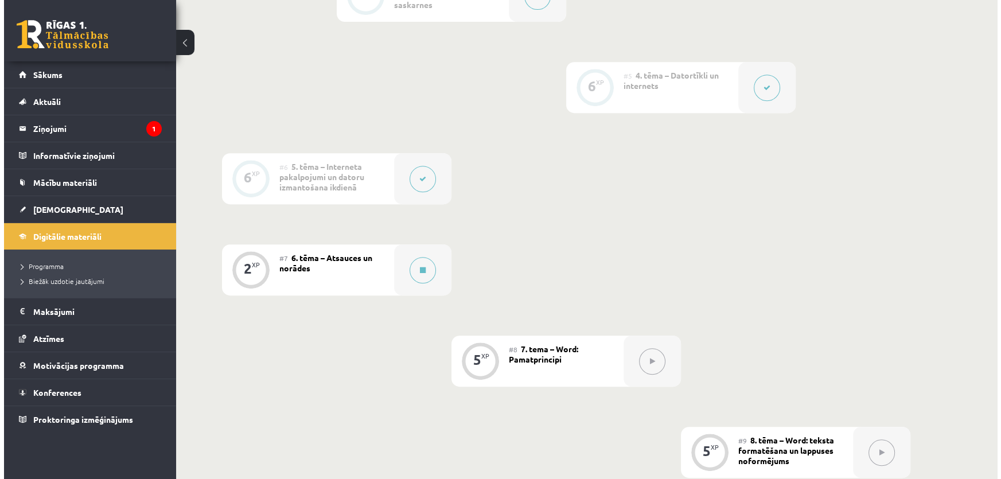
scroll to position [574, 0]
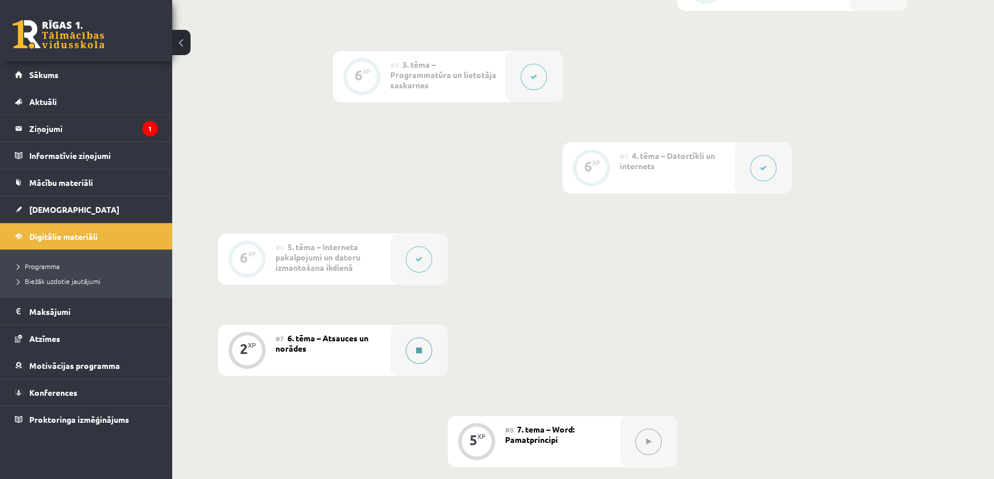
click at [429, 350] on button at bounding box center [419, 350] width 26 height 26
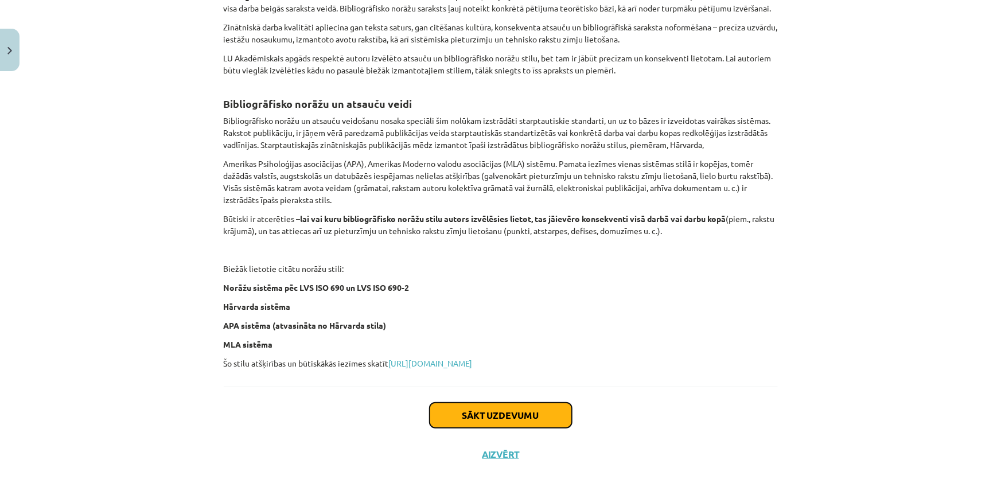
click at [457, 418] on button "Sākt uzdevumu" at bounding box center [501, 415] width 142 height 25
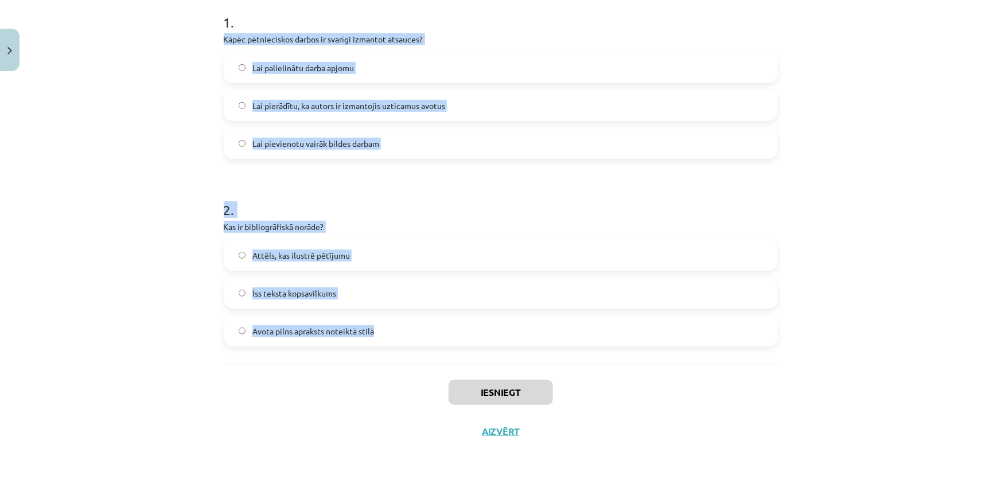
drag, startPoint x: 205, startPoint y: 235, endPoint x: 460, endPoint y: 333, distance: 273.3
click at [460, 333] on div "Mācību tēma: Datorikas - 10. klases 1. ieskaites mācību materiāls #7 6. tēma – …" at bounding box center [500, 239] width 1001 height 479
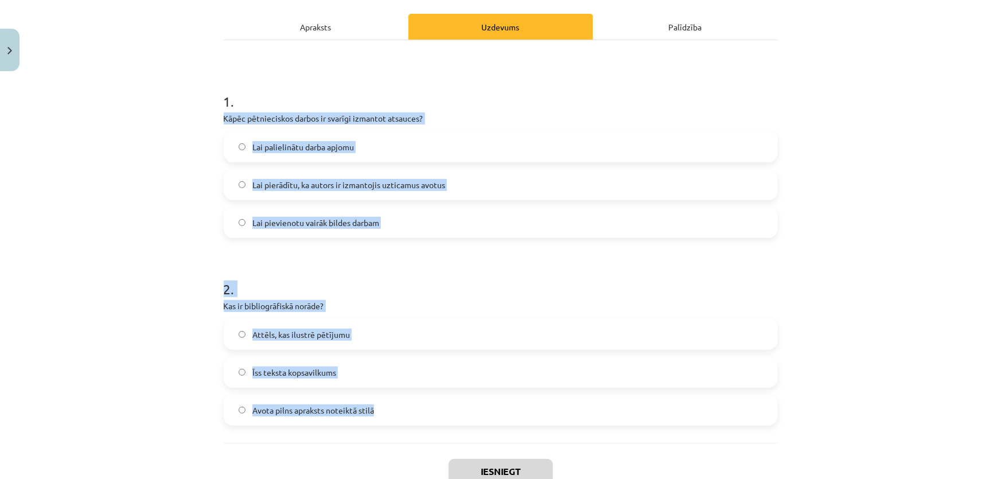
scroll to position [156, 0]
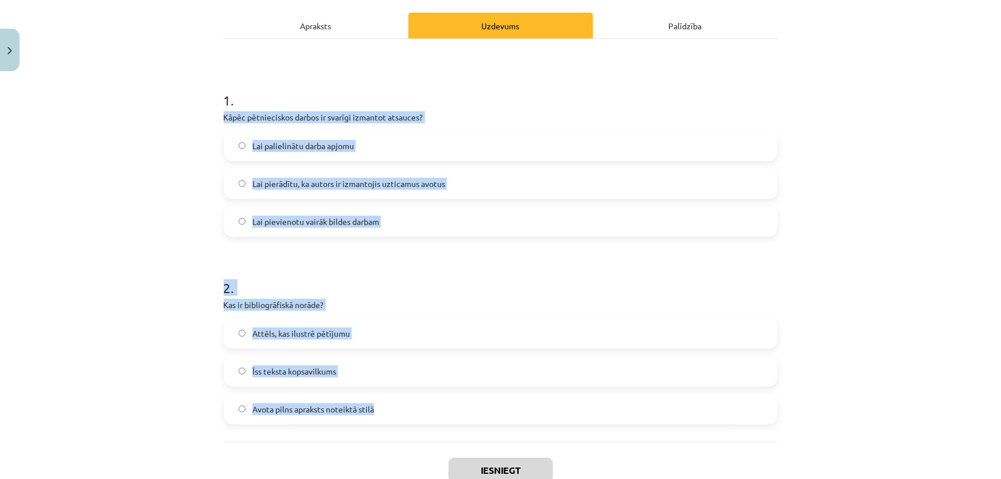
click at [86, 220] on div "Mācību tēma: Datorikas - 10. klases 1. ieskaites mācību materiāls #7 6. tēma – …" at bounding box center [500, 239] width 1001 height 479
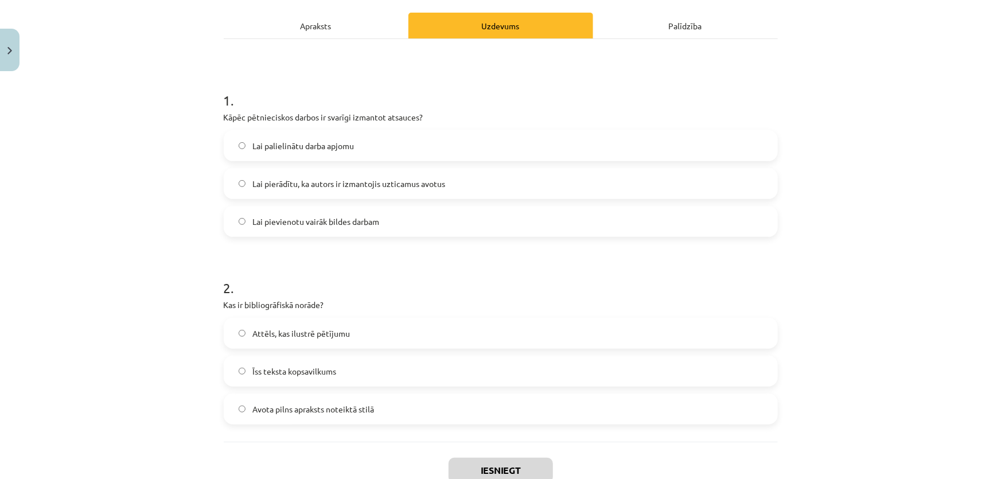
click at [370, 181] on span "Lai pierādītu, ka autors ir izmantojis uzticamus avotus" at bounding box center [348, 184] width 193 height 12
click at [331, 413] on span "Avota pilns apraksts noteiktā stilā" at bounding box center [313, 409] width 122 height 12
click at [499, 466] on button "Iesniegt" at bounding box center [501, 470] width 104 height 25
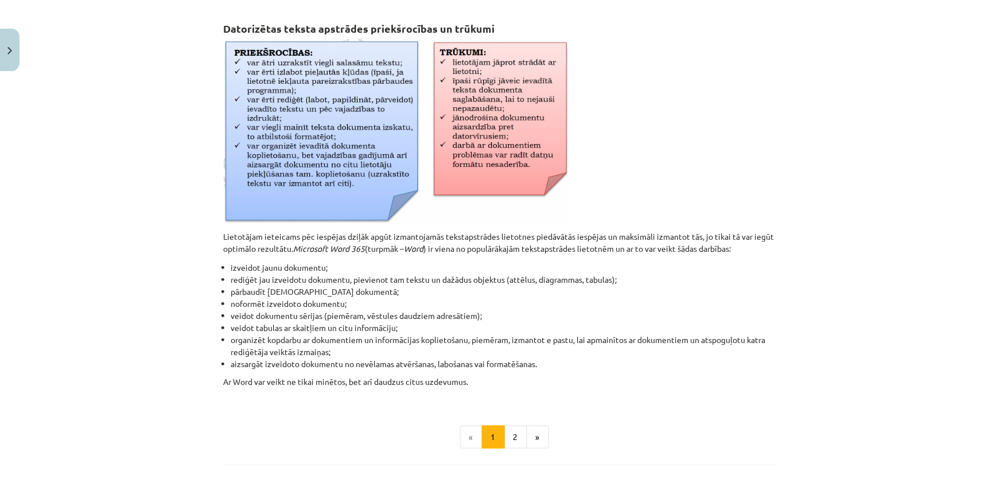
scroll to position [475, 0]
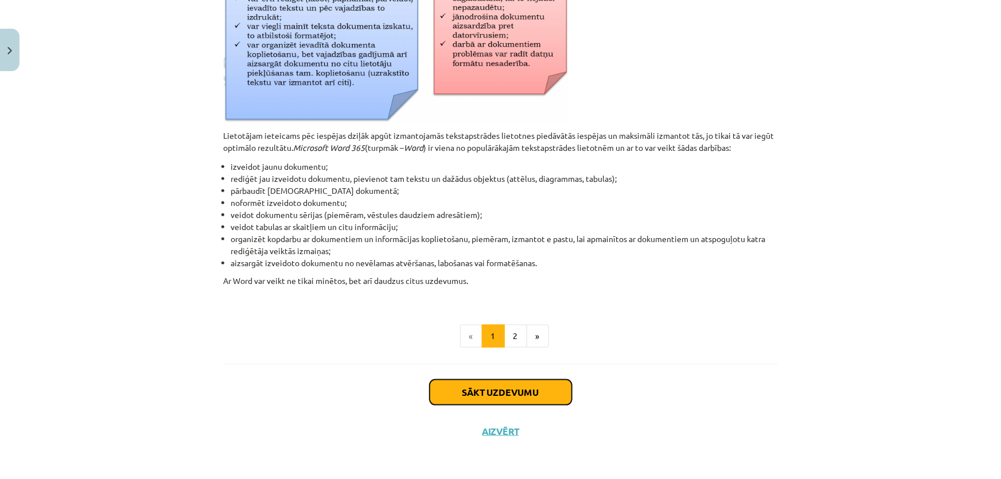
click at [453, 390] on button "Sākt uzdevumu" at bounding box center [501, 392] width 142 height 25
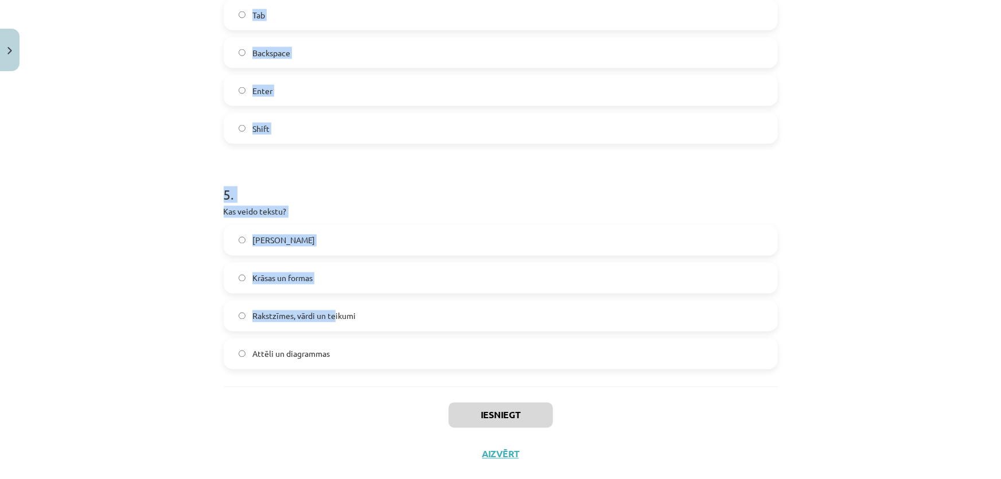
scroll to position [948, 0]
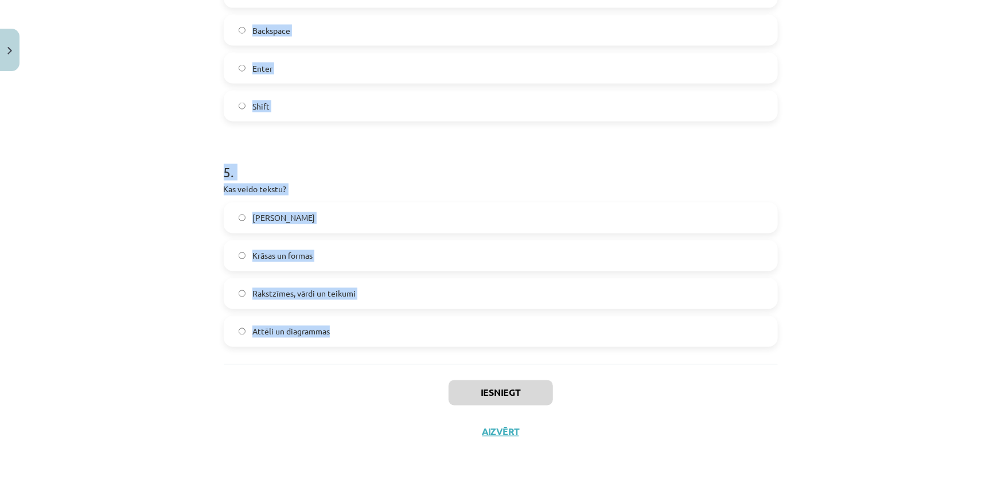
drag, startPoint x: 193, startPoint y: 241, endPoint x: 339, endPoint y: 326, distance: 168.7
click at [339, 326] on div "Mācību tēma: Datorikas - 10. klases 1. ieskaites mācību materiāls #8 7. tema – …" at bounding box center [500, 239] width 1001 height 479
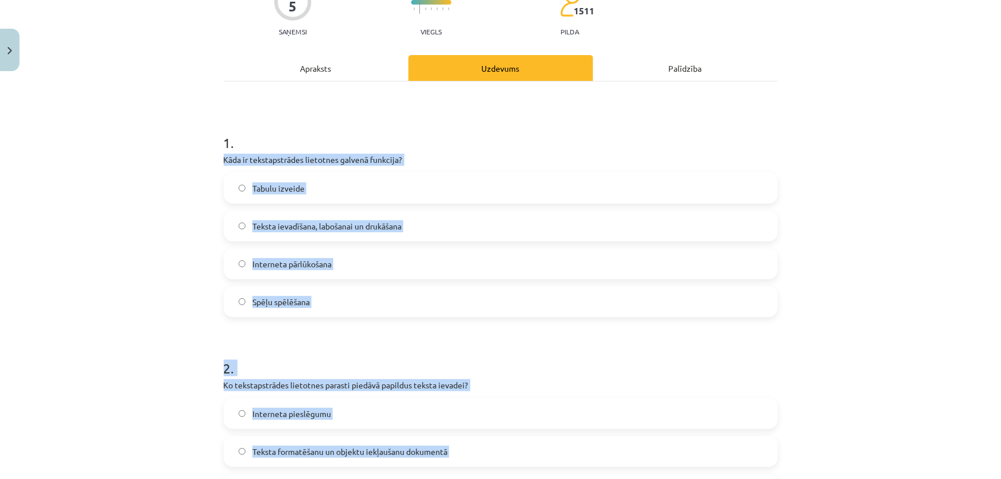
click at [57, 220] on div "Mācību tēma: Datorikas - 10. klases 1. ieskaites mācību materiāls #8 7. tema – …" at bounding box center [500, 239] width 1001 height 479
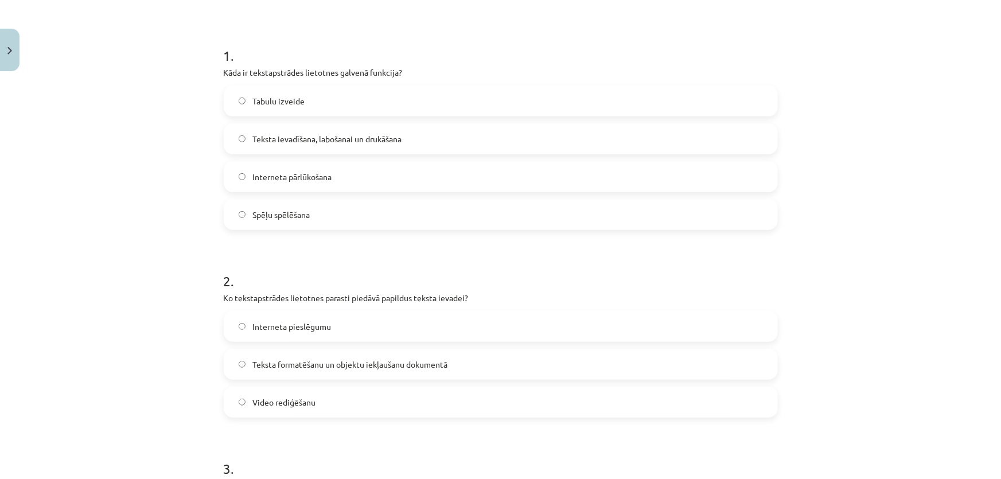
scroll to position [218, 0]
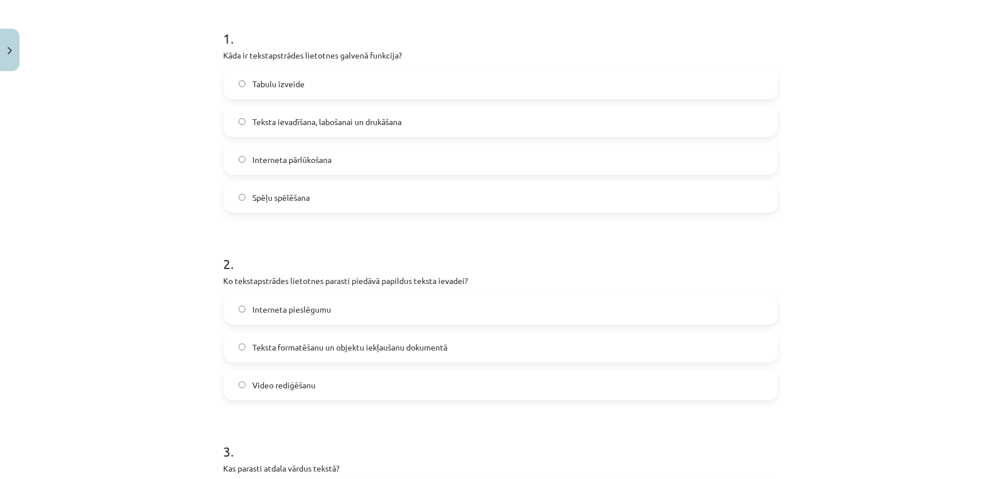
click at [281, 120] on span "Teksta ievadīšana, labošanai un drukāšana" at bounding box center [326, 122] width 149 height 12
click at [304, 342] on span "Teksta formatēšanu un objektu iekļaušanu dokumentā" at bounding box center [349, 347] width 195 height 12
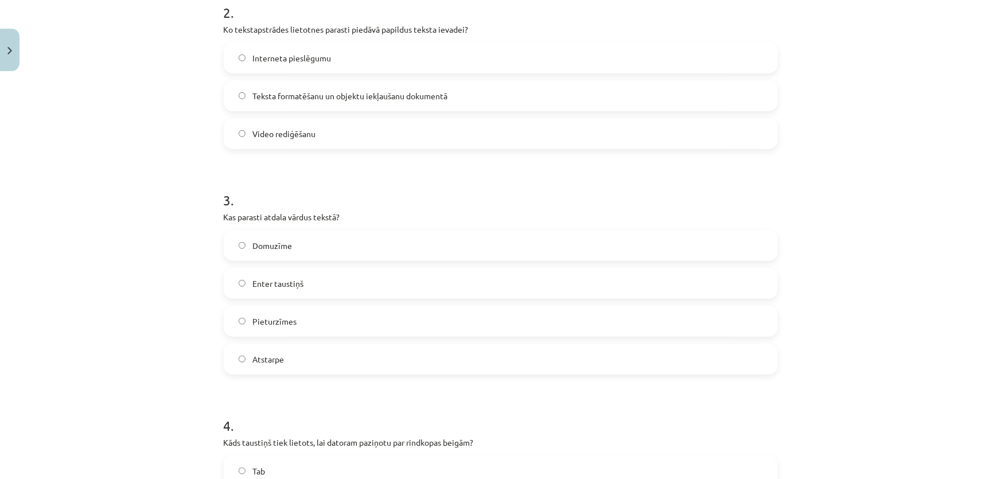
scroll to position [479, 0]
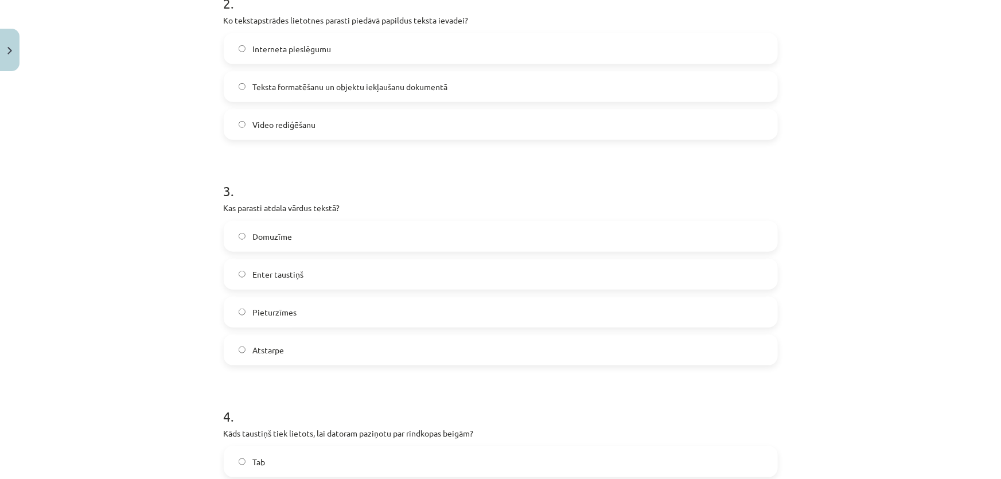
click at [244, 353] on label "Atstarpe" at bounding box center [501, 350] width 552 height 29
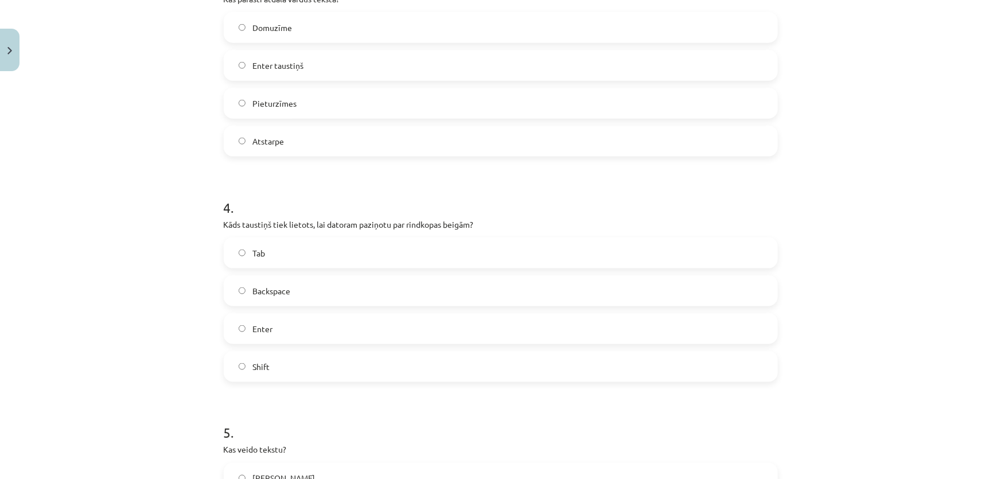
click at [243, 330] on label "Enter" at bounding box center [501, 328] width 552 height 29
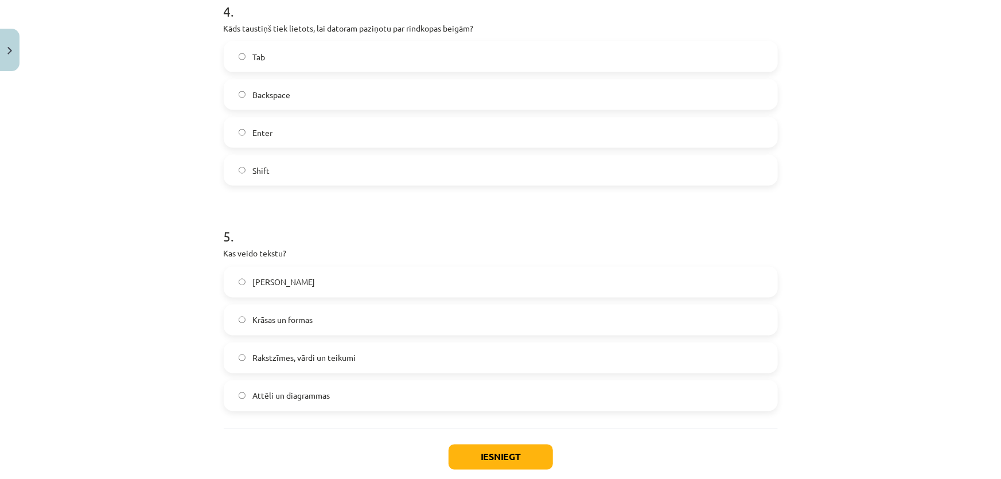
scroll to position [896, 0]
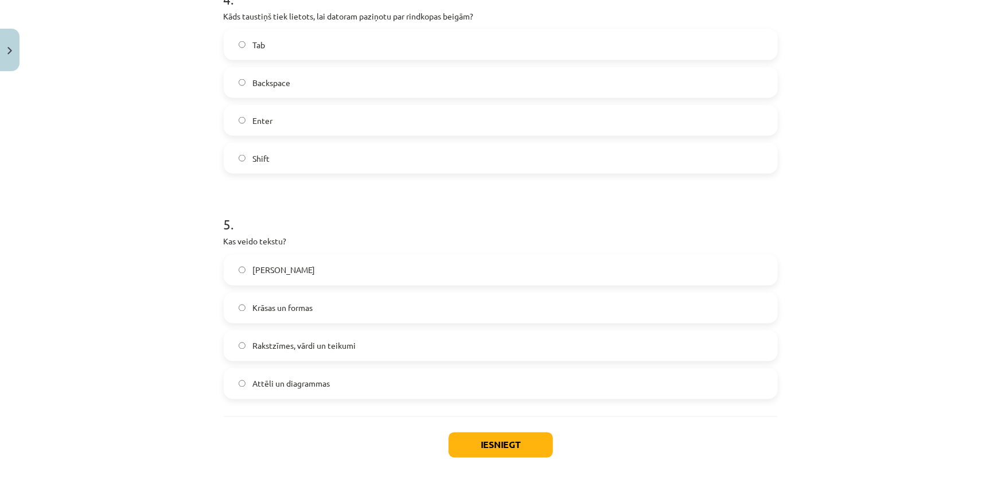
click at [277, 344] on span "Rakstzīmes, vārdi un teikumi" at bounding box center [303, 346] width 103 height 12
click at [532, 445] on button "Iesniegt" at bounding box center [501, 445] width 104 height 25
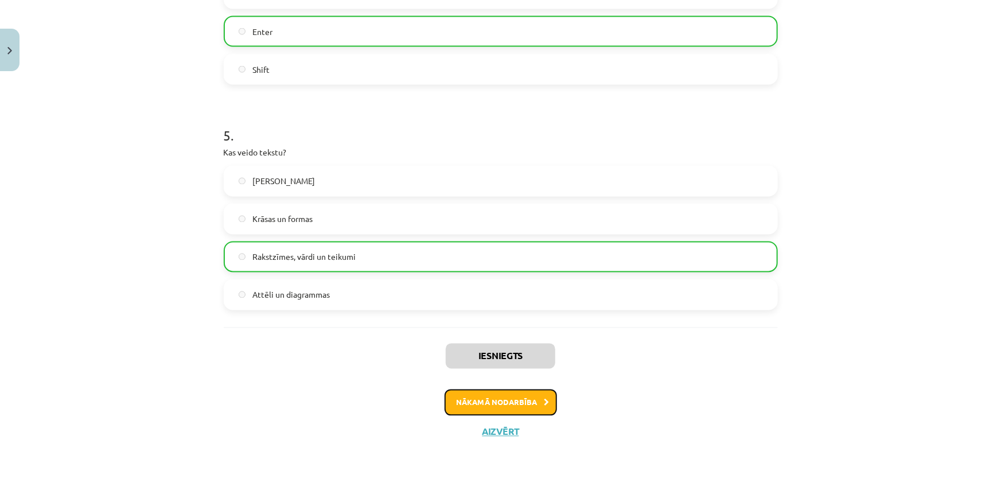
click at [506, 400] on button "Nākamā nodarbība" at bounding box center [501, 403] width 112 height 26
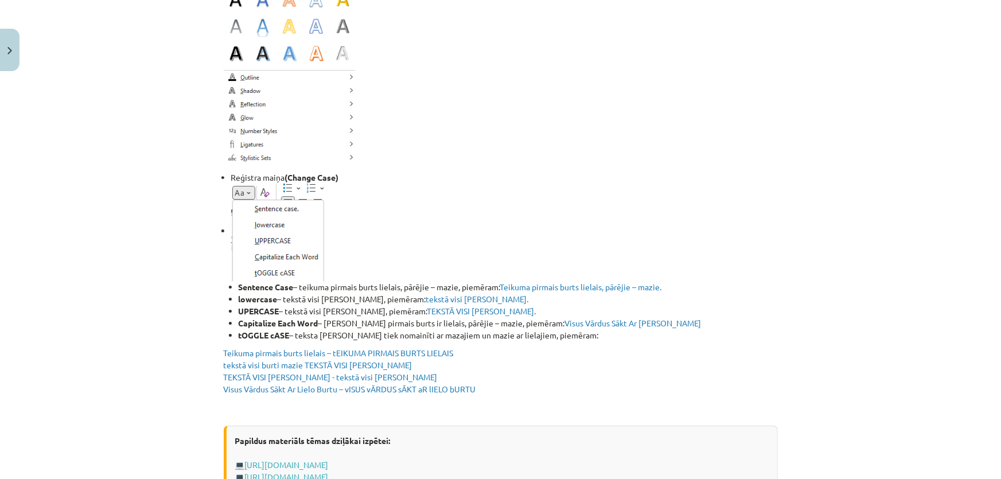
scroll to position [2011, 0]
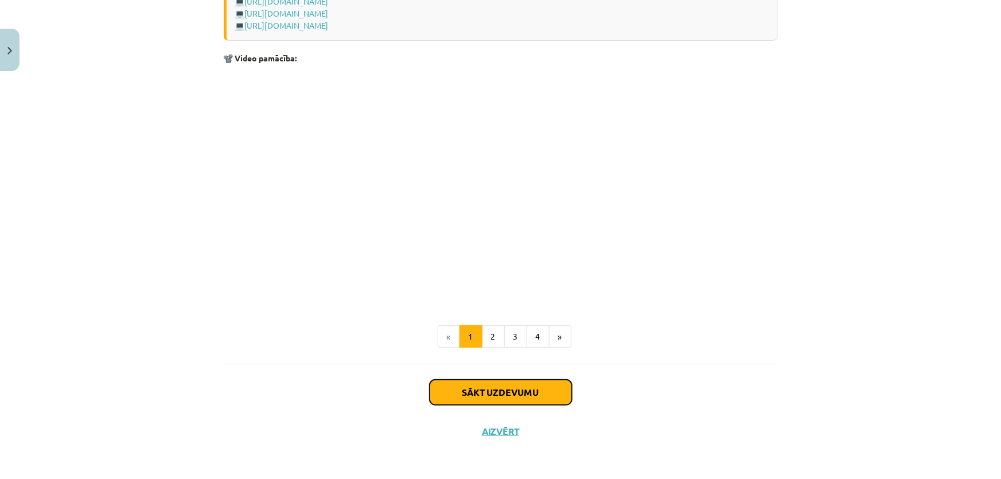
click at [454, 384] on button "Sākt uzdevumu" at bounding box center [501, 392] width 142 height 25
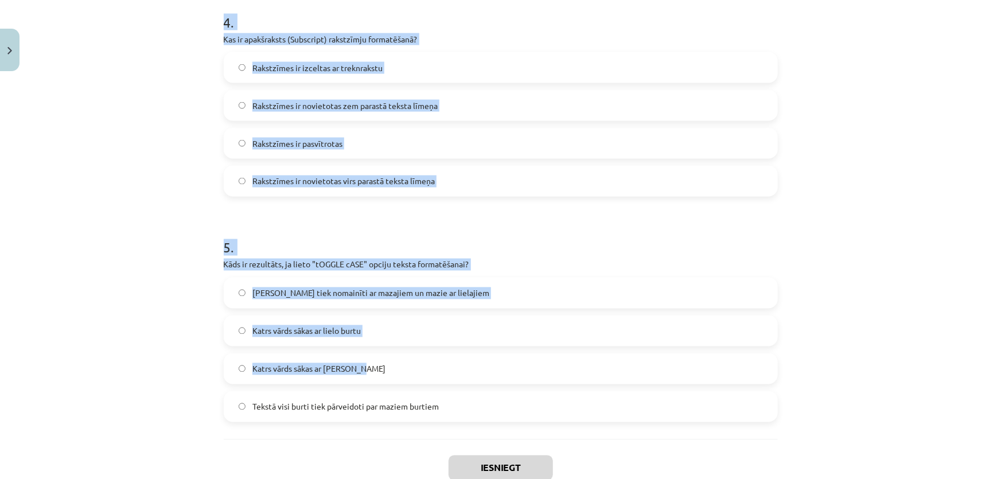
scroll to position [997, 0]
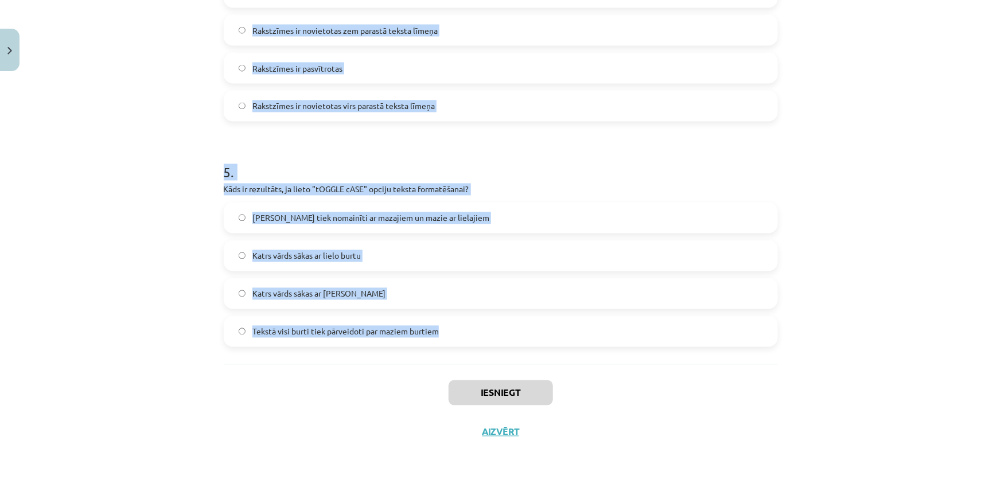
drag, startPoint x: 206, startPoint y: 244, endPoint x: 485, endPoint y: 353, distance: 299.2
click at [485, 353] on div "Mācību tēma: Datorikas - 10. klases 1. ieskaites mācību materiāls #9 8. tēma – …" at bounding box center [500, 239] width 1001 height 479
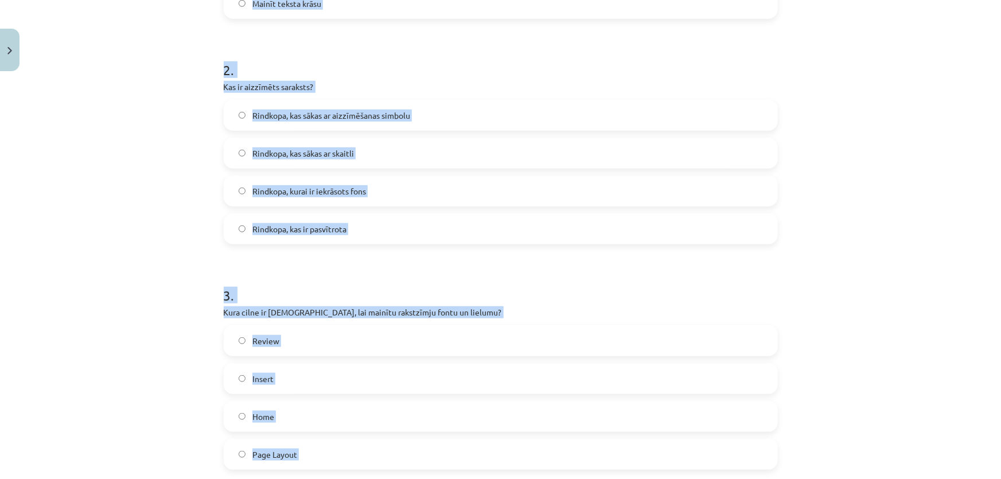
click at [210, 205] on div "Mācību tēma: Datorikas - 10. klases 1. ieskaites mācību materiāls #9 8. tēma – …" at bounding box center [500, 239] width 1001 height 479
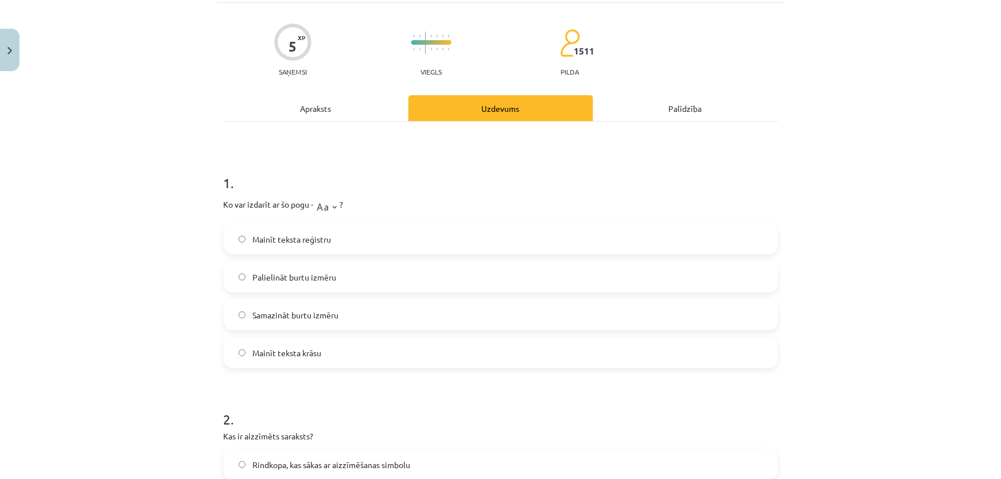
scroll to position [0, 0]
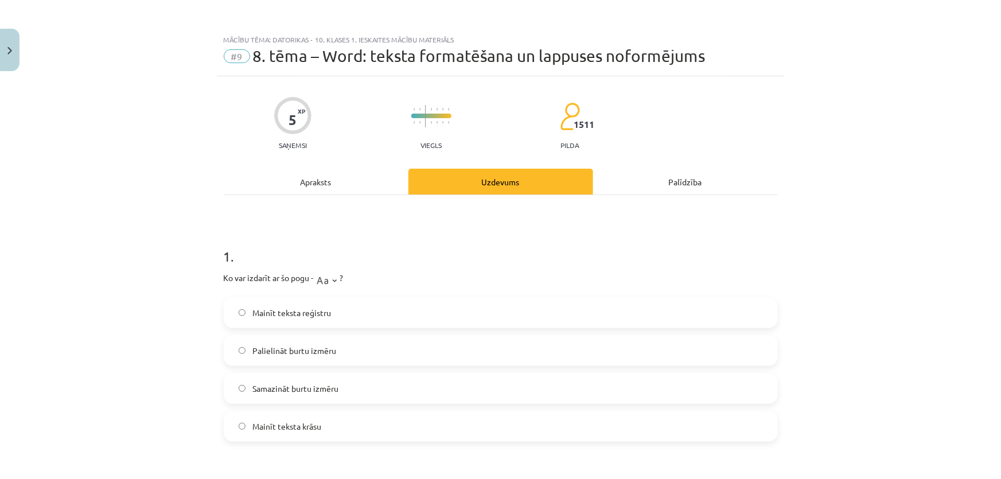
click at [269, 318] on label "Mainīt teksta reģistru" at bounding box center [501, 312] width 552 height 29
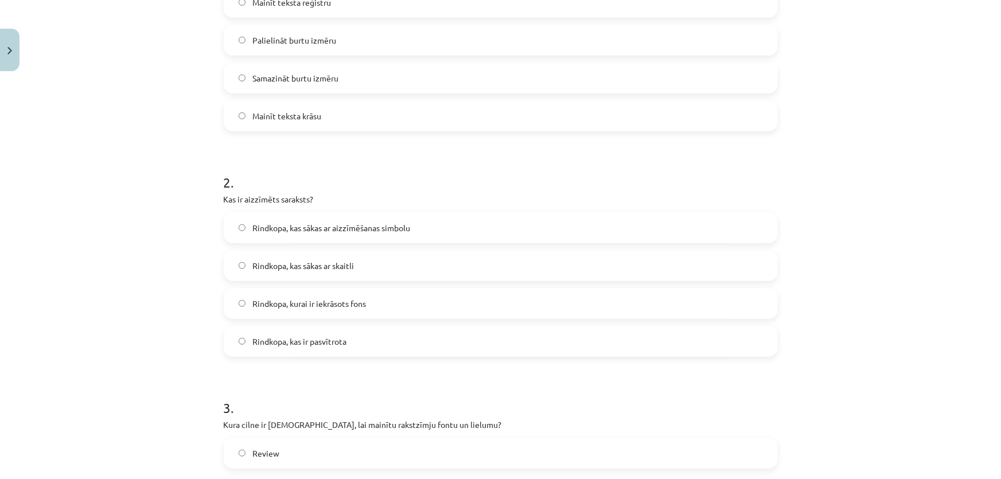
scroll to position [313, 0]
click at [225, 236] on label "Rindkopa, kas sākas ar aizzīmēšanas simbolu" at bounding box center [501, 225] width 552 height 29
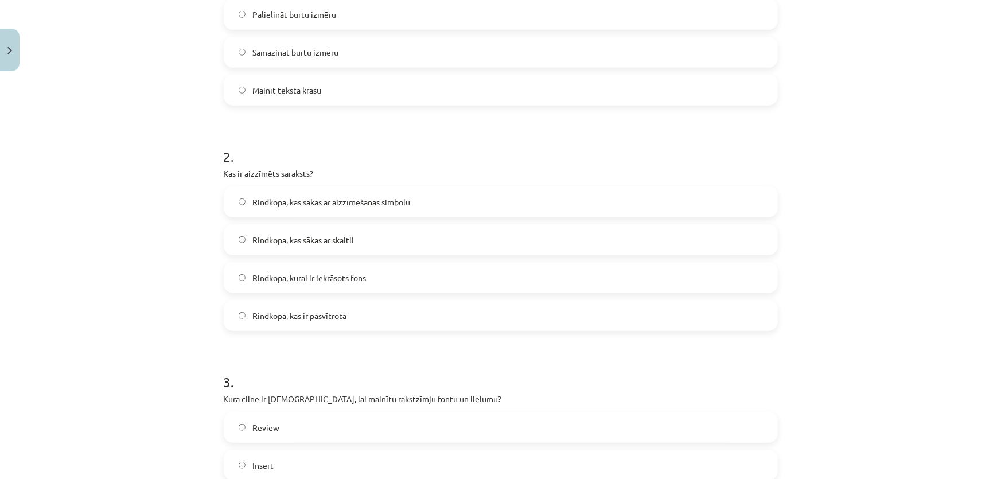
scroll to position [469, 0]
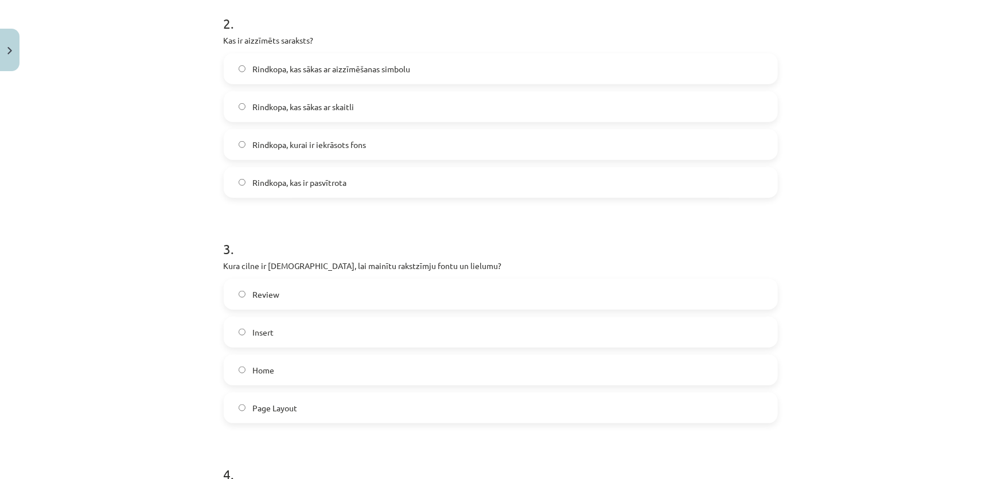
click at [236, 378] on label "Home" at bounding box center [501, 370] width 552 height 29
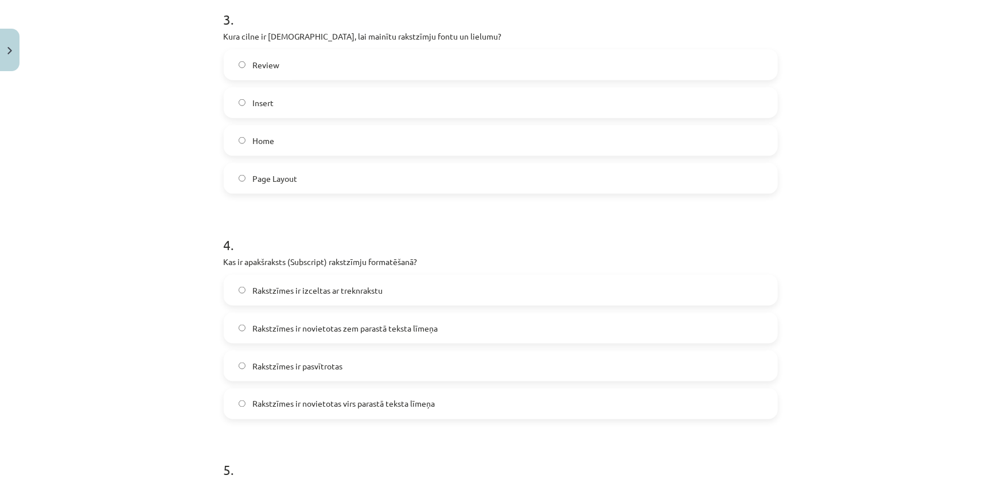
scroll to position [782, 0]
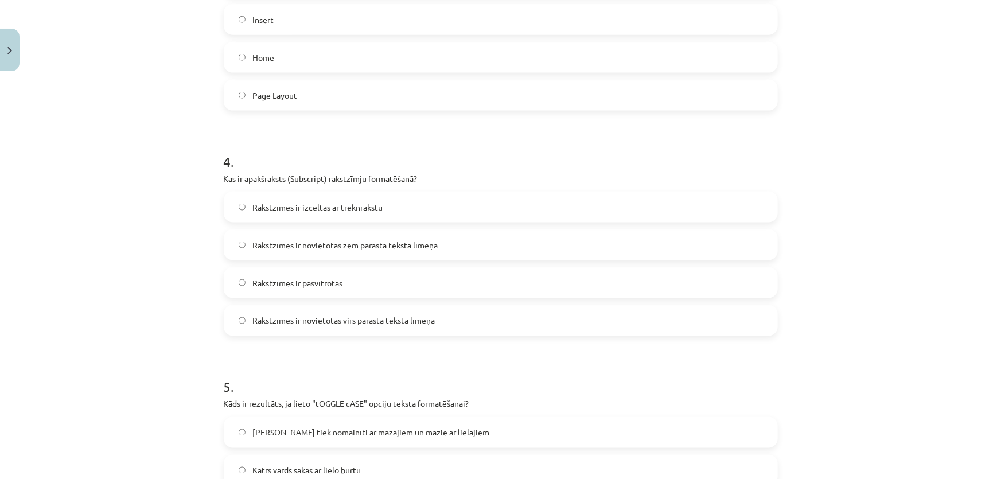
click at [305, 242] on span "Rakstzīmes ir novietotas zem parastā teksta līmeņa" at bounding box center [344, 245] width 185 height 12
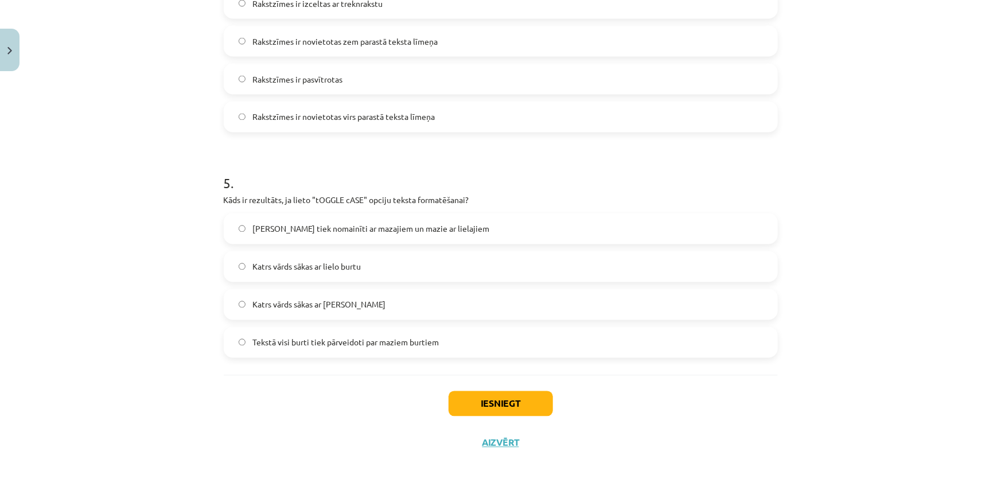
scroll to position [997, 0]
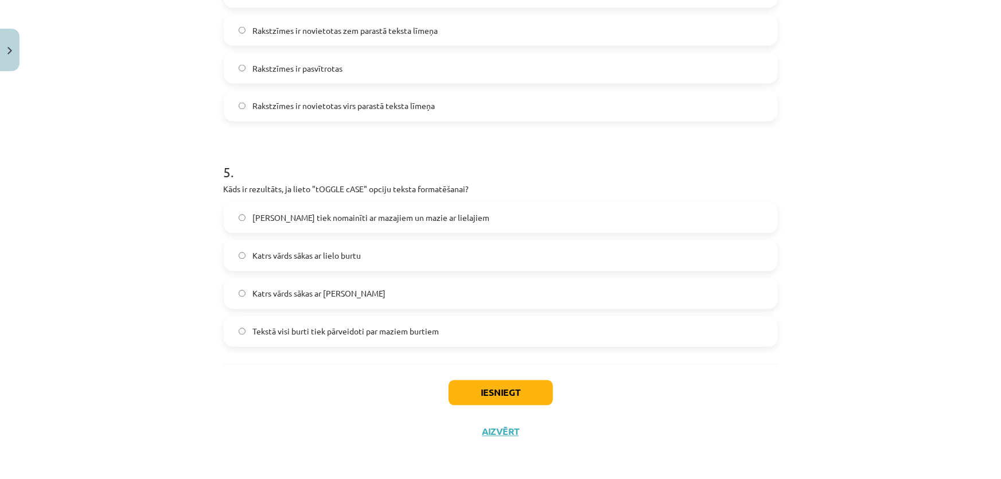
click at [333, 214] on span "Lielie burti tiek nomainīti ar mazajiem un mazie ar lielajiem" at bounding box center [370, 218] width 237 height 12
click at [497, 394] on button "Iesniegt" at bounding box center [501, 392] width 104 height 25
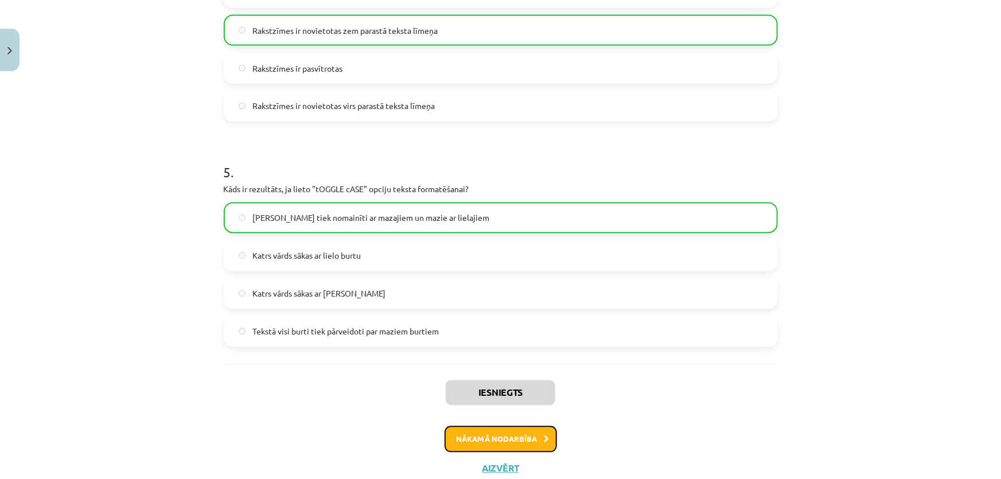
click at [452, 433] on button "Nākamā nodarbība" at bounding box center [501, 439] width 112 height 26
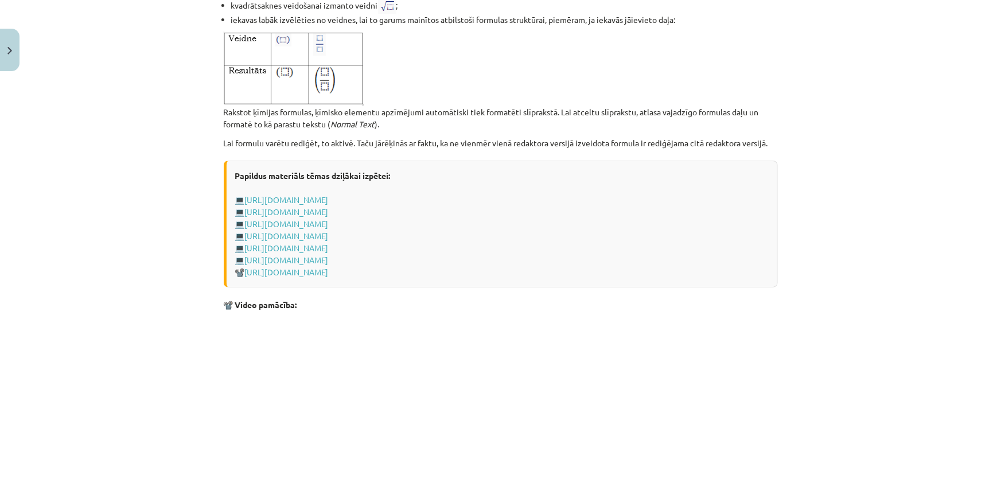
scroll to position [2355, 0]
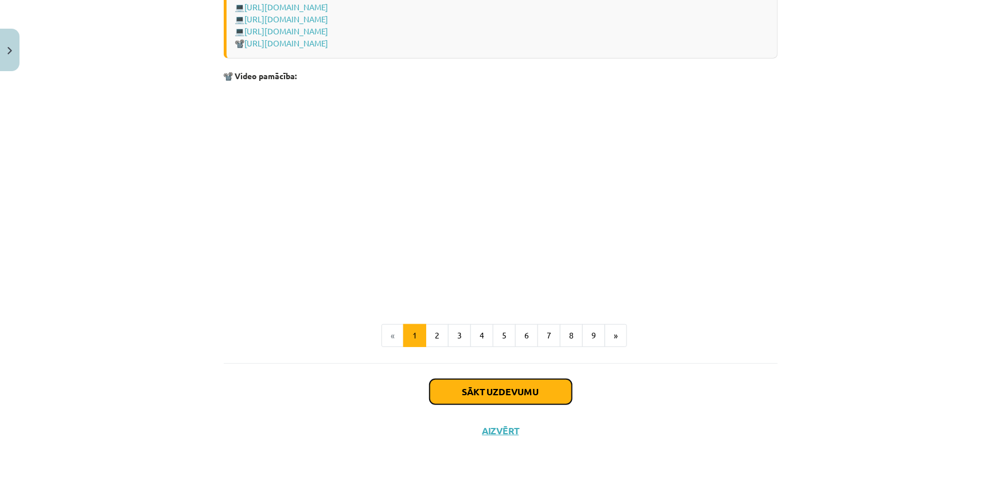
click at [458, 388] on button "Sākt uzdevumu" at bounding box center [501, 391] width 142 height 25
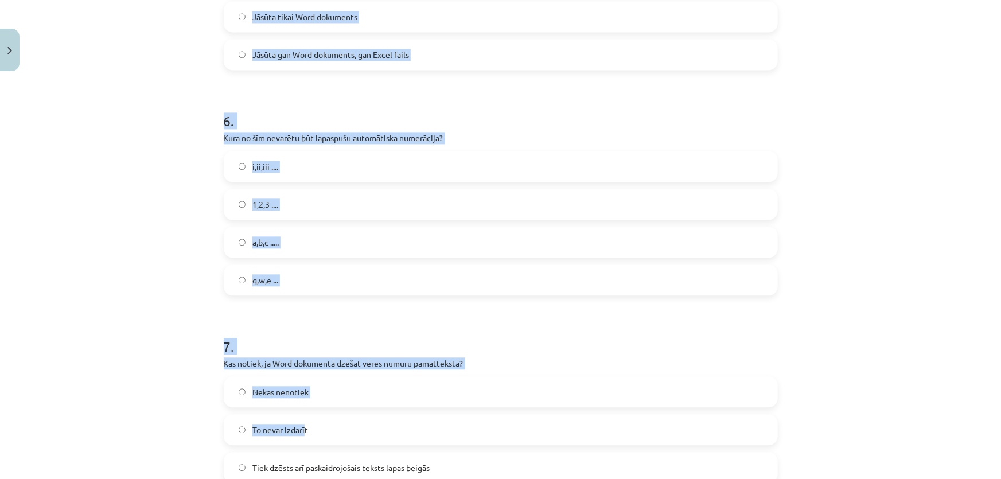
scroll to position [1361, 0]
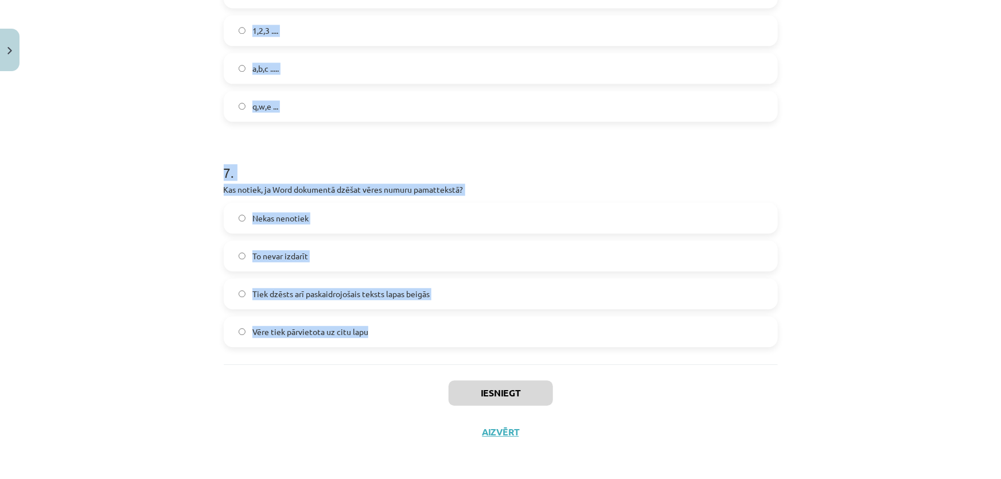
drag, startPoint x: 223, startPoint y: 256, endPoint x: 379, endPoint y: 336, distance: 174.8
click at [379, 336] on div "Mācību tēma: Datorikas - 10. klases 1. ieskaites mācību materiāls #10 9. tēma –…" at bounding box center [500, 239] width 1001 height 479
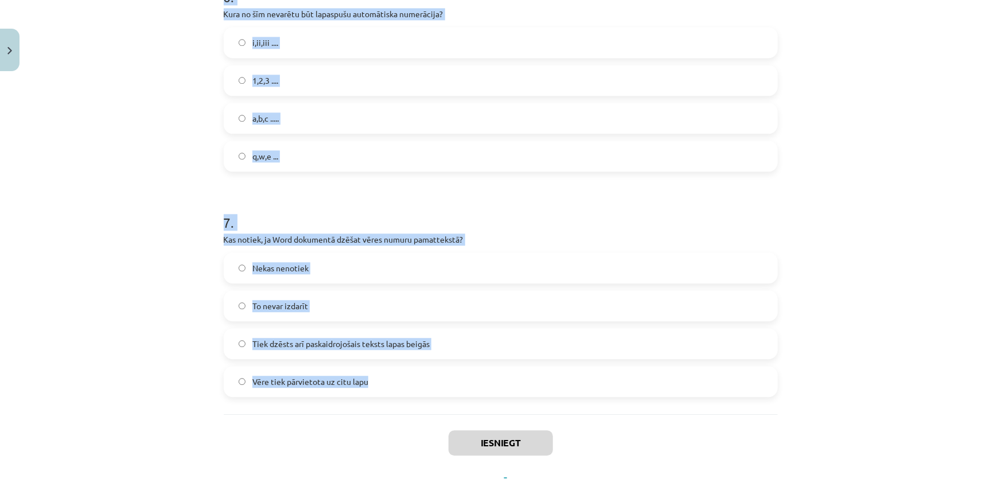
click at [77, 194] on div "Mācību tēma: Datorikas - 10. klases 1. ieskaites mācību materiāls #10 9. tēma –…" at bounding box center [500, 239] width 1001 height 479
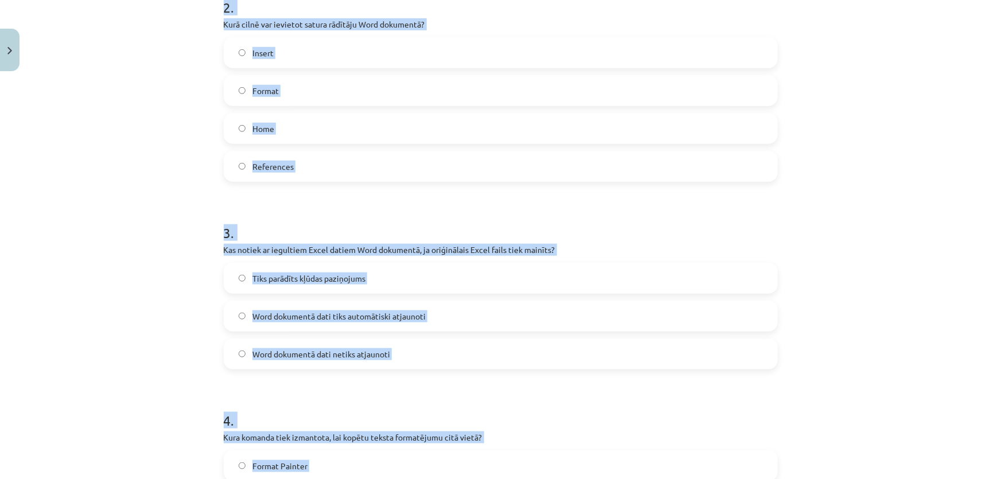
click at [97, 173] on div "Mācību tēma: Datorikas - 10. klases 1. ieskaites mācību materiāls #10 9. tēma –…" at bounding box center [500, 239] width 1001 height 479
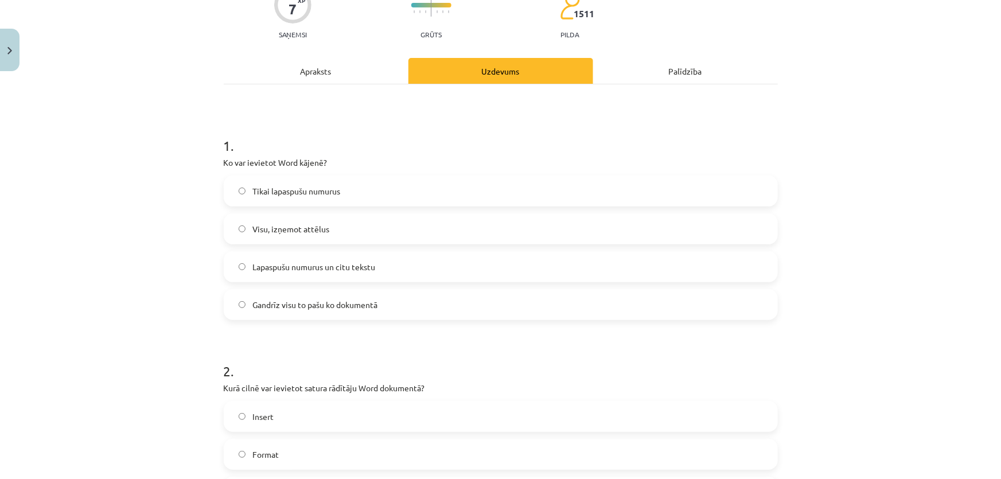
scroll to position [57, 0]
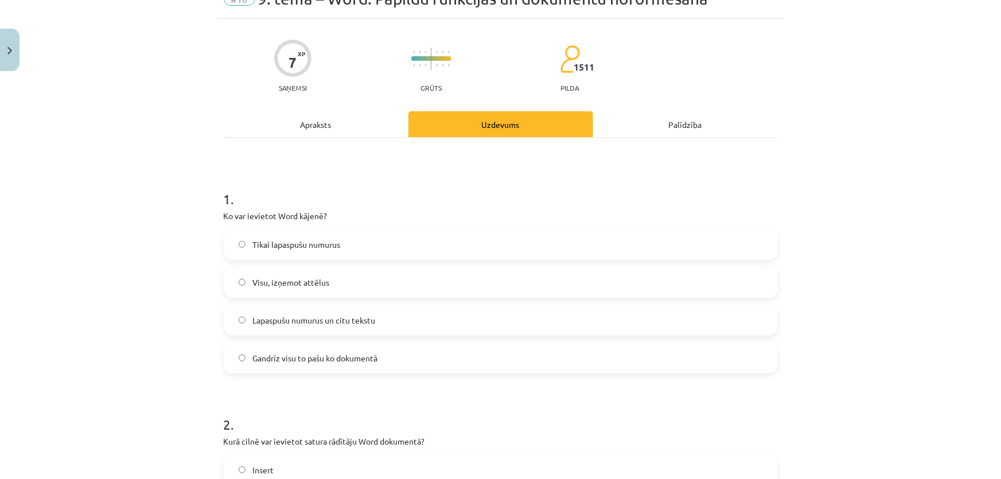
click at [247, 358] on label "Gandrīz visu to pašu ko dokumentā" at bounding box center [501, 358] width 552 height 29
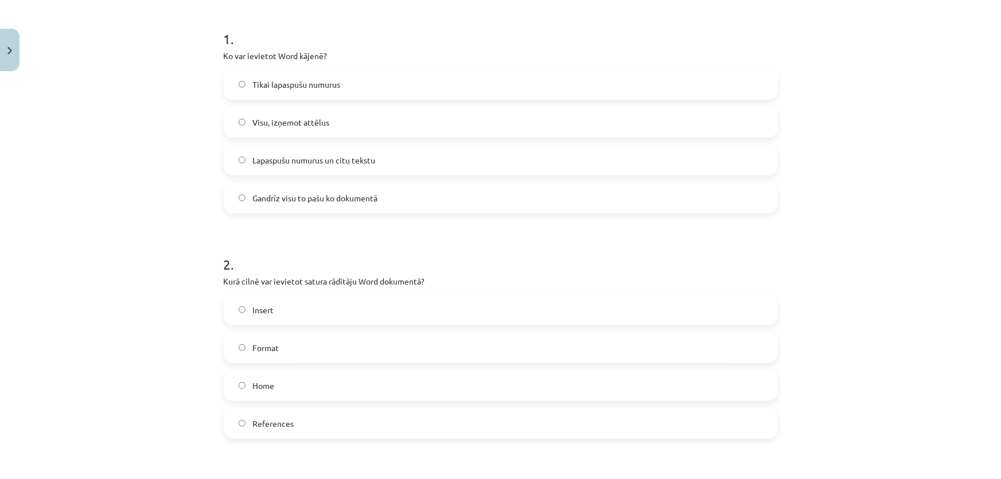
scroll to position [266, 0]
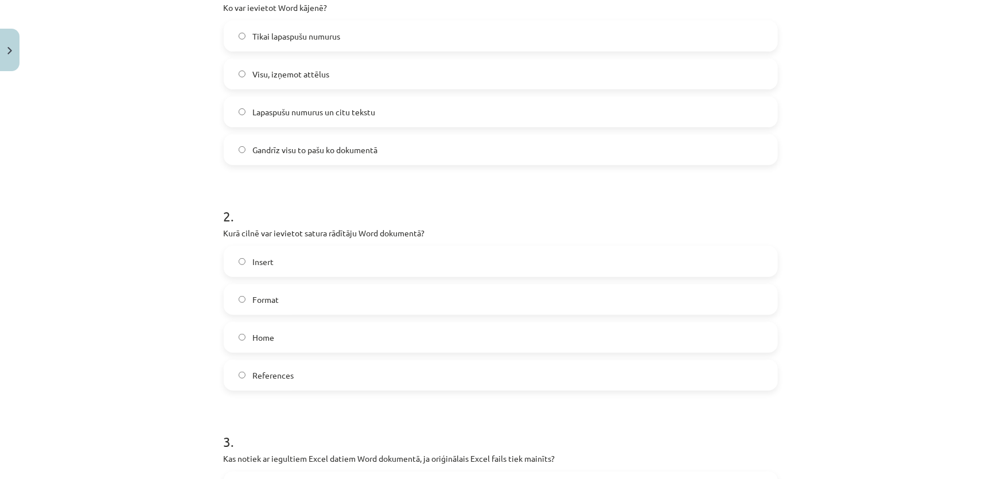
drag, startPoint x: 229, startPoint y: 376, endPoint x: 148, endPoint y: 267, distance: 135.8
click at [228, 375] on label "References" at bounding box center [501, 375] width 552 height 29
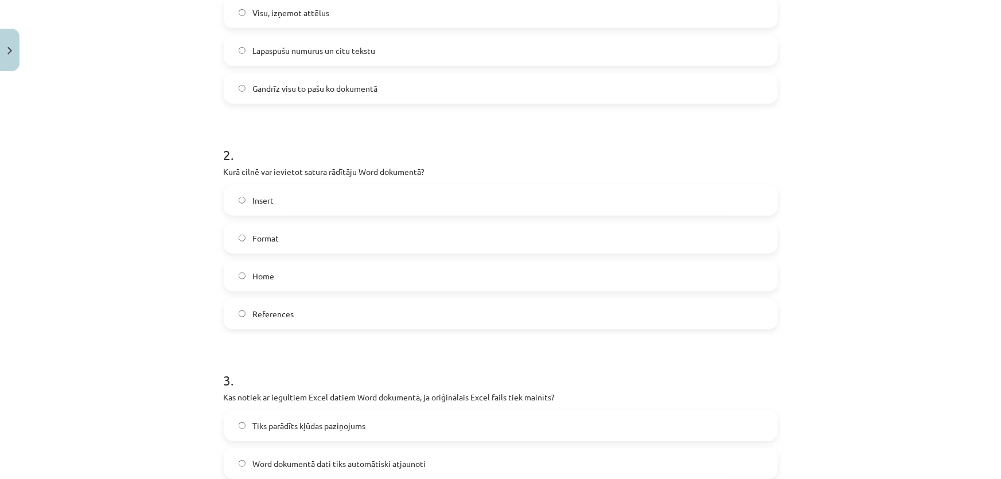
scroll to position [527, 0]
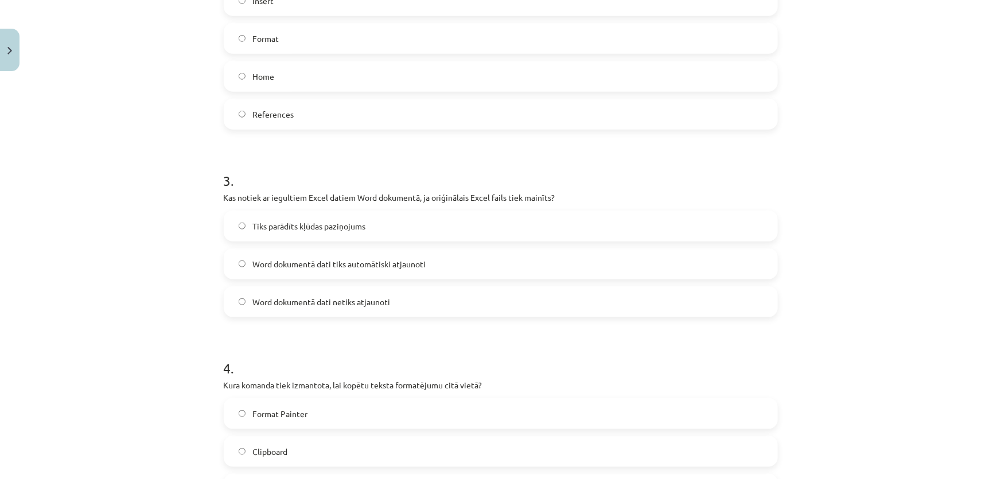
click at [247, 291] on label "Word dokumentā dati netiks atjaunoti" at bounding box center [501, 301] width 552 height 29
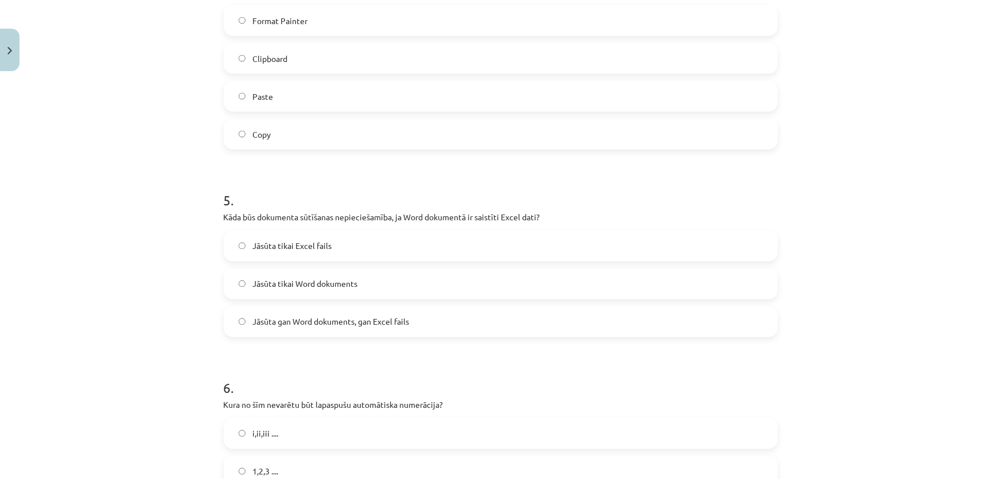
scroll to position [944, 0]
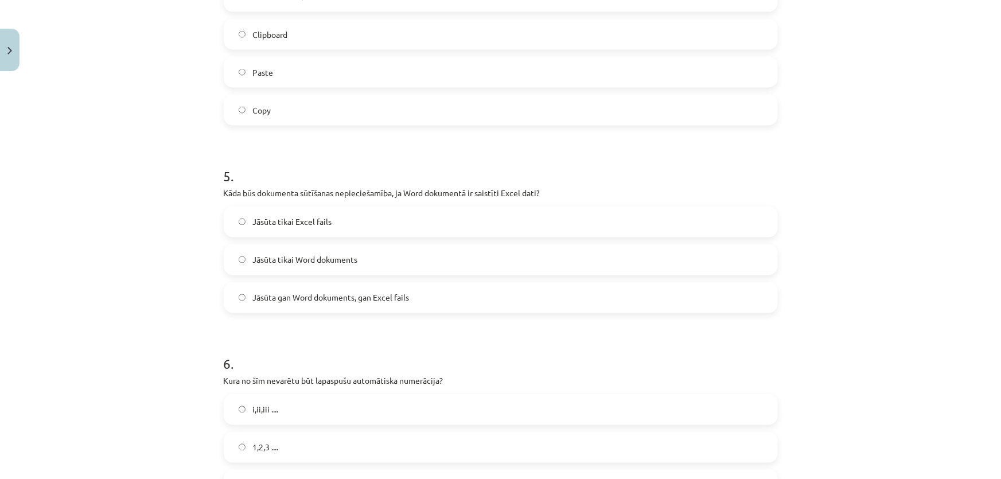
click at [252, 298] on span "Jāsūta gan Word dokuments, gan Excel fails" at bounding box center [330, 298] width 157 height 12
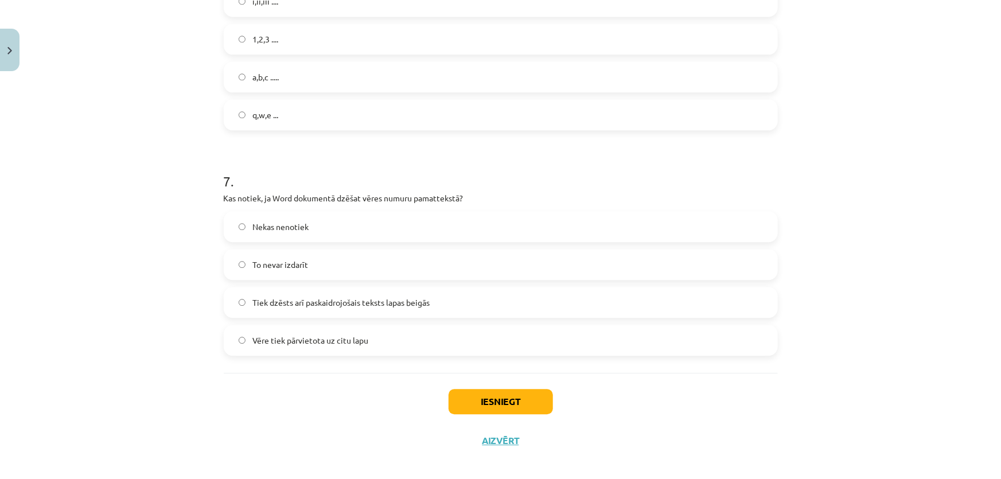
scroll to position [1361, 0]
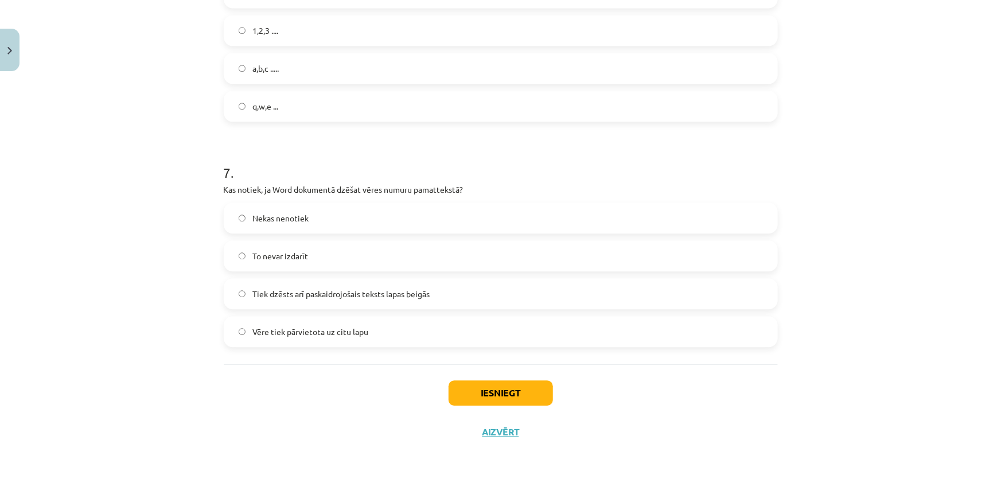
click at [246, 293] on label "Tiek dzēsts arī paskaidrojošais teksts lapas beigās" at bounding box center [501, 293] width 552 height 29
click at [467, 386] on button "Iesniegt" at bounding box center [501, 392] width 104 height 25
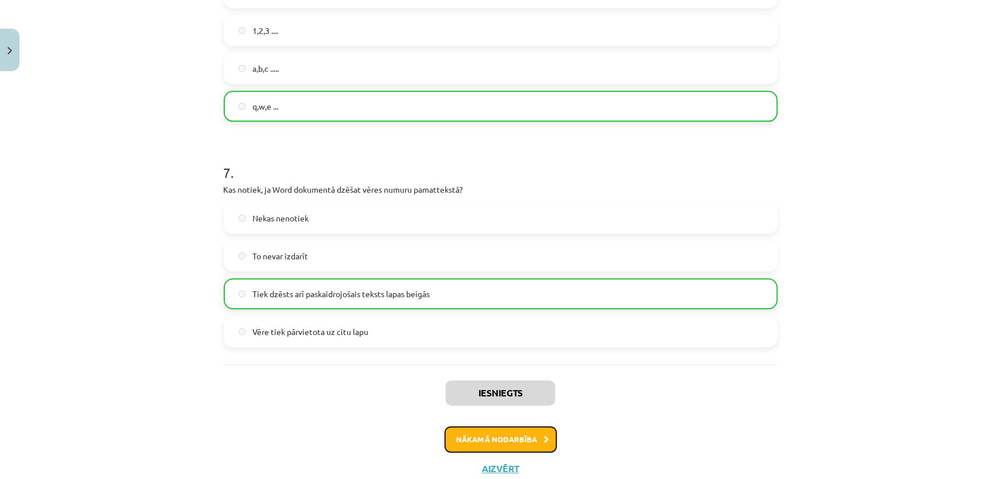
click at [485, 441] on button "Nākamā nodarbība" at bounding box center [501, 439] width 112 height 26
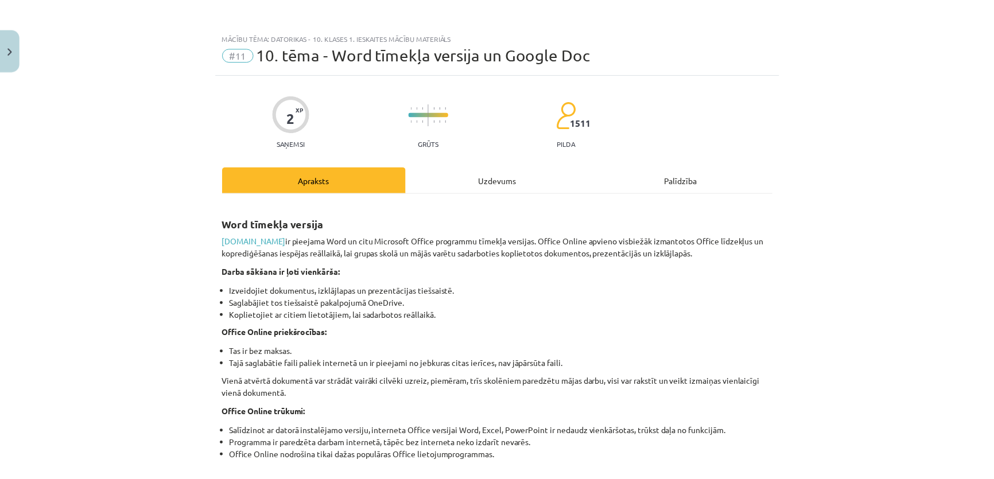
scroll to position [0, 0]
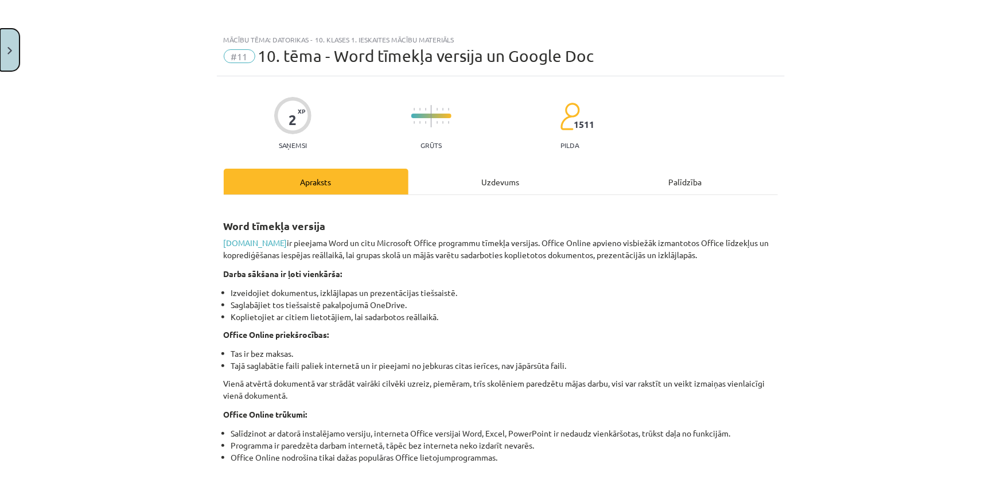
click at [11, 47] on img "Close" at bounding box center [9, 50] width 5 height 7
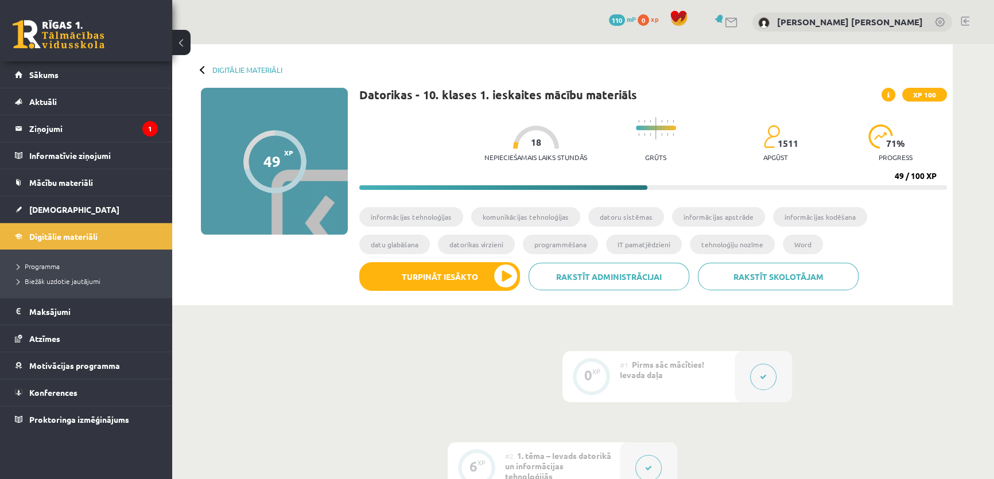
drag, startPoint x: 521, startPoint y: 137, endPoint x: 543, endPoint y: 139, distance: 21.9
click at [543, 139] on div at bounding box center [536, 137] width 46 height 23
click at [531, 145] on span "18" at bounding box center [536, 142] width 10 height 10
click at [220, 73] on link "Digitālie materiāli" at bounding box center [247, 69] width 70 height 9
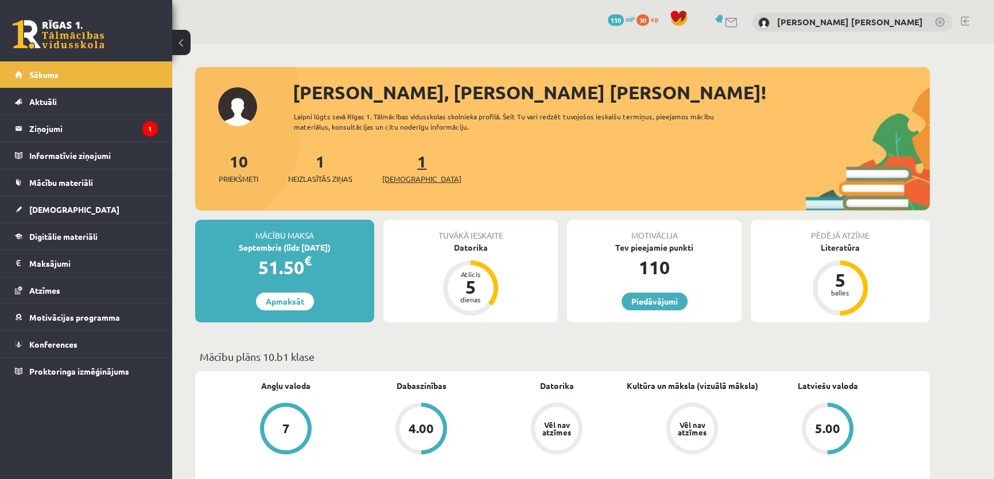
click at [393, 173] on span "[DEMOGRAPHIC_DATA]" at bounding box center [421, 178] width 79 height 11
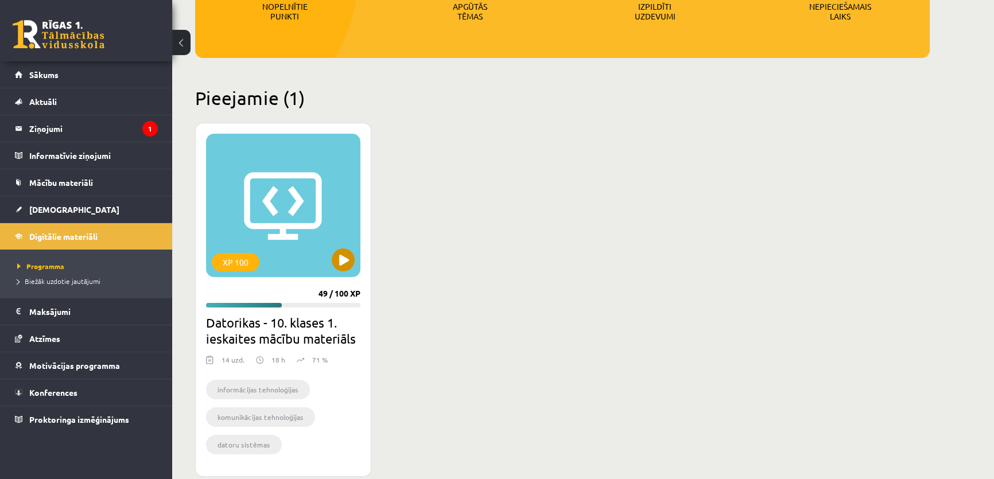
scroll to position [237, 0]
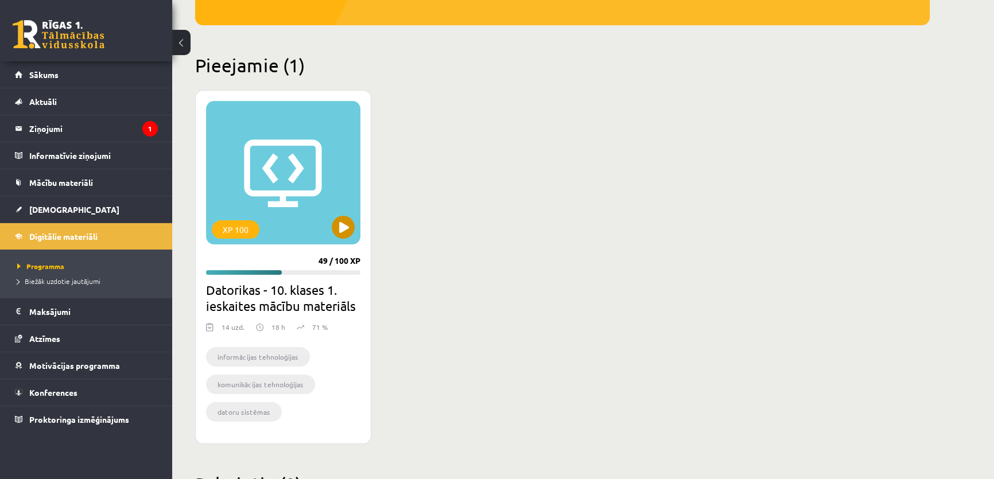
click at [253, 181] on div "XP 100" at bounding box center [283, 172] width 154 height 143
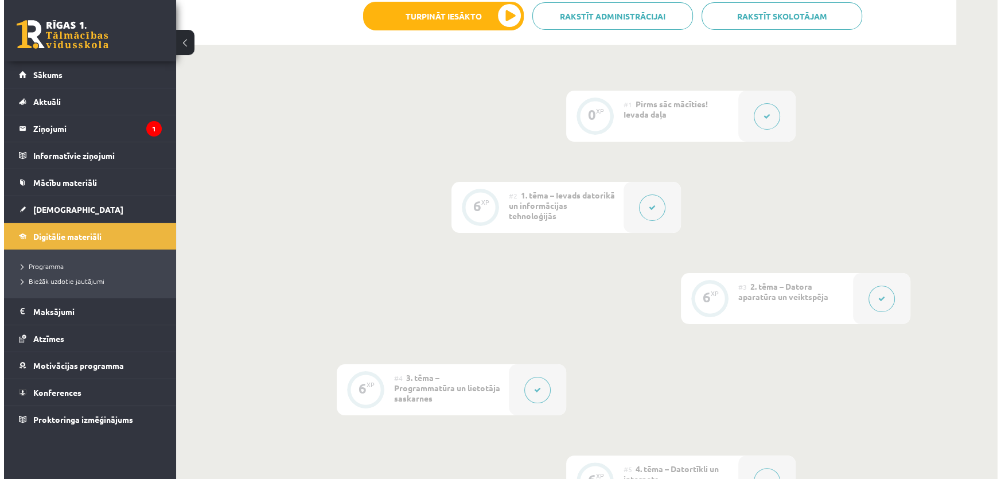
scroll to position [1043, 0]
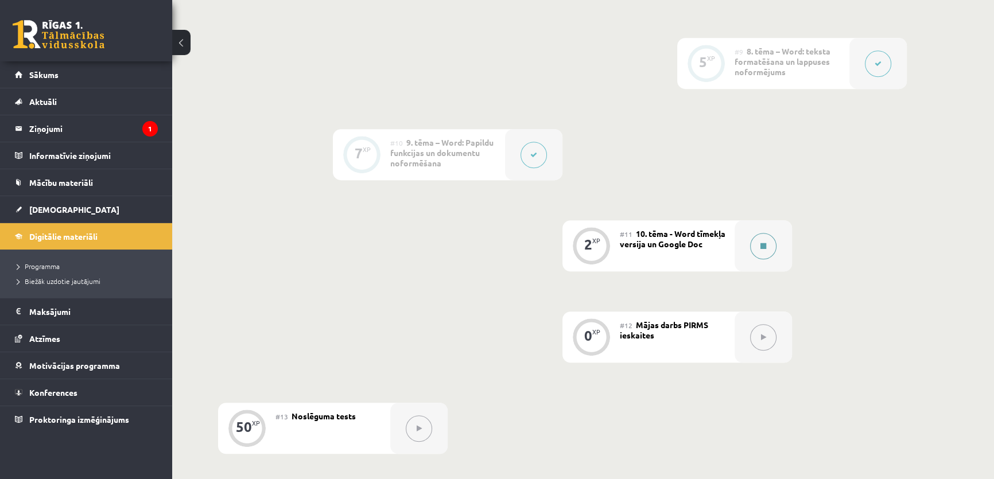
click at [764, 243] on icon at bounding box center [763, 246] width 6 height 7
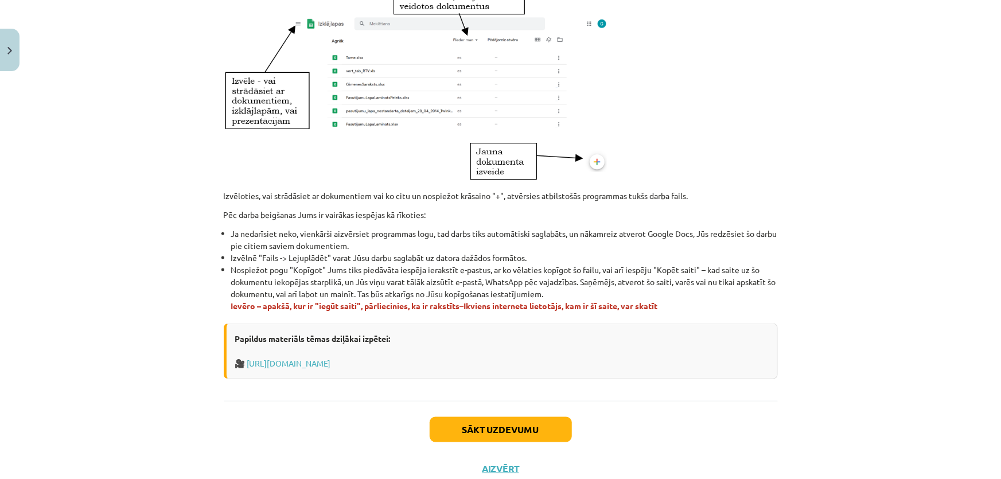
scroll to position [625, 0]
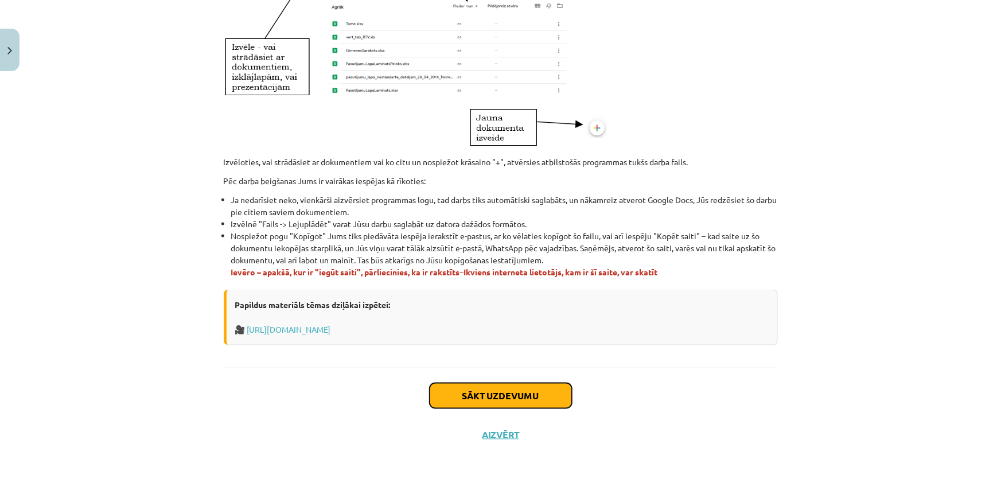
click at [463, 391] on button "Sākt uzdevumu" at bounding box center [501, 395] width 142 height 25
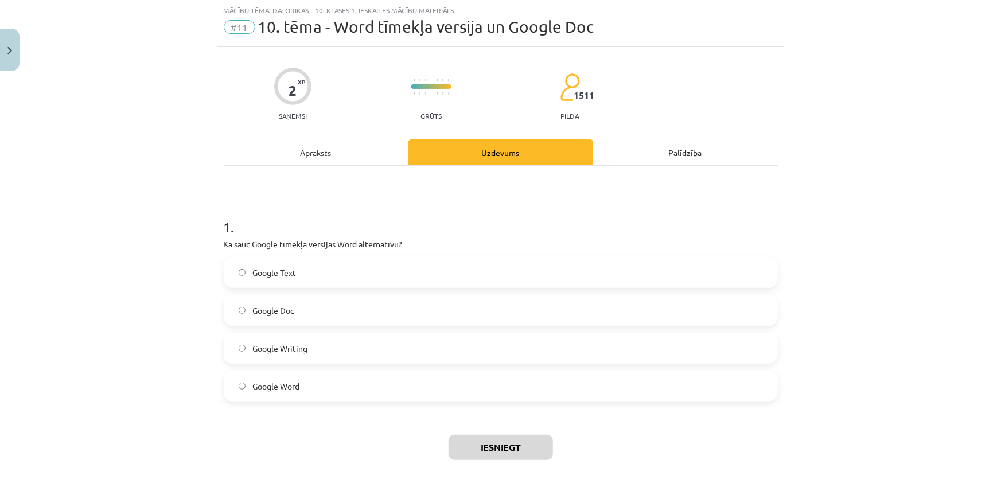
scroll to position [29, 0]
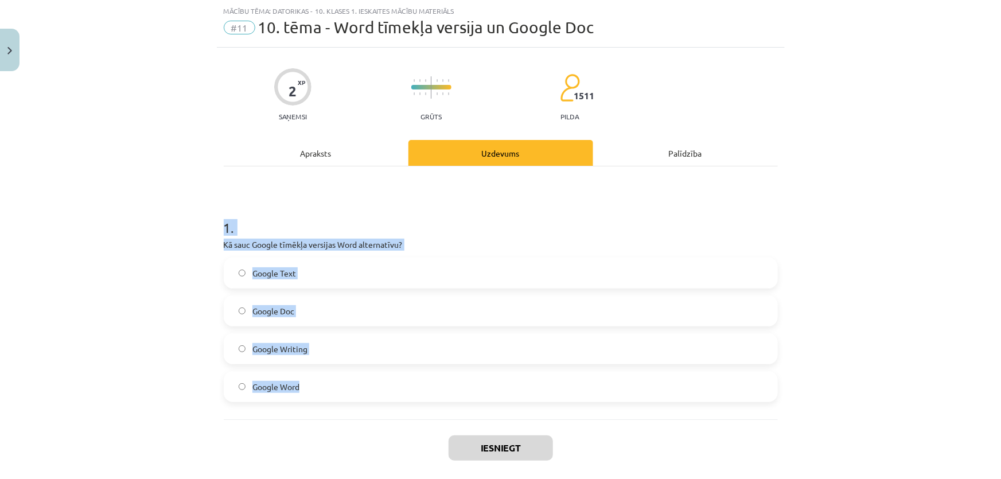
drag, startPoint x: 207, startPoint y: 230, endPoint x: 346, endPoint y: 379, distance: 204.2
click at [346, 379] on div "Mācību tēma: Datorikas - 10. klases 1. ieskaites mācību materiāls #11 10. tēma …" at bounding box center [500, 239] width 1001 height 479
copy div "1 . Kā sauc Google tīmēkļa versijas Word alternatīvu? Google Text Google Doc Go…"
click at [166, 284] on div "Mācību tēma: Datorikas - 10. klases 1. ieskaites mācību materiāls #11 10. tēma …" at bounding box center [500, 239] width 1001 height 479
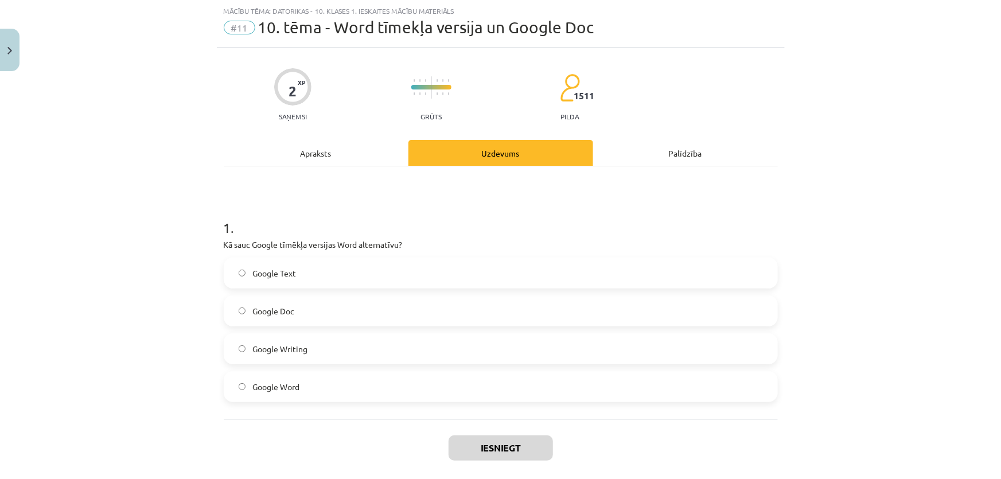
click at [230, 310] on label "Google Doc" at bounding box center [501, 311] width 552 height 29
click at [476, 442] on button "Iesniegt" at bounding box center [501, 448] width 104 height 25
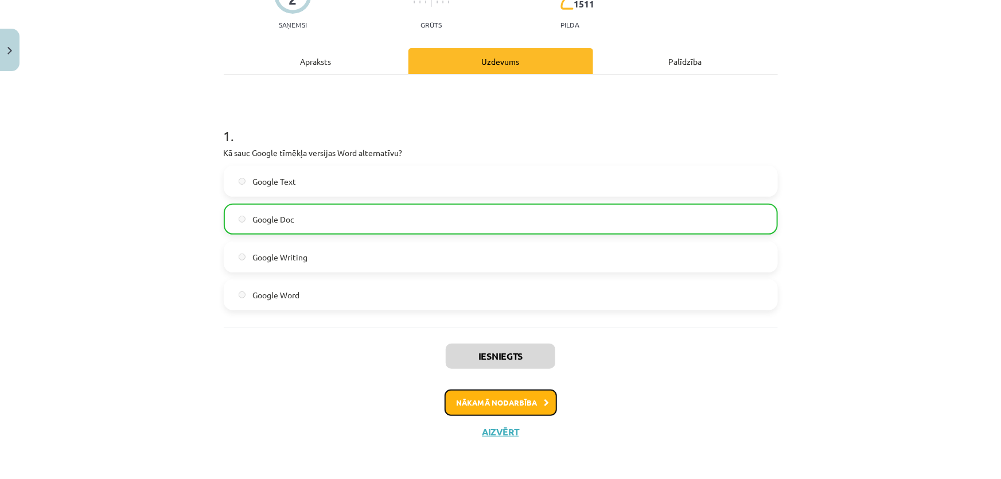
click at [529, 406] on button "Nākamā nodarbība" at bounding box center [501, 403] width 112 height 26
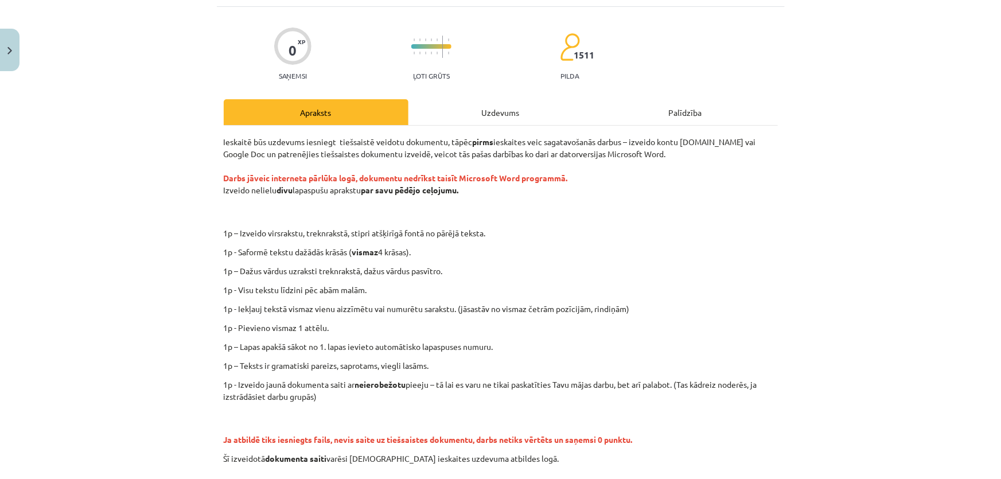
scroll to position [188, 0]
